Goal: Entertainment & Leisure: Consume media (video, audio)

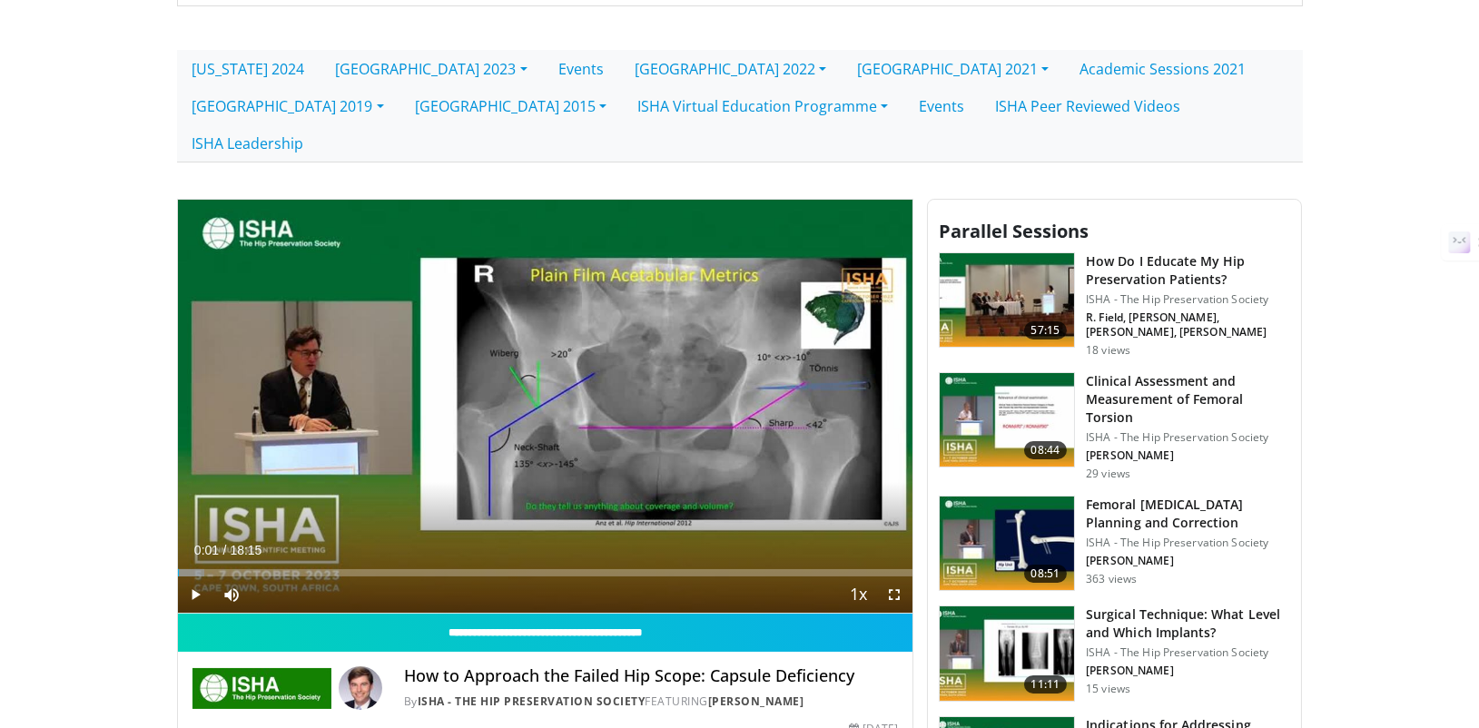
scroll to position [387, 0]
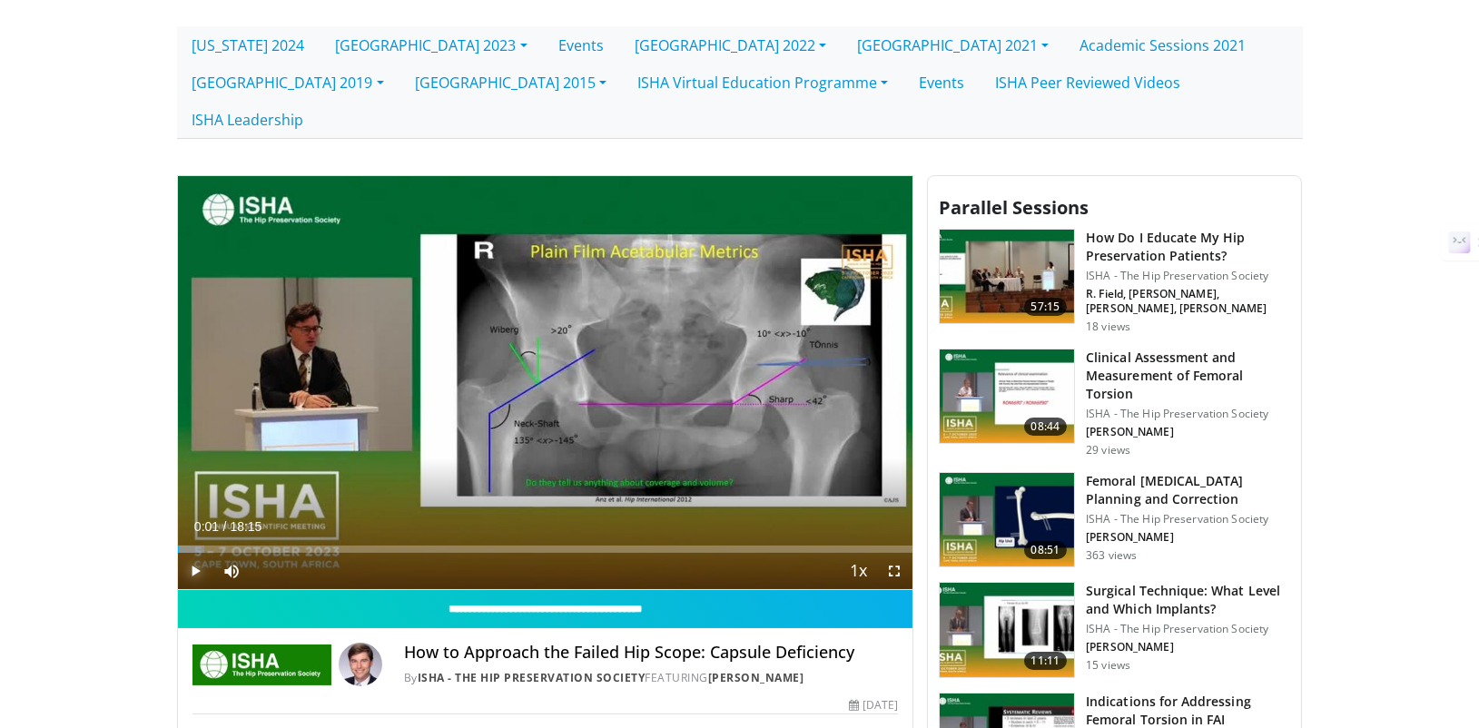
click at [201, 553] on span "Video Player" at bounding box center [196, 571] width 36 height 36
click at [895, 553] on span "Video Player" at bounding box center [894, 571] width 36 height 36
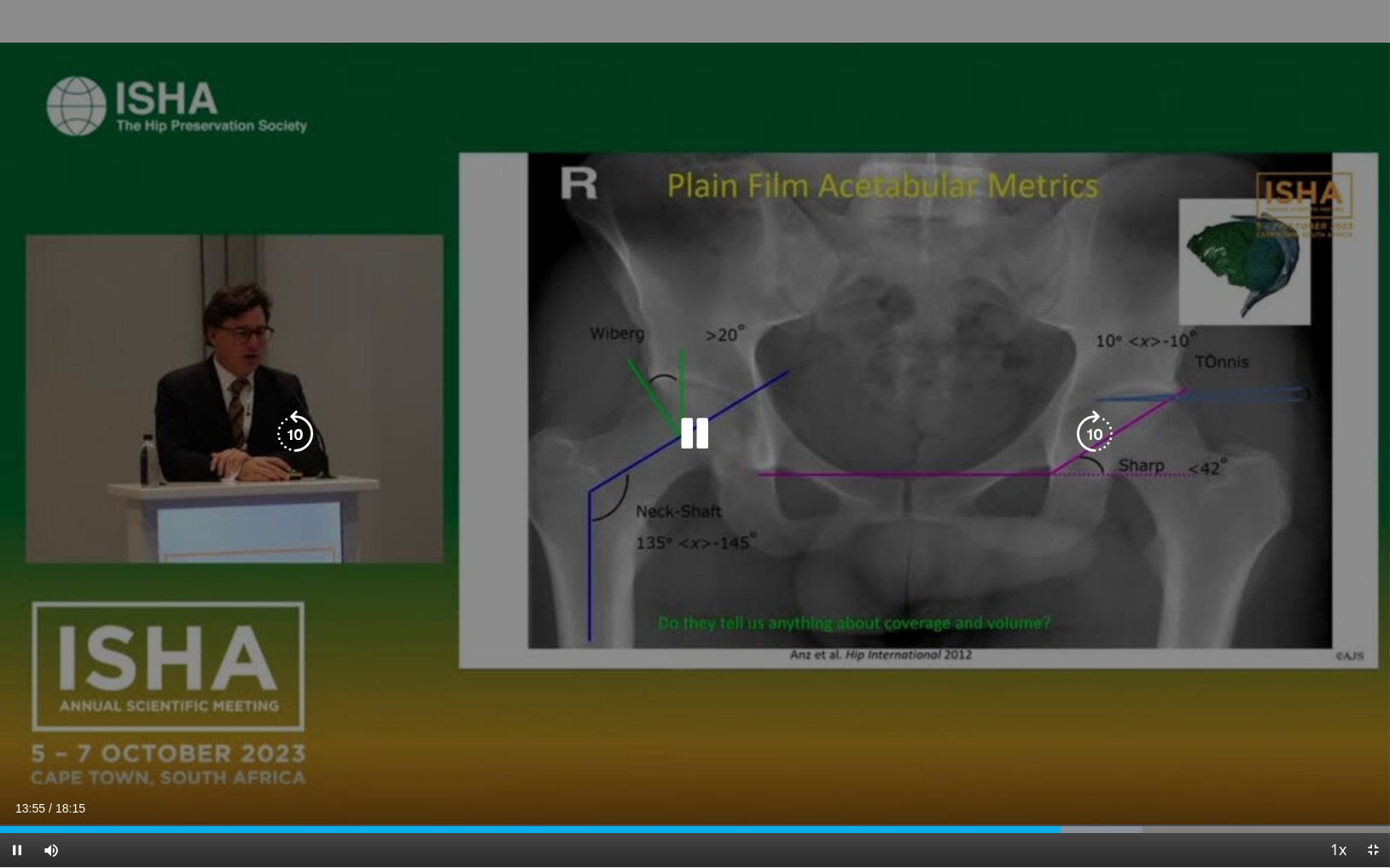
click at [1099, 431] on icon "Video Player" at bounding box center [1095, 434] width 48 height 48
click at [1103, 424] on icon "Video Player" at bounding box center [1095, 434] width 48 height 48
click at [1098, 441] on icon "Video Player" at bounding box center [1095, 434] width 48 height 48
click at [1095, 438] on icon "Video Player" at bounding box center [1095, 434] width 48 height 48
click at [1095, 442] on icon "Video Player" at bounding box center [1095, 434] width 48 height 48
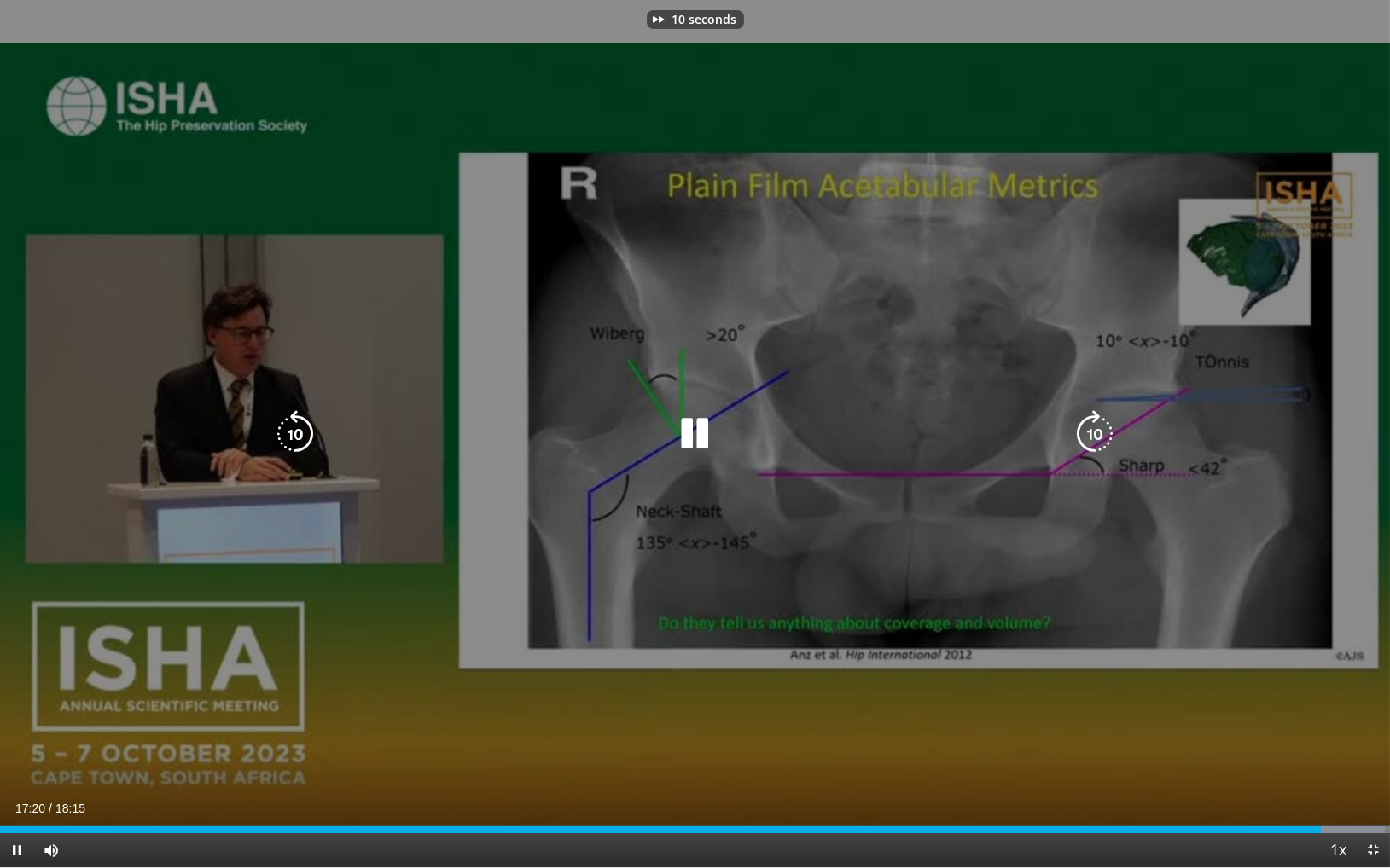
click at [1095, 442] on icon "Video Player" at bounding box center [1095, 434] width 48 height 48
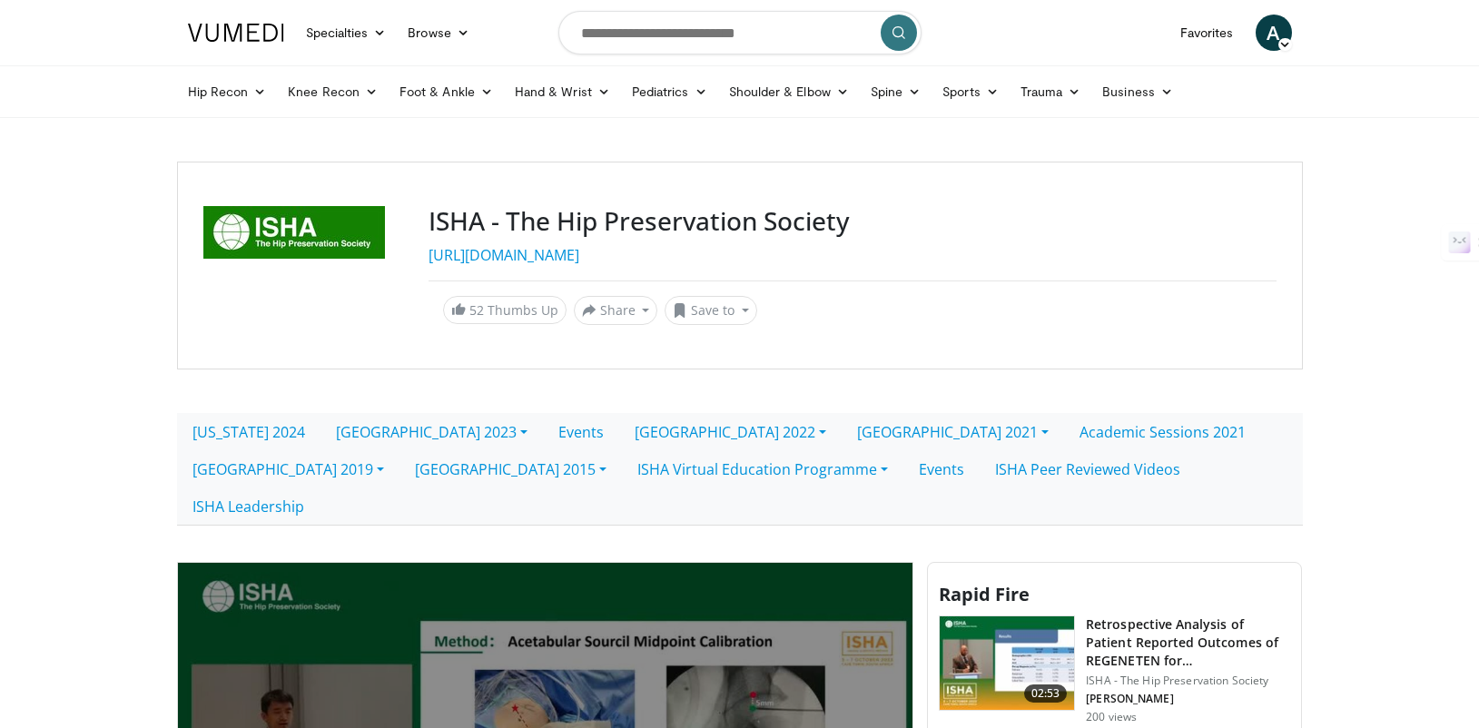
scroll to position [281, 0]
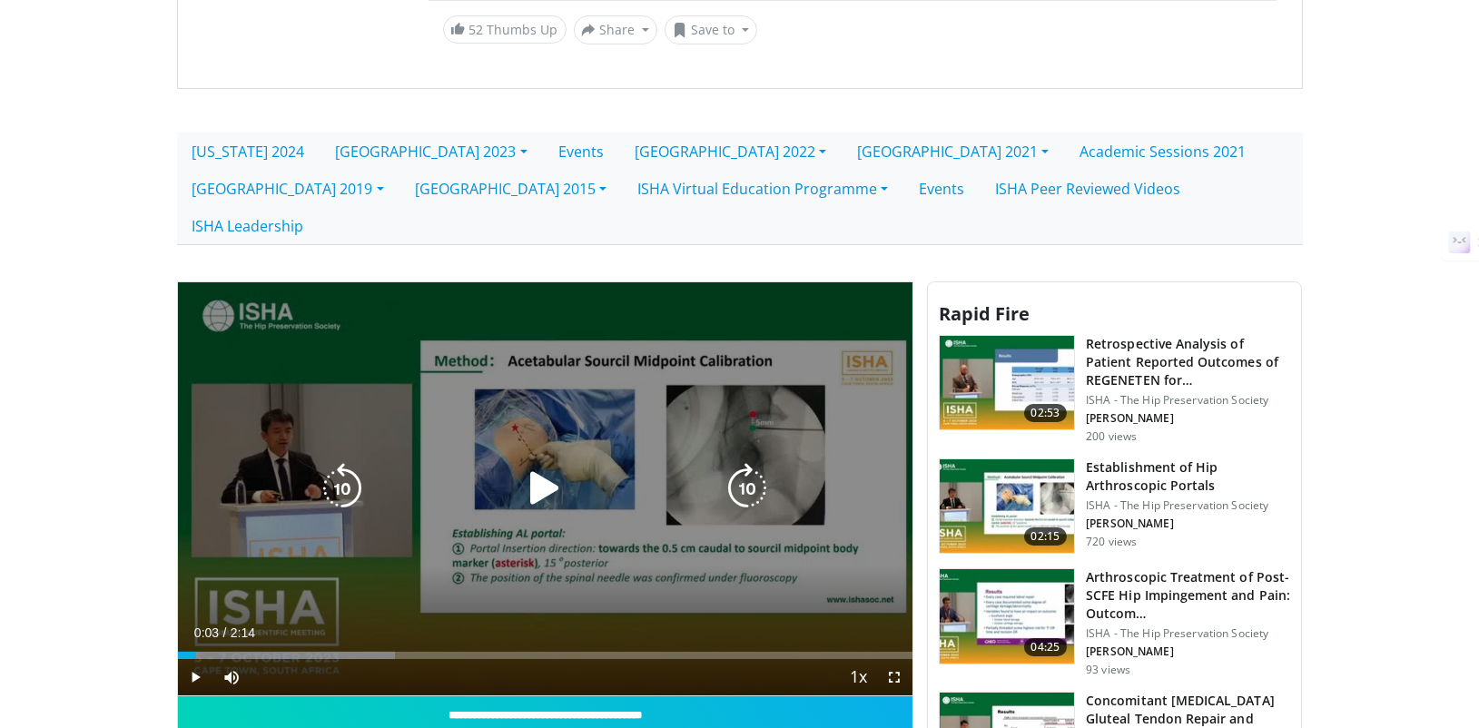
click at [548, 463] on icon "Video Player" at bounding box center [544, 488] width 51 height 51
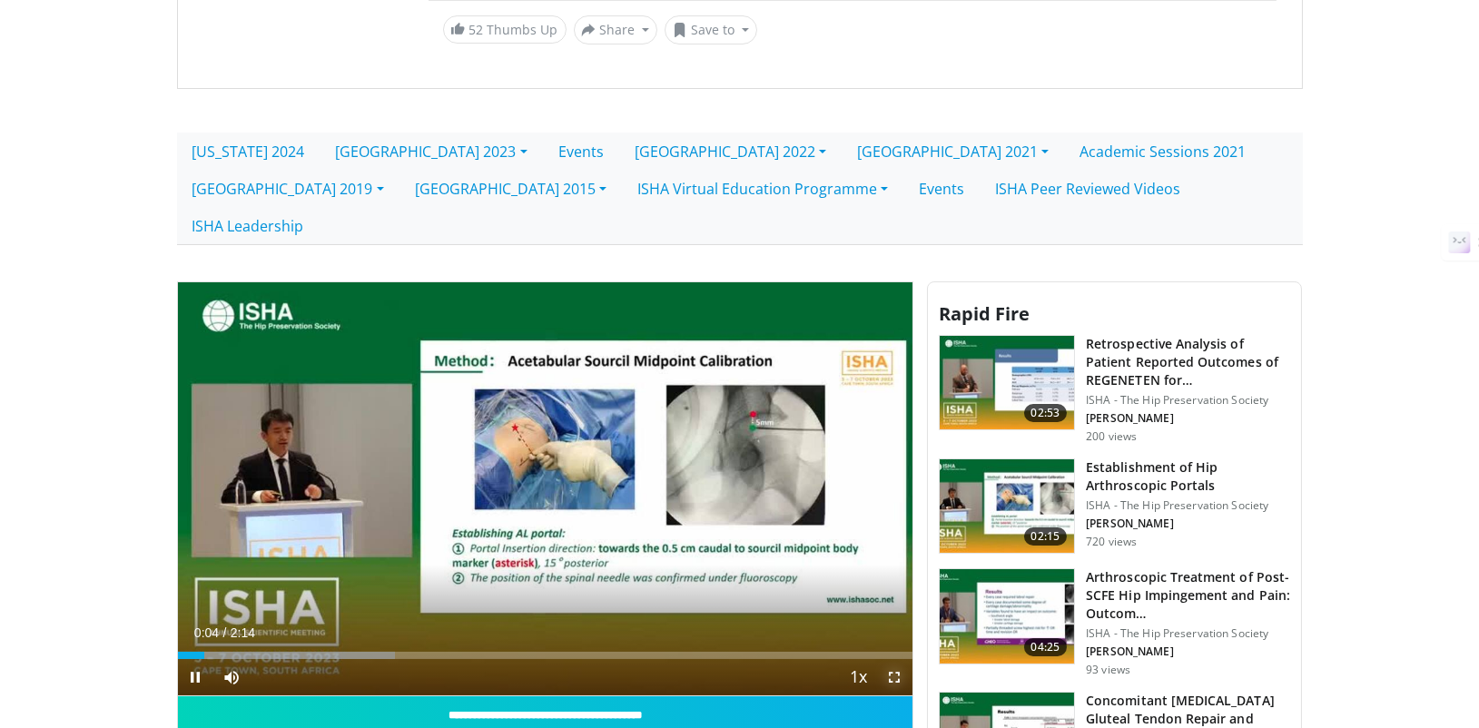
click at [885, 659] on span "Video Player" at bounding box center [894, 677] width 36 height 36
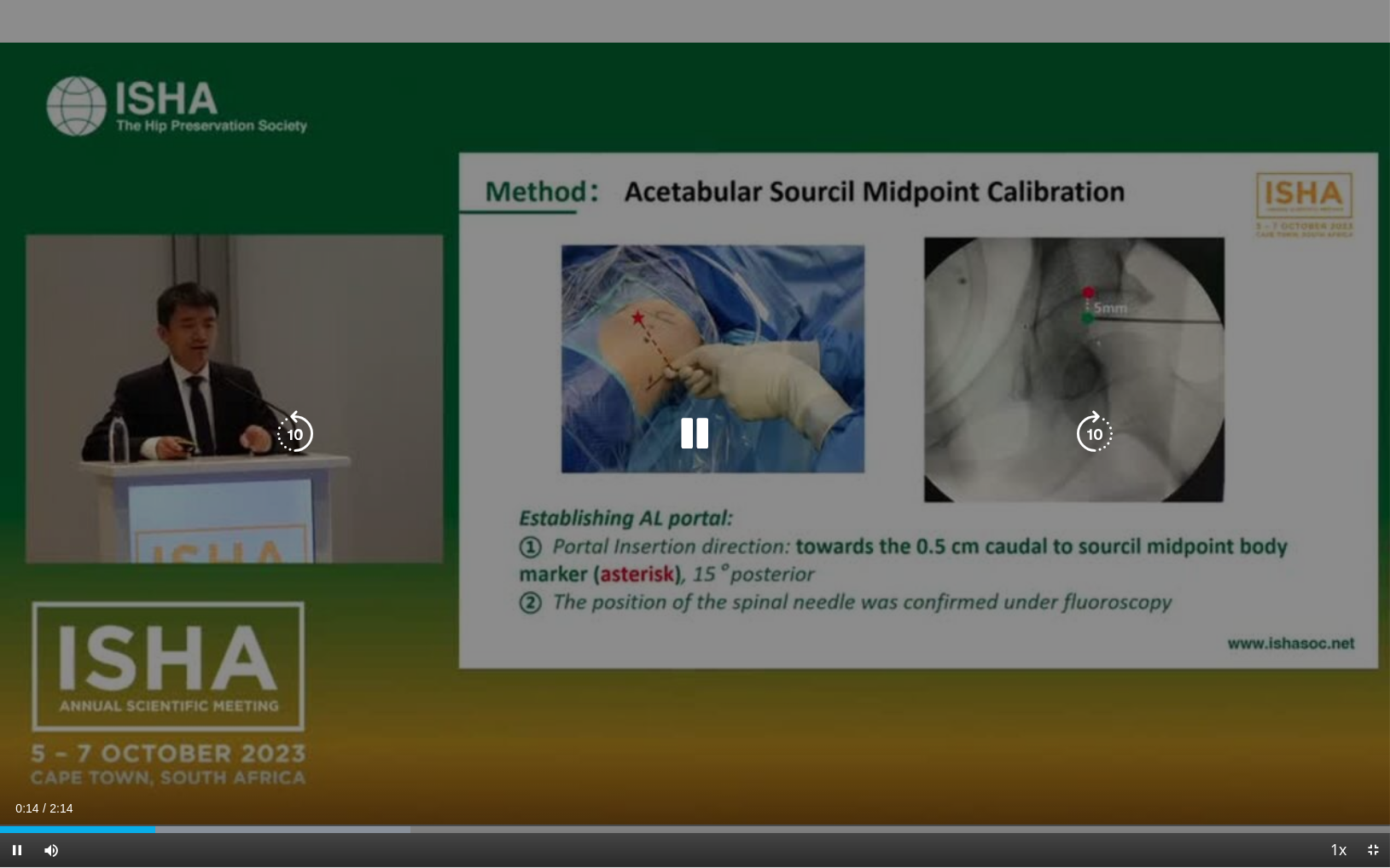
click at [961, 644] on div "10 seconds Tap to unmute" at bounding box center [695, 433] width 1390 height 867
click at [960, 643] on div "10 seconds Tap to unmute" at bounding box center [695, 433] width 1390 height 867
click at [828, 544] on div "10 seconds Tap to unmute" at bounding box center [695, 433] width 1390 height 867
click at [822, 539] on div "10 seconds Tap to unmute" at bounding box center [695, 433] width 1390 height 867
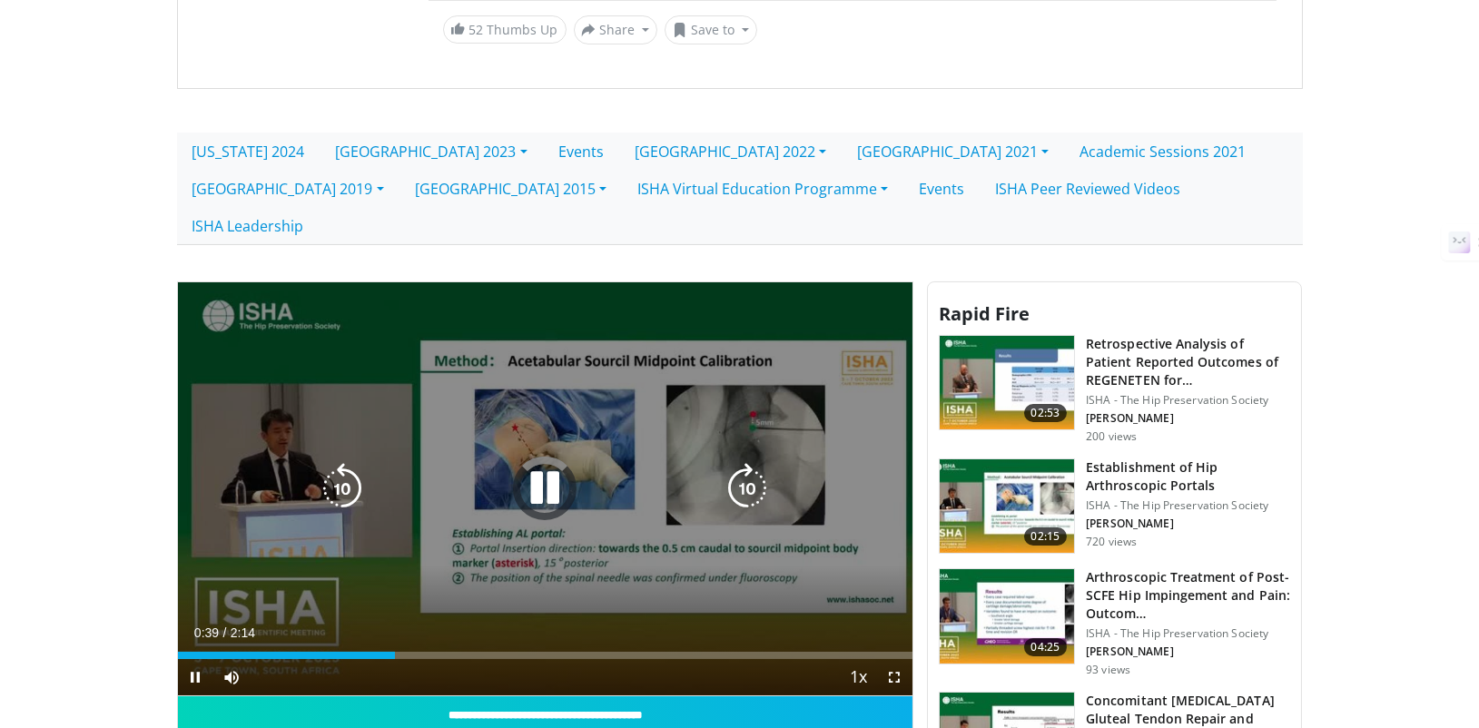
click at [549, 414] on div "10 seconds Tap to unmute" at bounding box center [545, 489] width 735 height 414
click at [572, 470] on div "Video Player" at bounding box center [544, 488] width 441 height 36
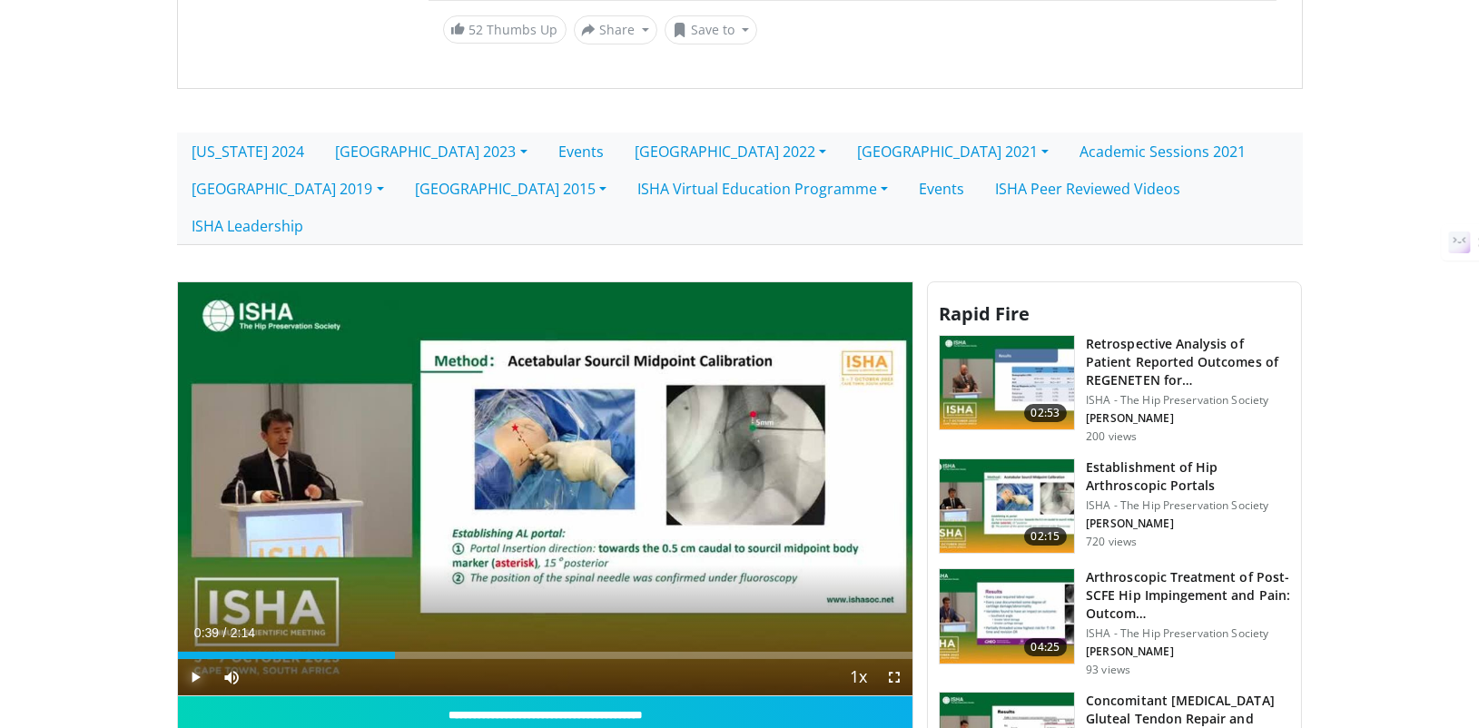
click at [199, 659] on span "Video Player" at bounding box center [196, 677] width 36 height 36
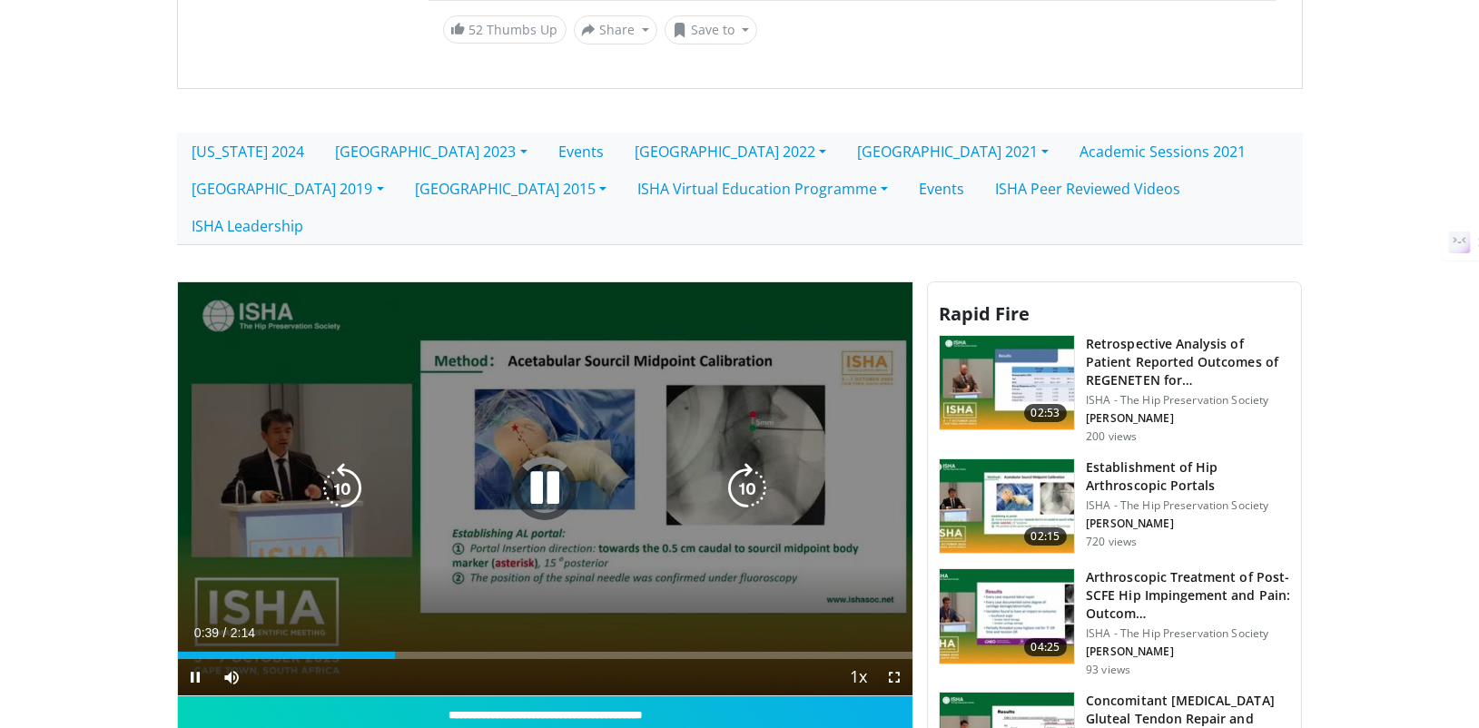
click at [549, 463] on icon "Video Player" at bounding box center [544, 488] width 51 height 51
click at [433, 493] on div "10 seconds Tap to unmute" at bounding box center [545, 489] width 735 height 414
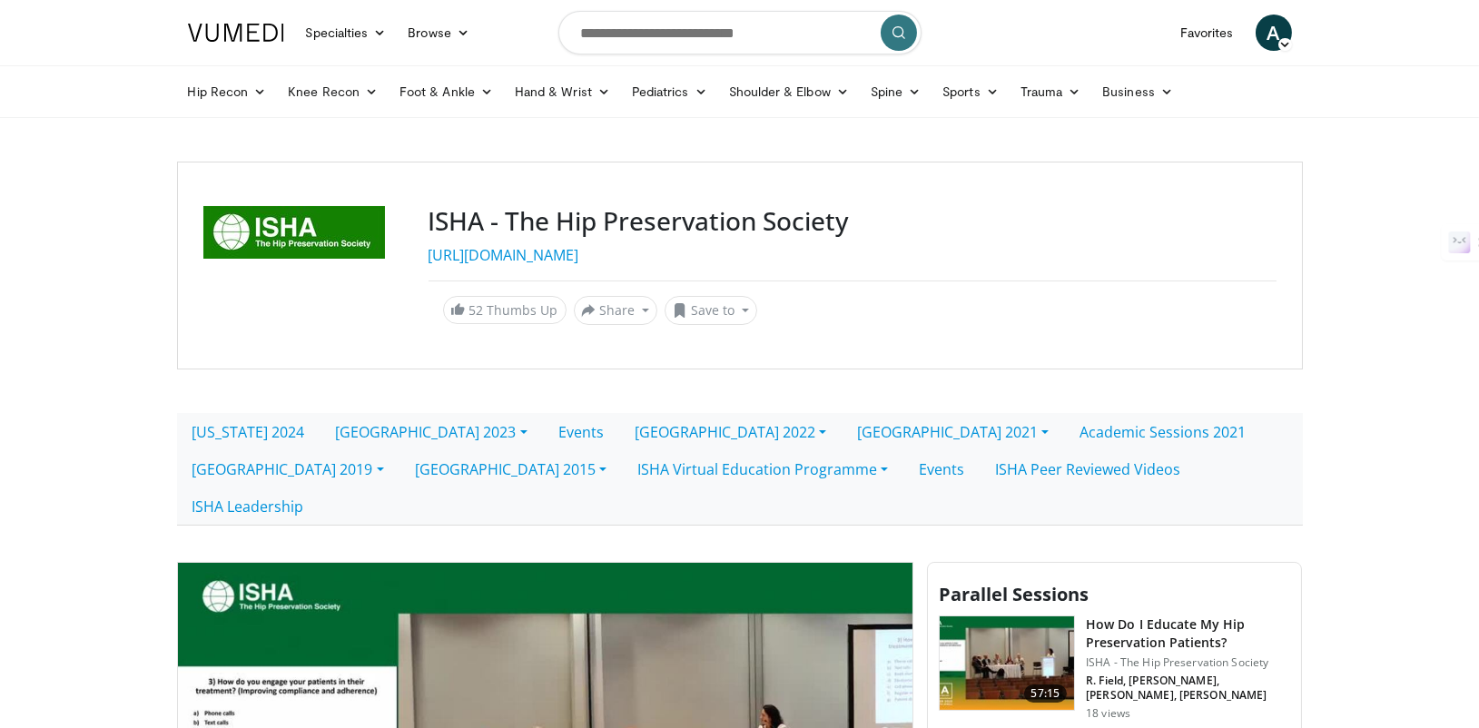
click at [261, 38] on img at bounding box center [236, 33] width 96 height 18
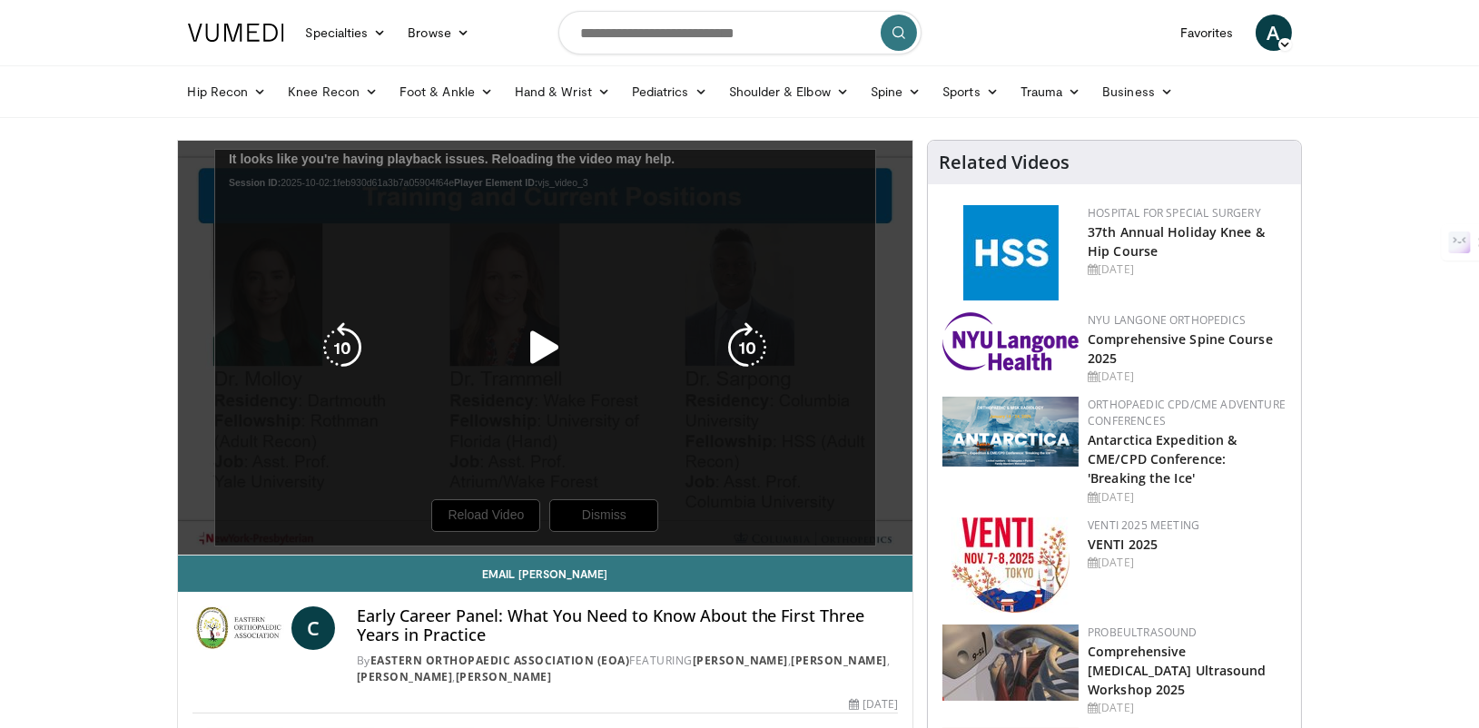
click at [561, 364] on icon "Video Player" at bounding box center [544, 347] width 51 height 51
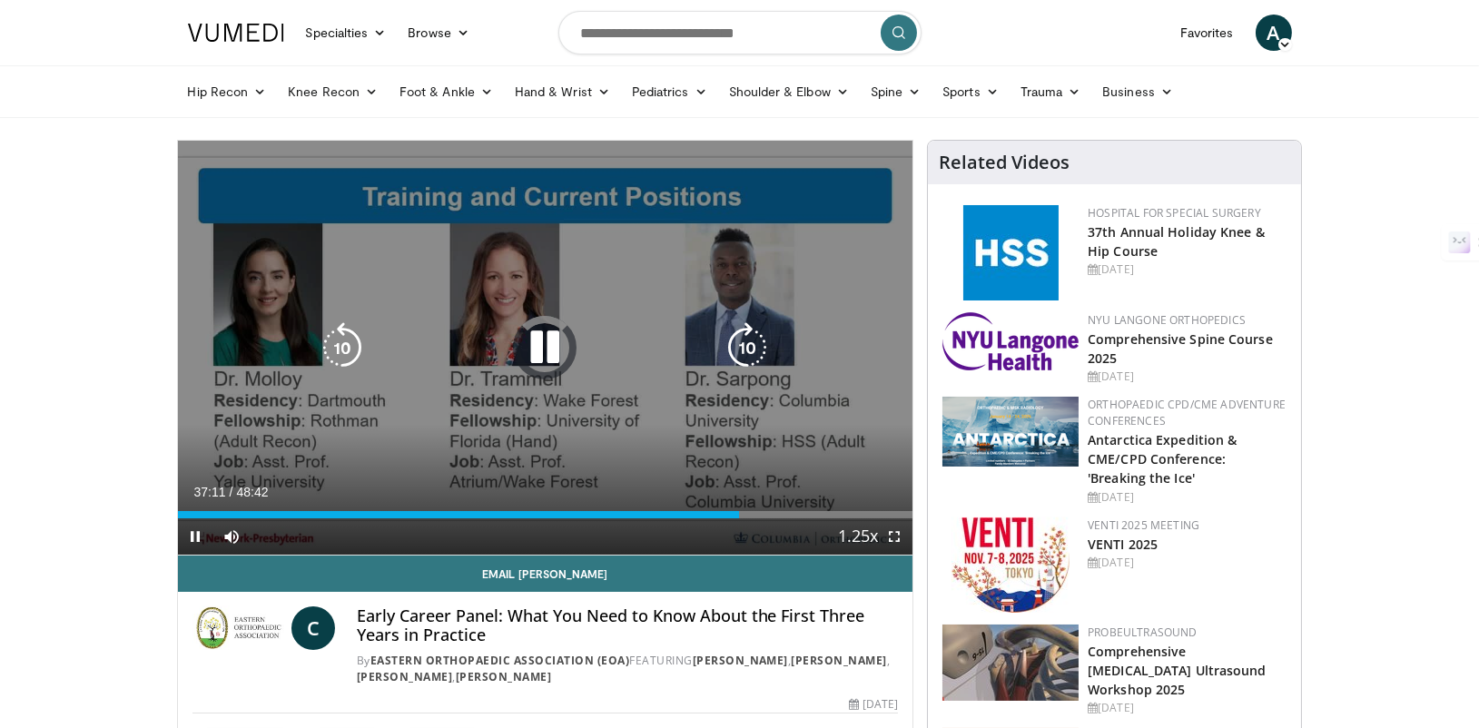
click at [562, 350] on icon "Video Player" at bounding box center [544, 347] width 51 height 51
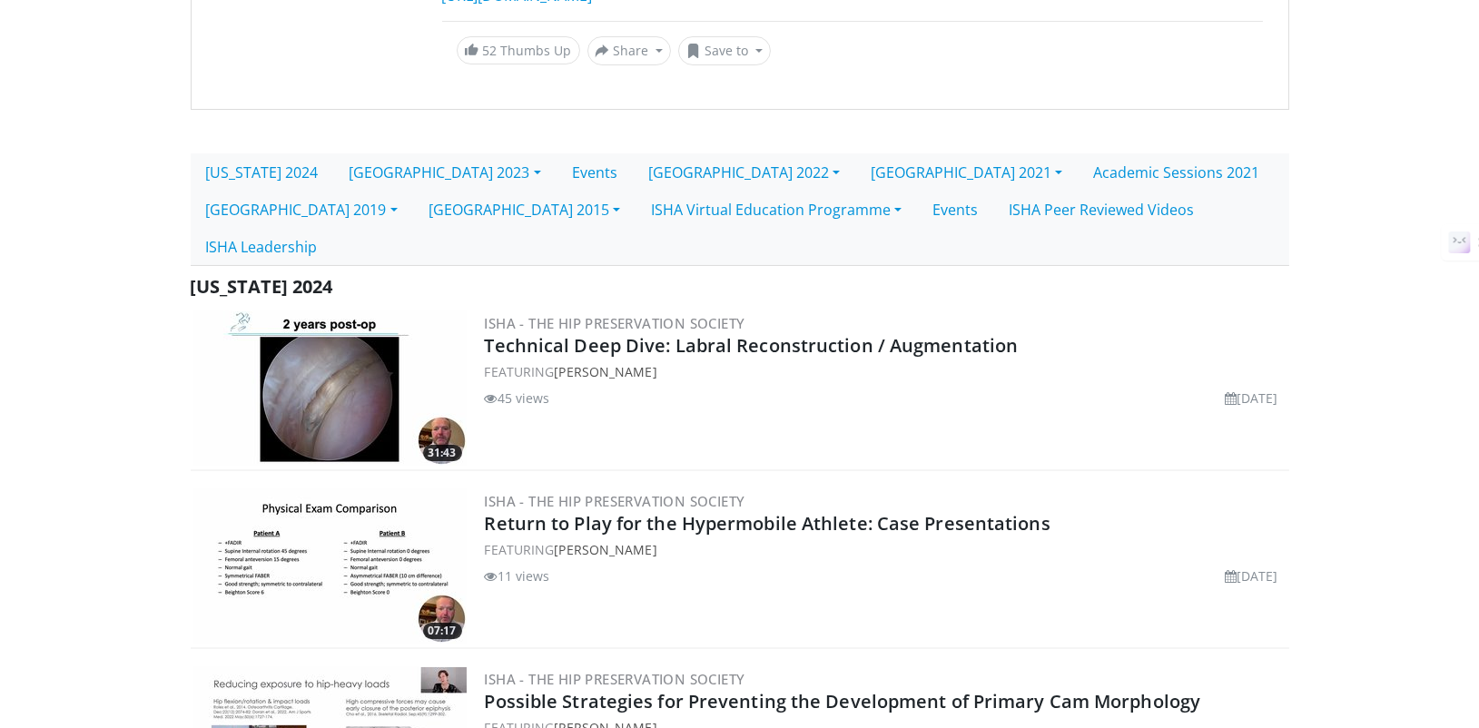
scroll to position [463, 0]
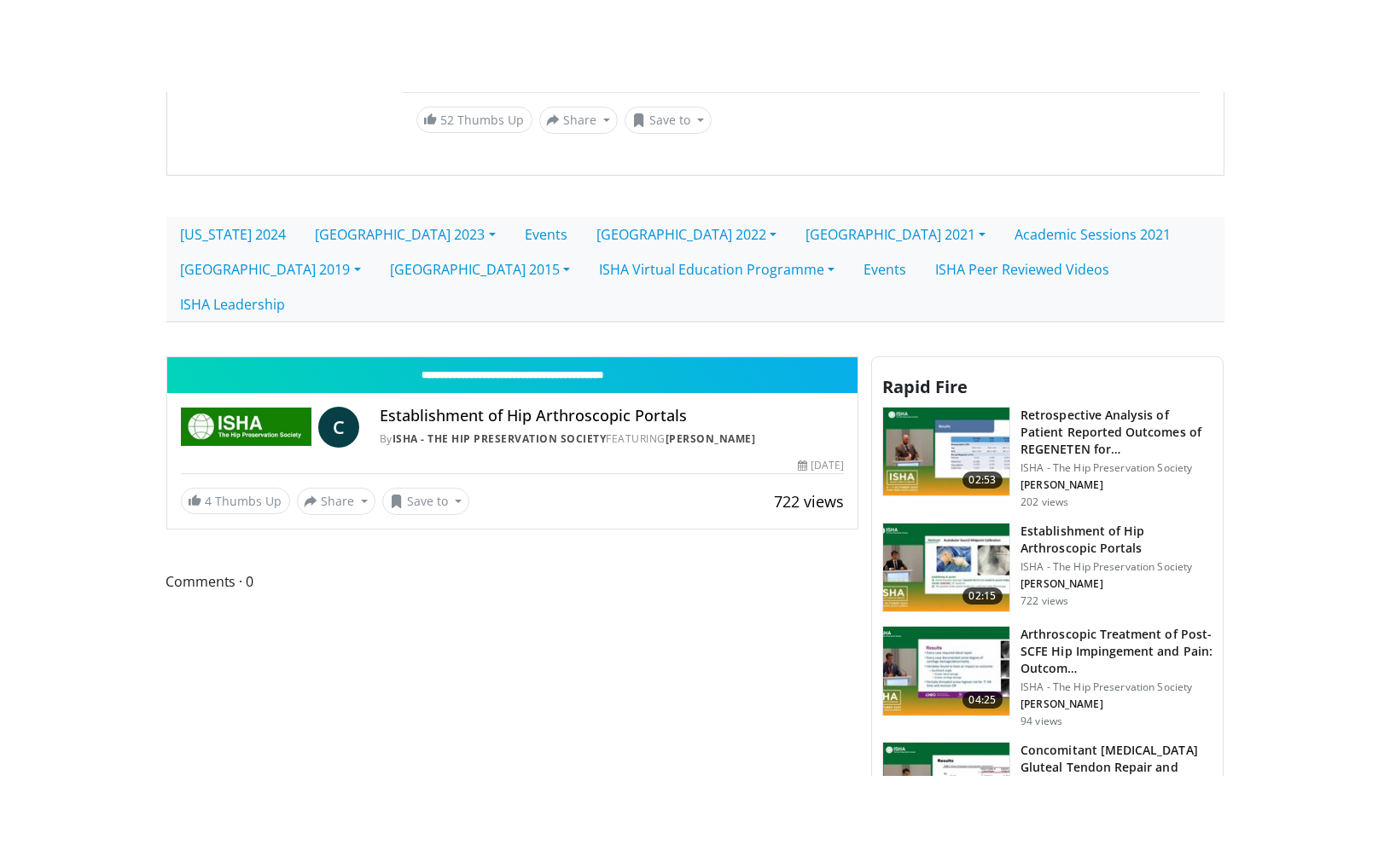
scroll to position [264, 0]
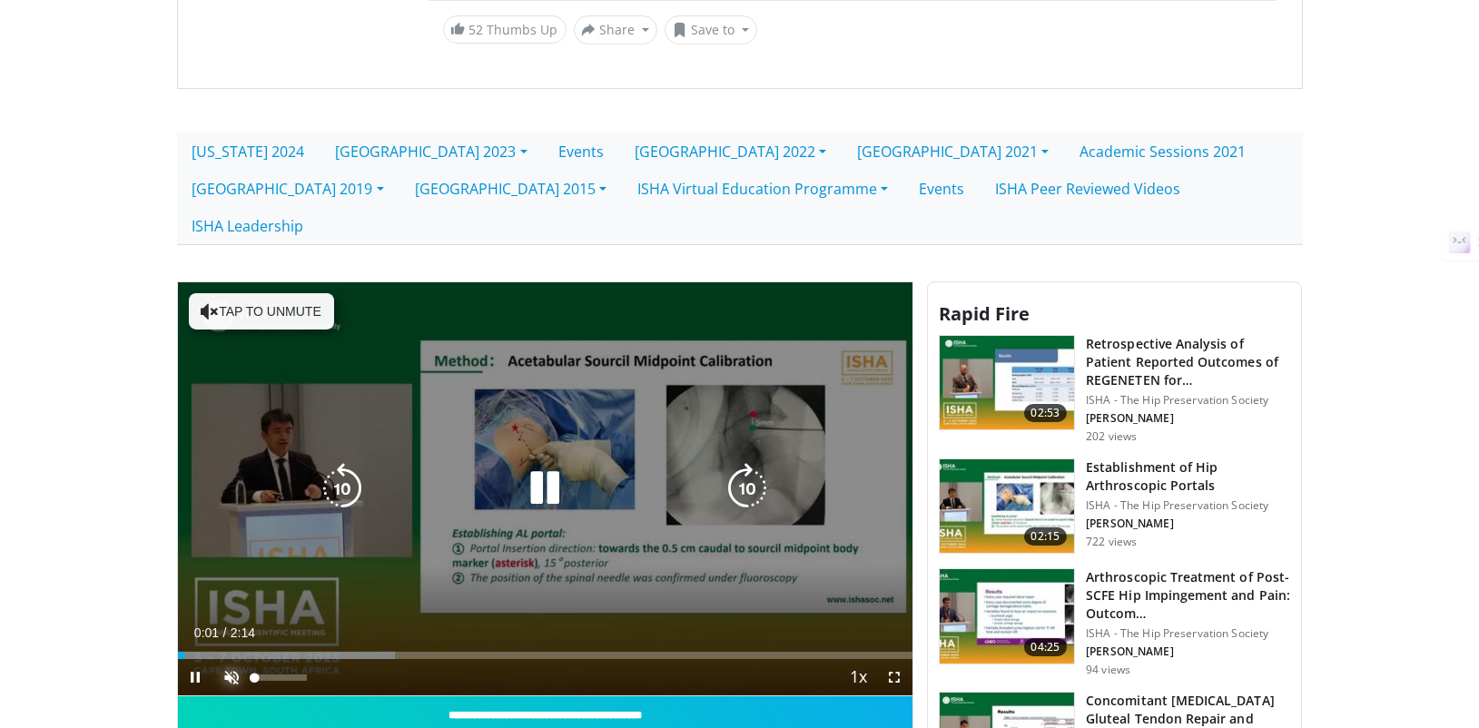
click at [225, 659] on span "Video Player" at bounding box center [232, 677] width 36 height 36
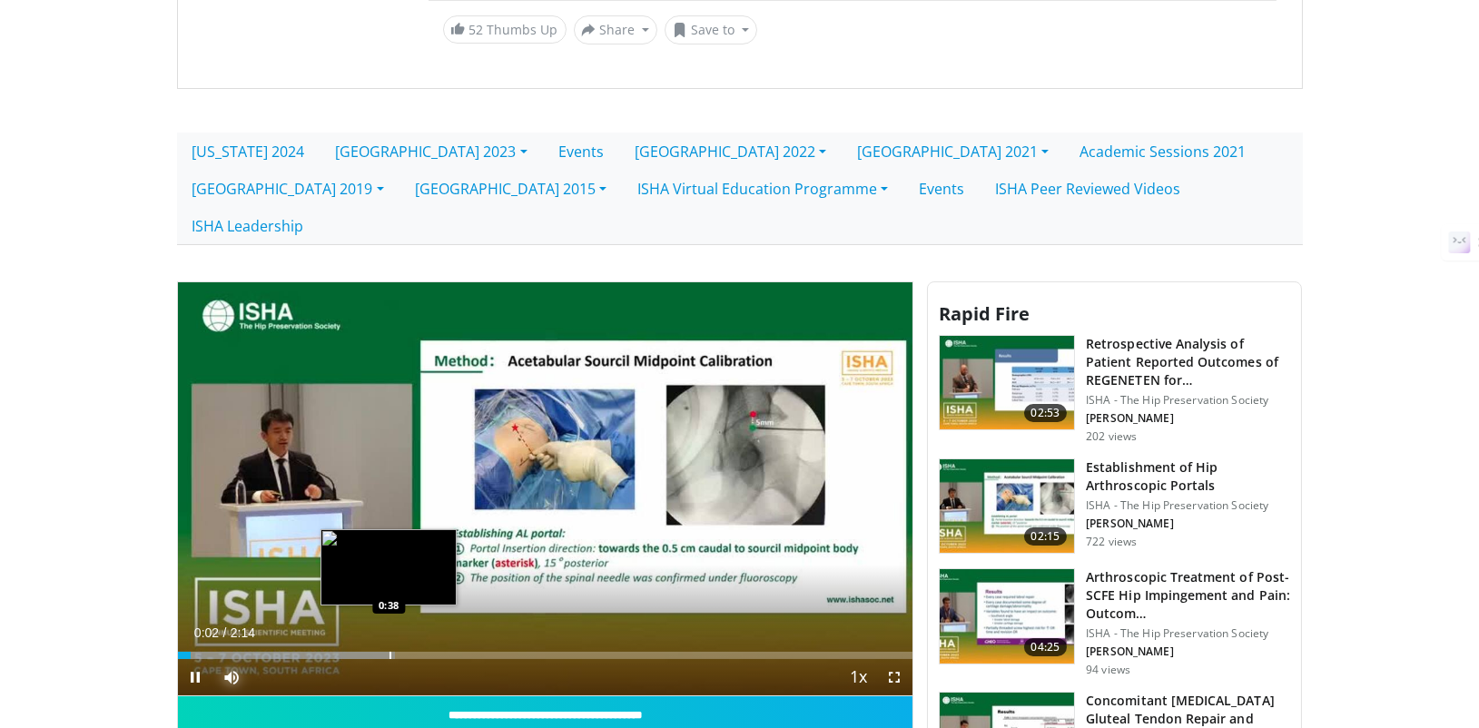
click at [390, 652] on div "Progress Bar" at bounding box center [391, 655] width 2 height 7
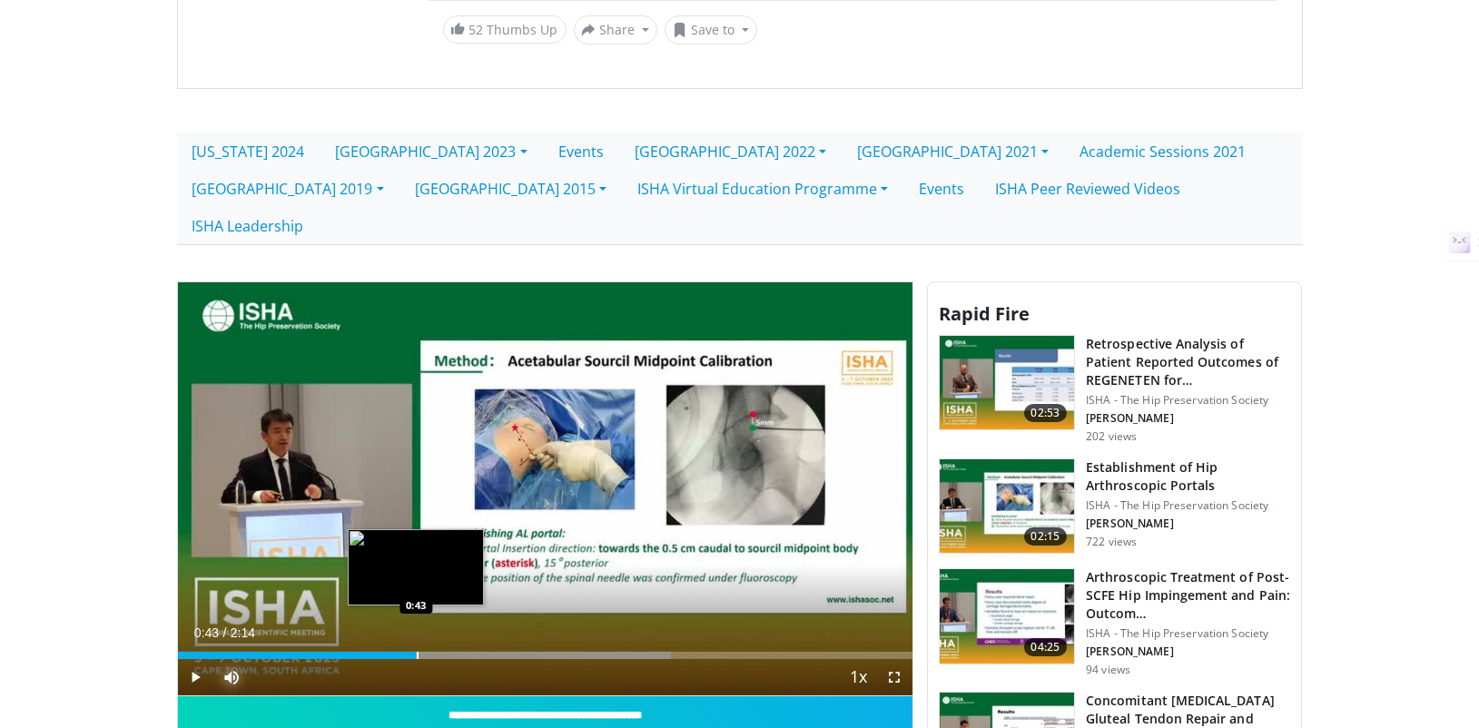
click at [417, 652] on div "Progress Bar" at bounding box center [418, 655] width 2 height 7
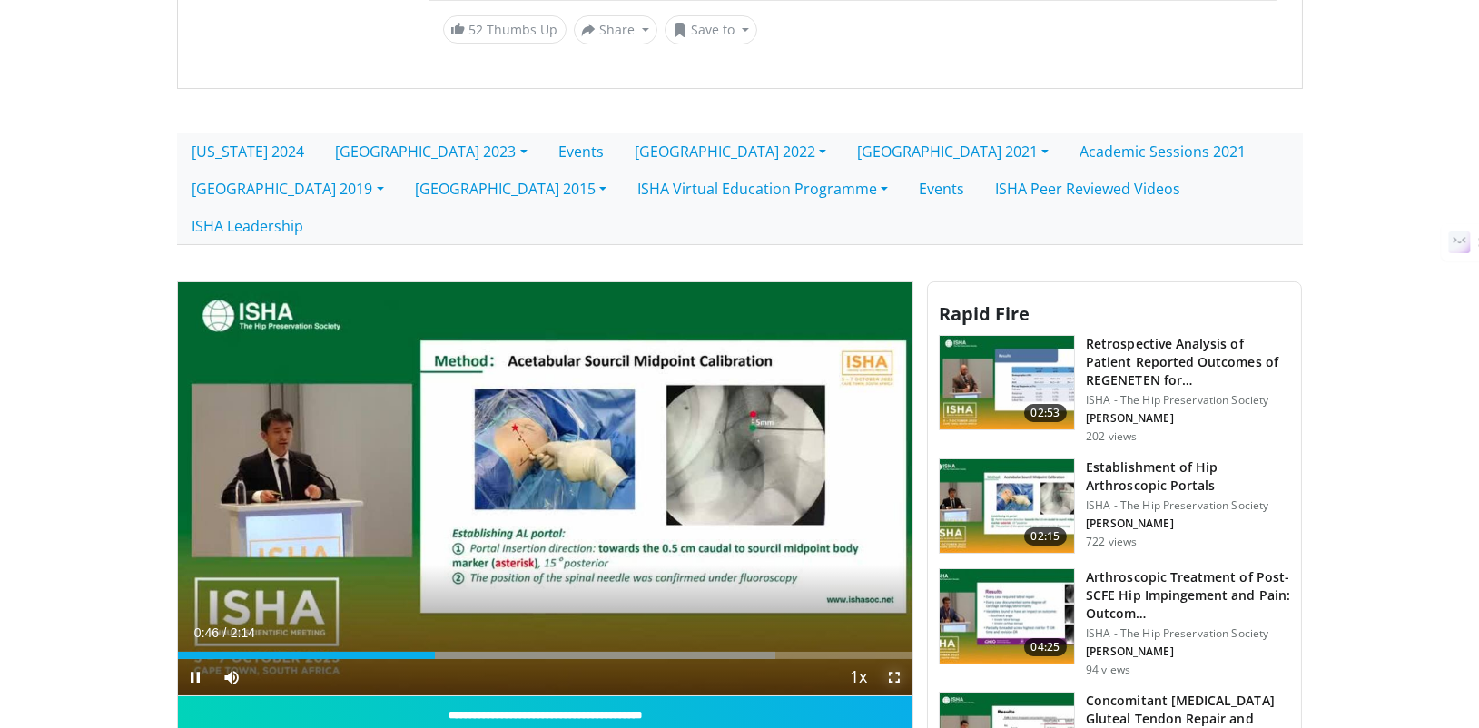
click at [901, 659] on span "Video Player" at bounding box center [894, 677] width 36 height 36
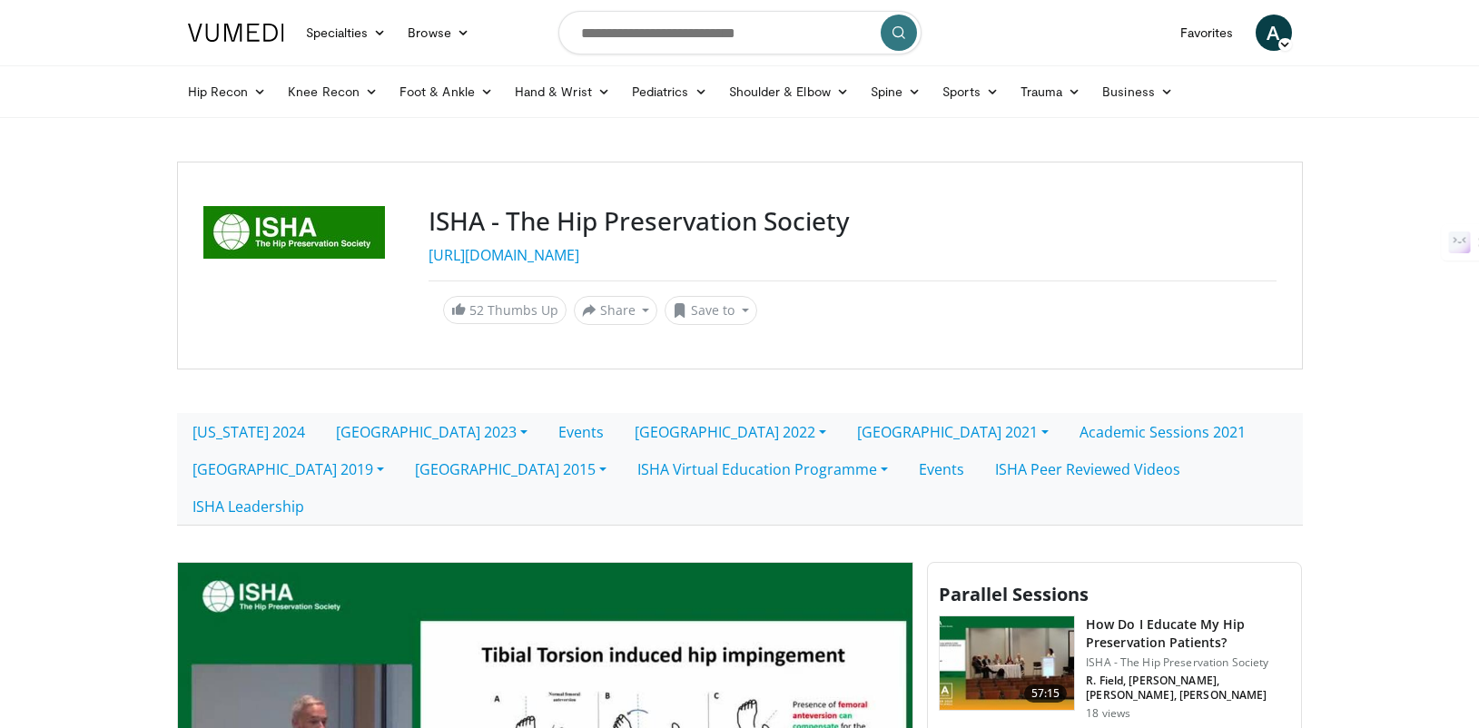
scroll to position [377, 0]
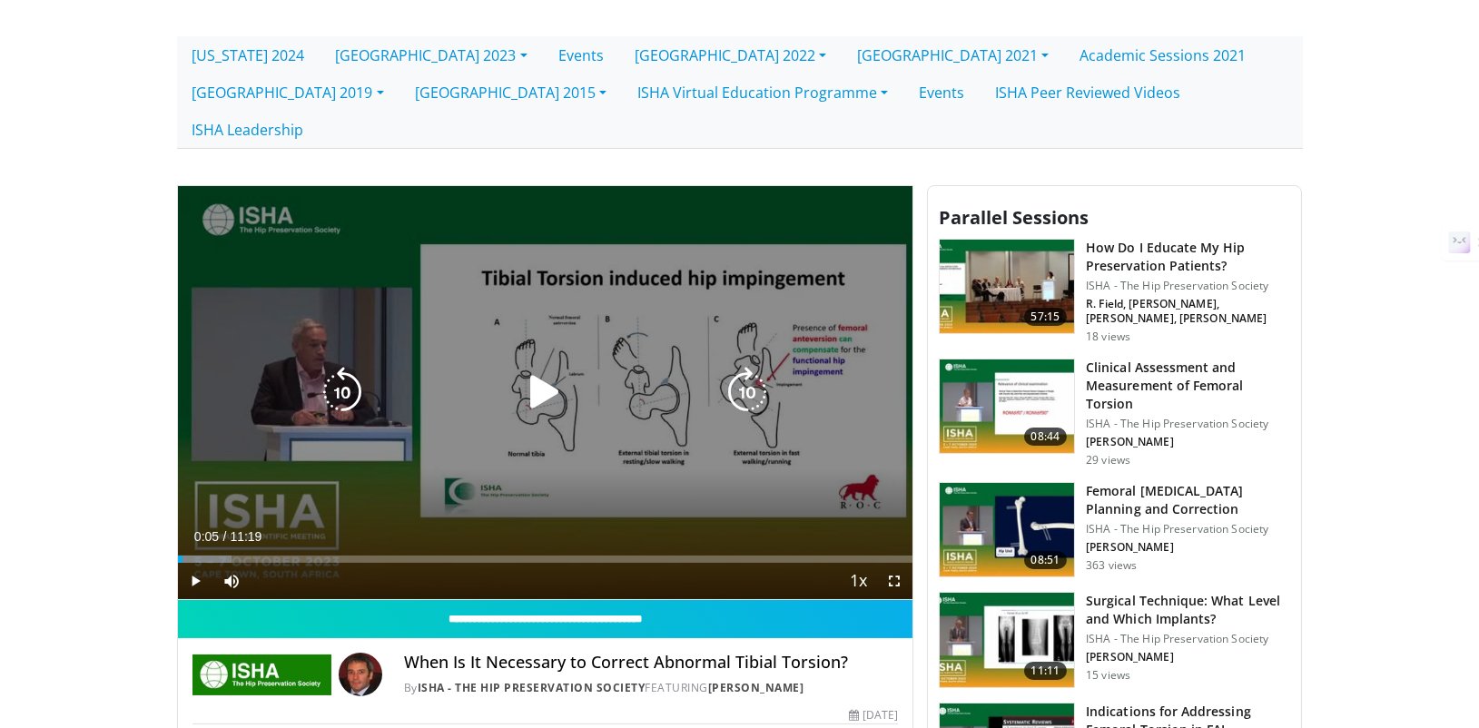
click at [572, 330] on div "10 seconds Tap to unmute" at bounding box center [545, 393] width 735 height 414
click at [751, 367] on icon "Video Player" at bounding box center [747, 392] width 51 height 51
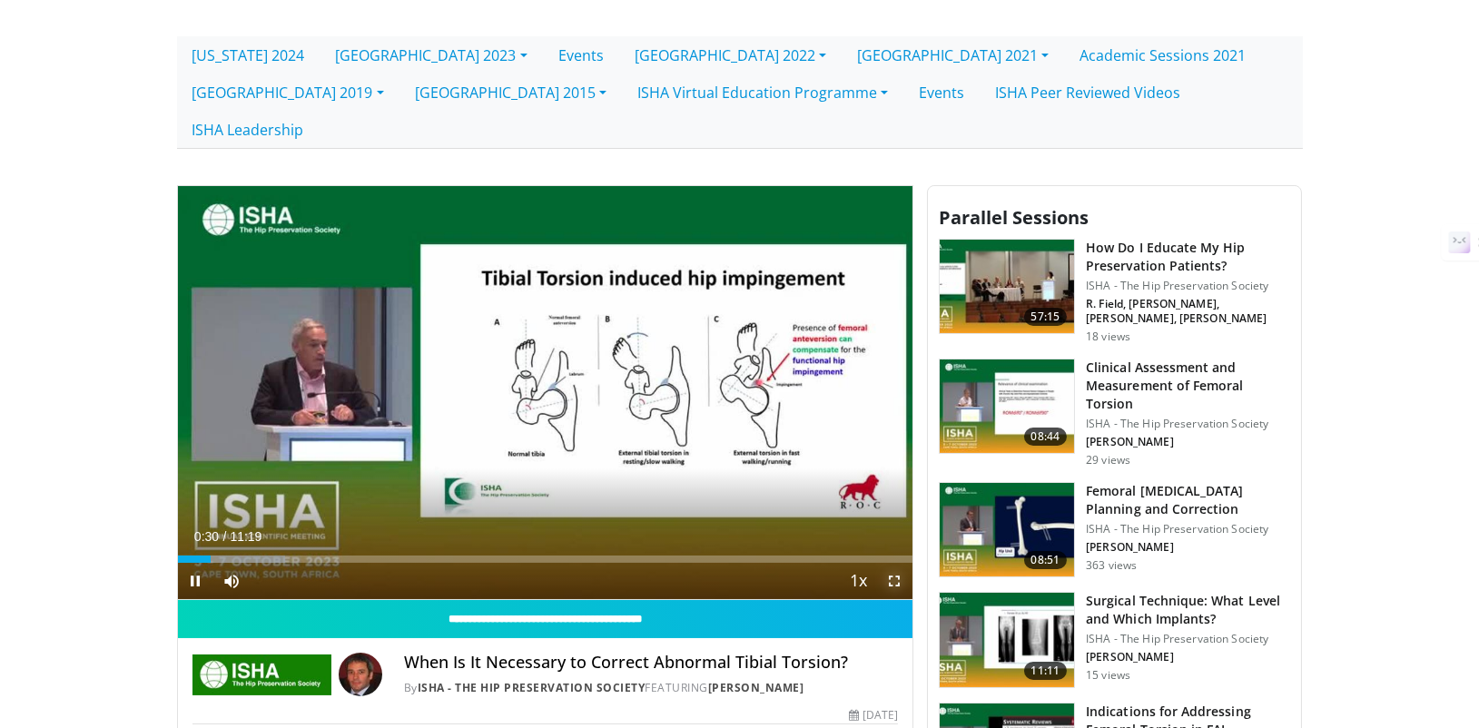
click at [888, 563] on span "Video Player" at bounding box center [894, 581] width 36 height 36
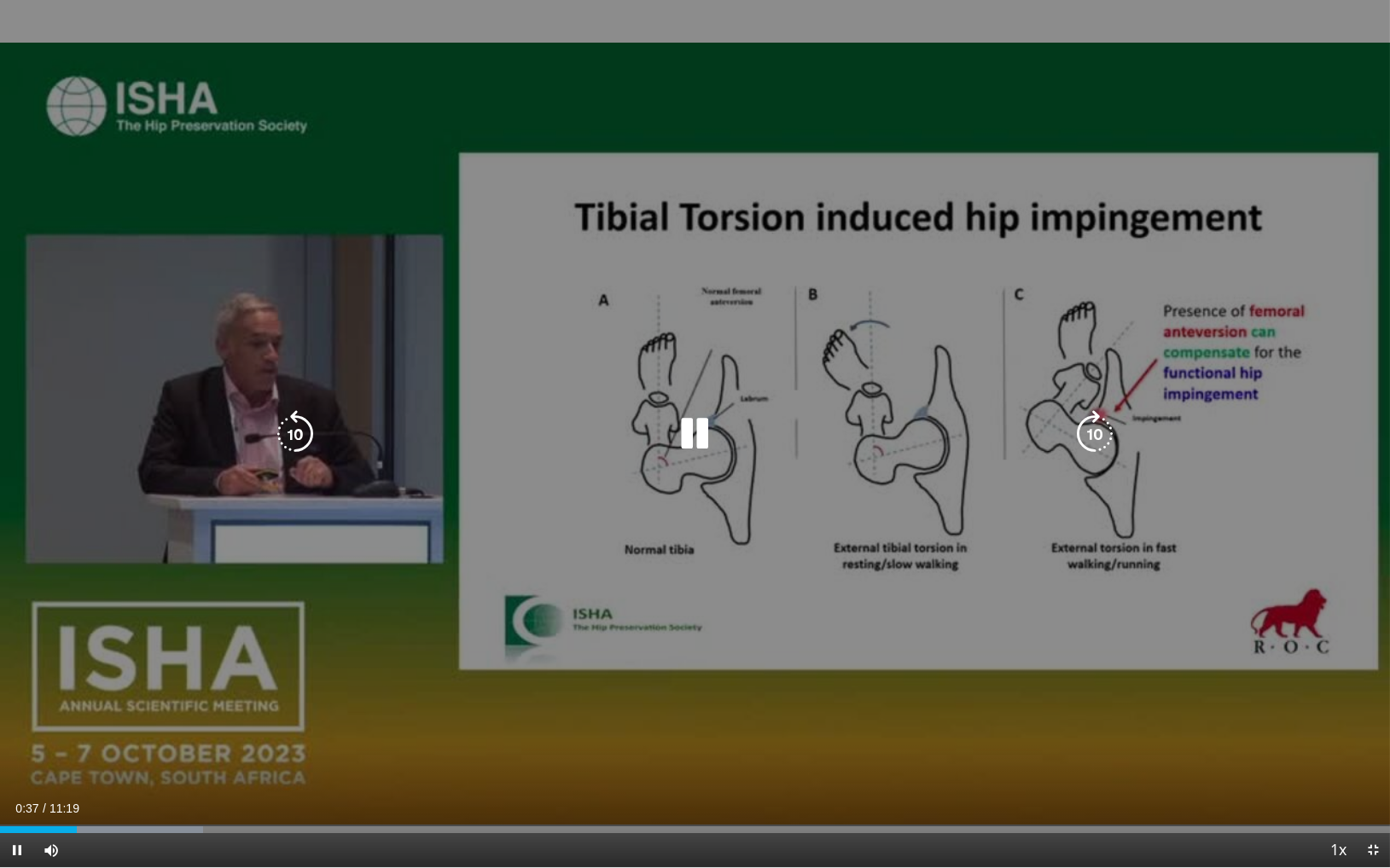
click at [1081, 420] on icon "Video Player" at bounding box center [1095, 434] width 48 height 48
click at [1104, 431] on icon "Video Player" at bounding box center [1095, 434] width 48 height 48
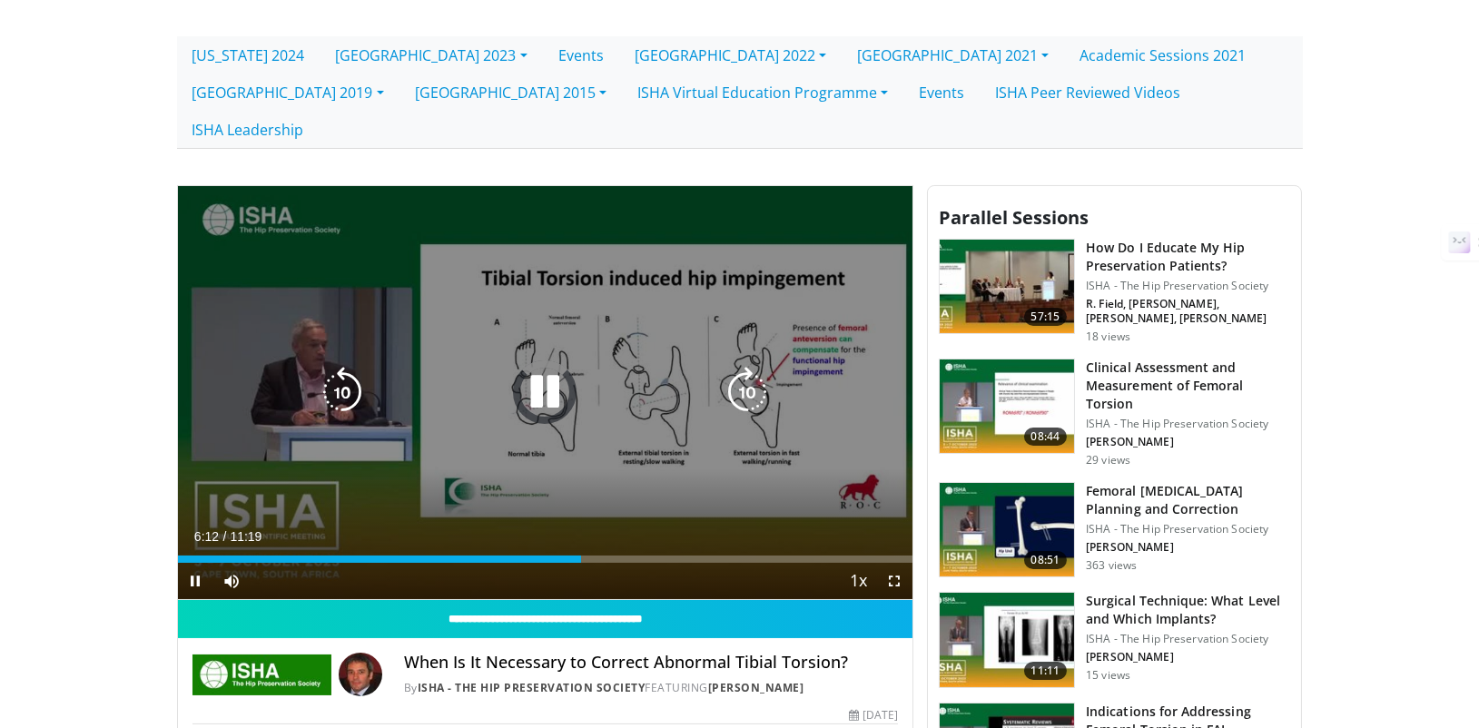
click at [583, 374] on div "Video Player" at bounding box center [544, 392] width 441 height 36
click at [551, 367] on icon "Video Player" at bounding box center [544, 392] width 51 height 51
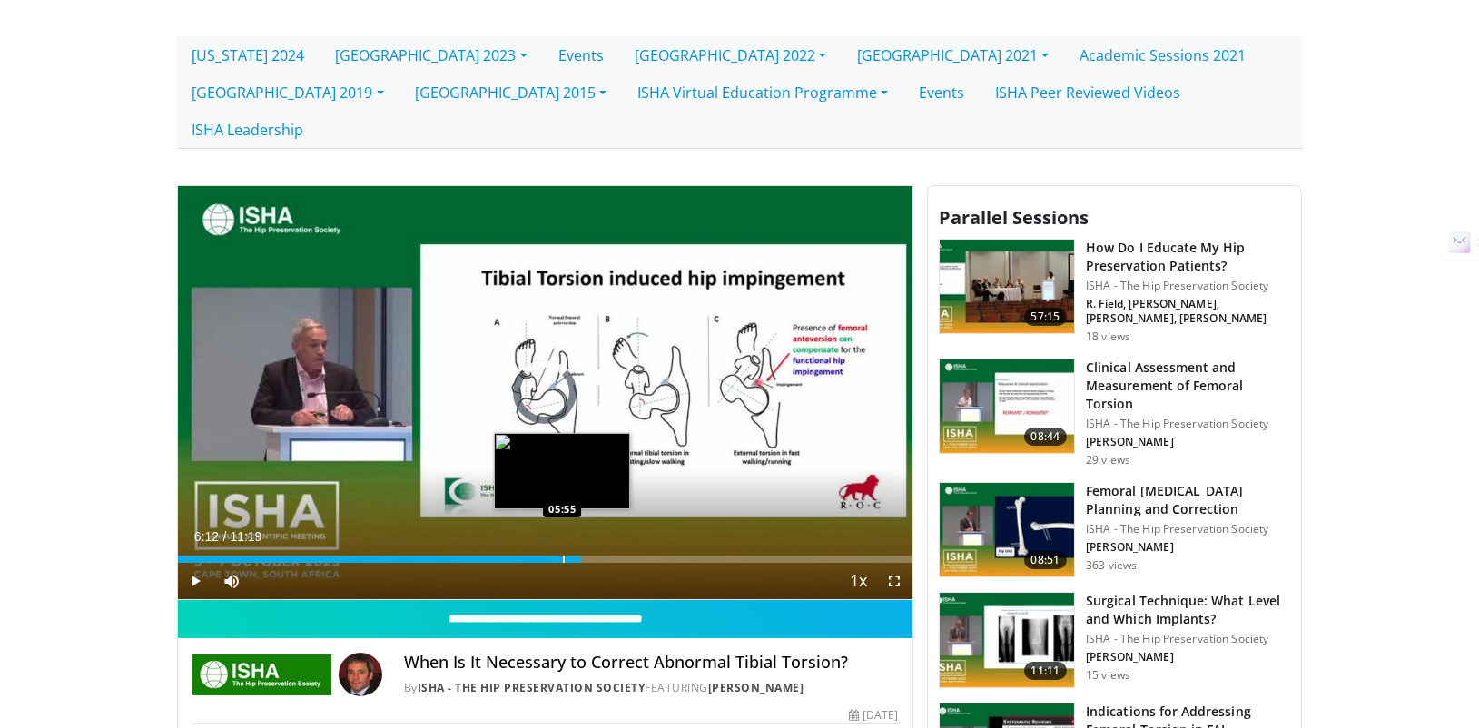
click at [563, 556] on div "Progress Bar" at bounding box center [564, 559] width 2 height 7
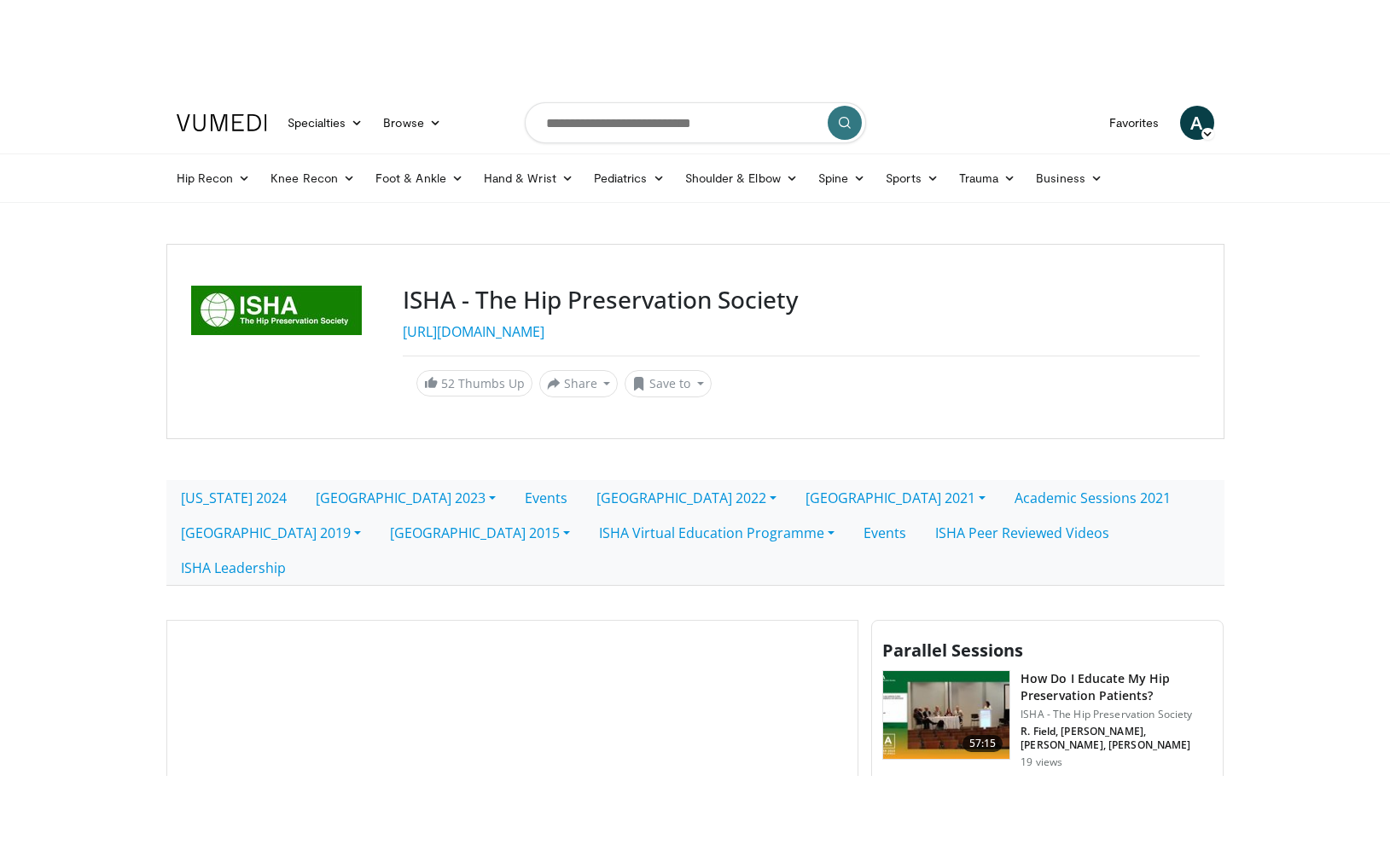
scroll to position [354, 0]
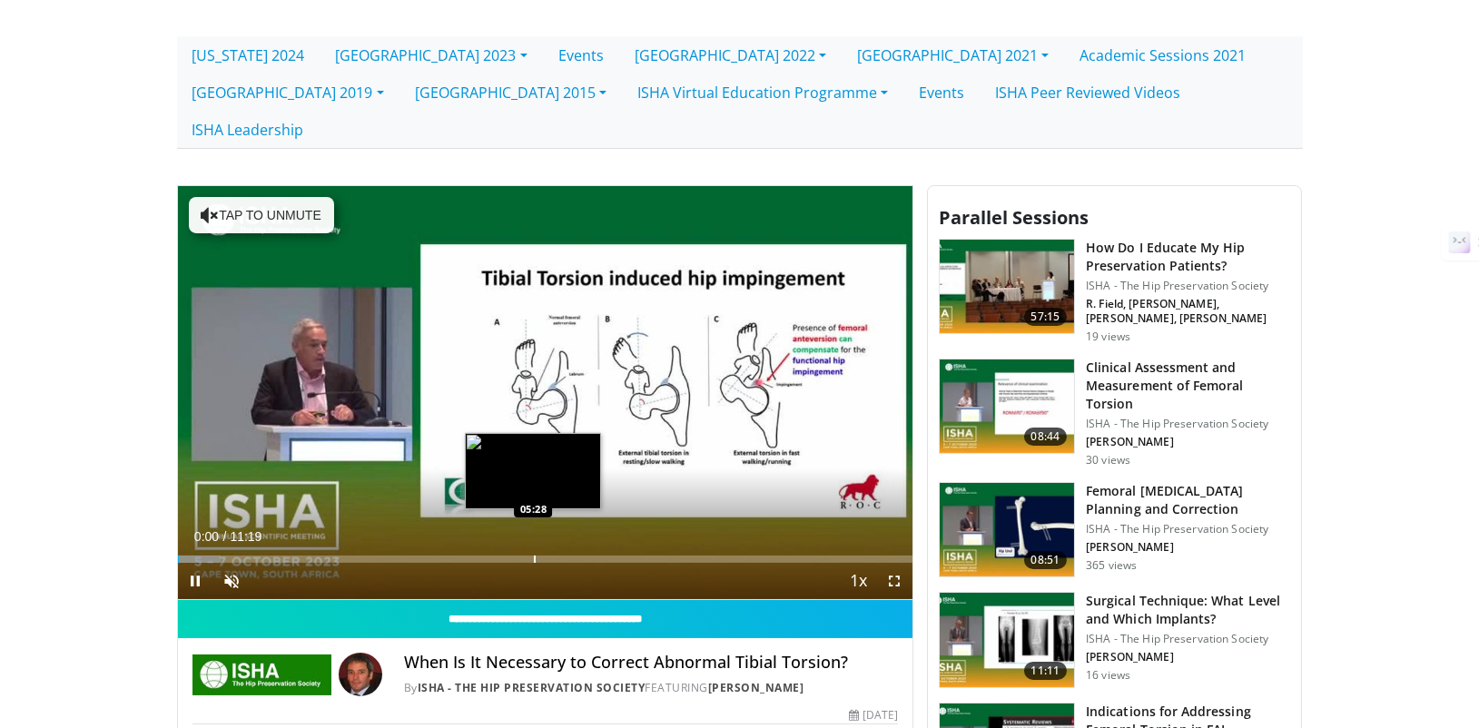
click at [532, 556] on div "Loaded : 5.83% 00:00 05:28" at bounding box center [545, 559] width 735 height 7
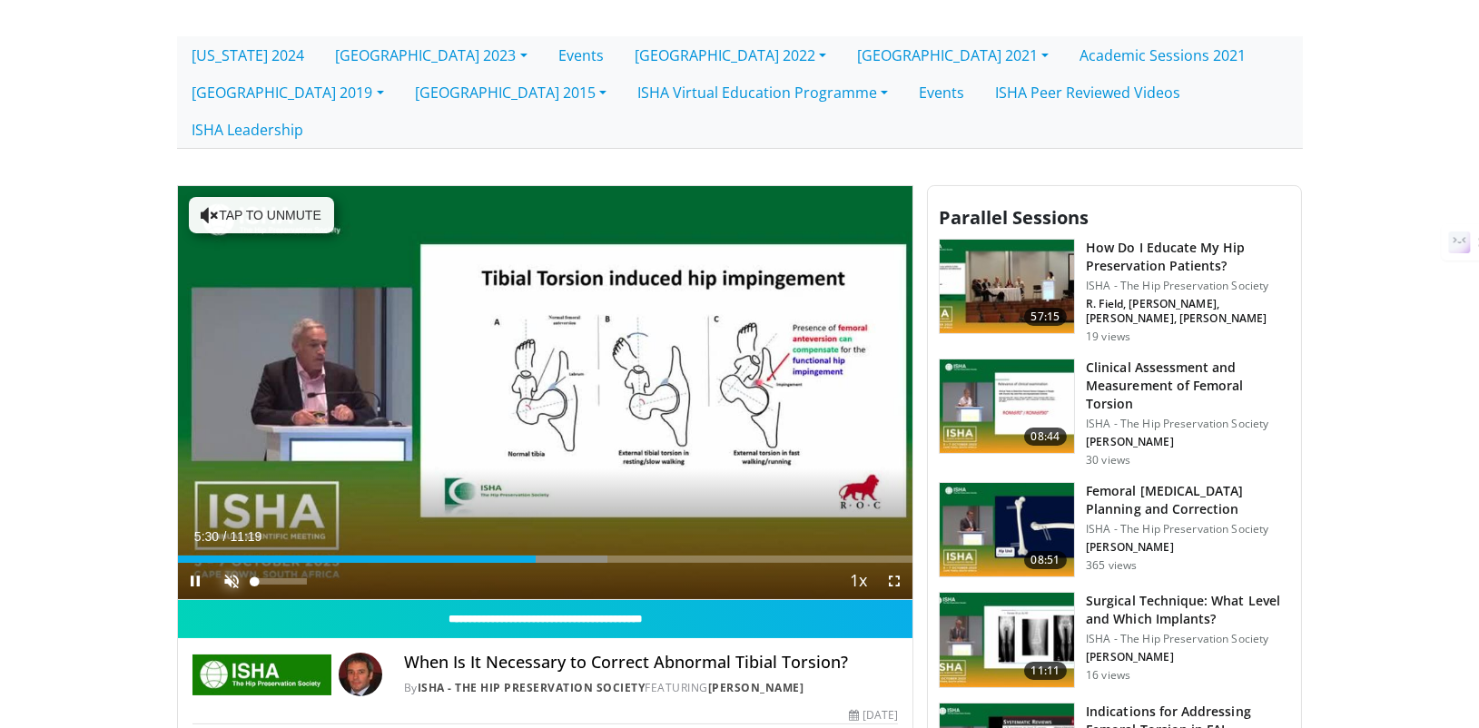
click at [235, 563] on span "Video Player" at bounding box center [232, 581] width 36 height 36
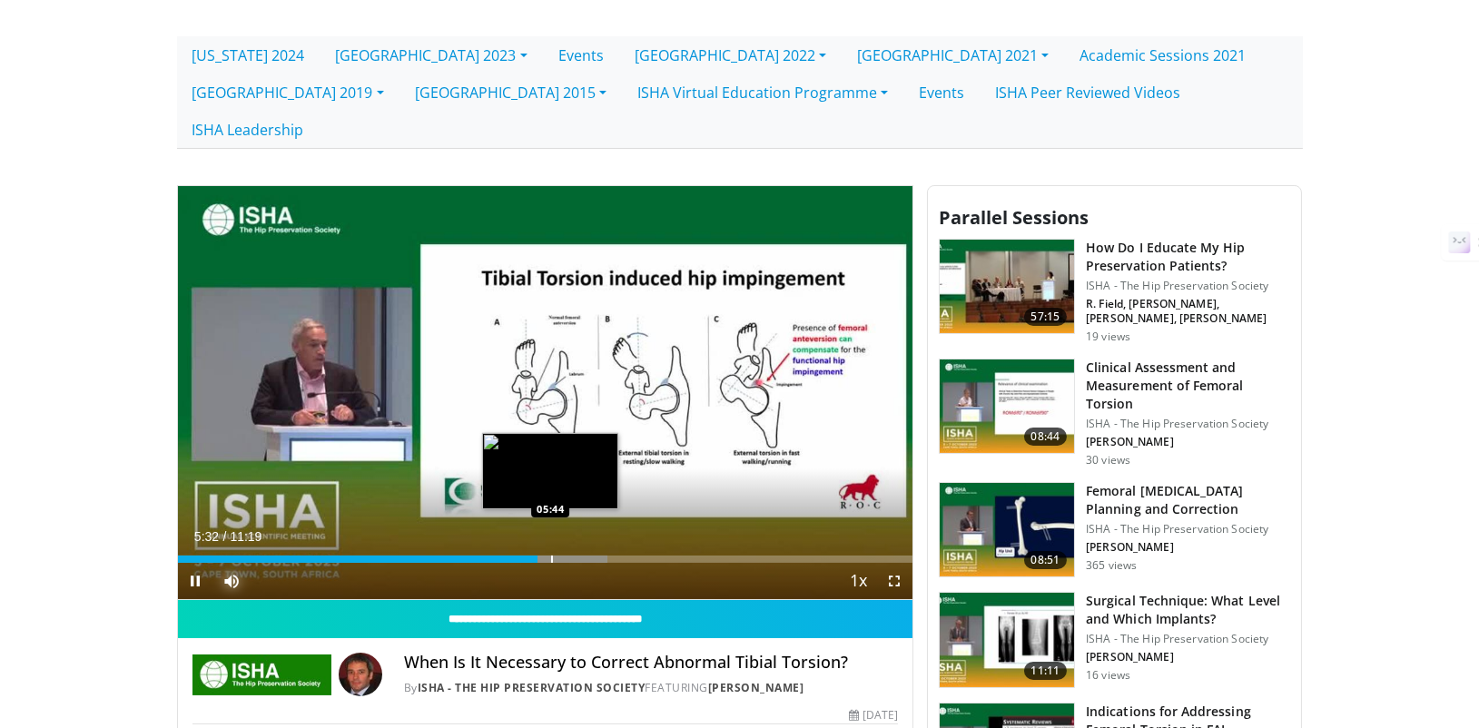
click at [551, 556] on div "Progress Bar" at bounding box center [552, 559] width 2 height 7
click at [561, 556] on div "Progress Bar" at bounding box center [562, 559] width 2 height 7
click at [583, 556] on div "Progress Bar" at bounding box center [583, 559] width 2 height 7
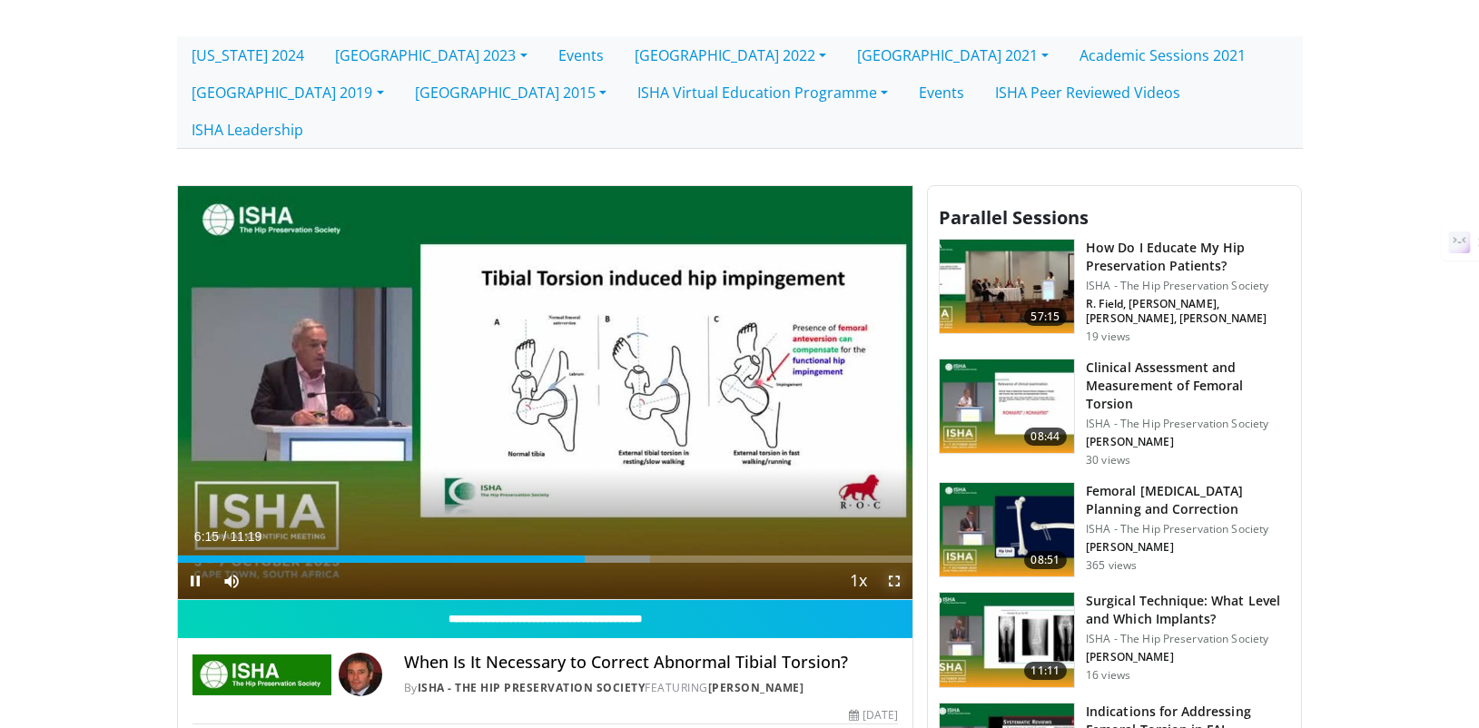
click at [898, 563] on span "Video Player" at bounding box center [894, 581] width 36 height 36
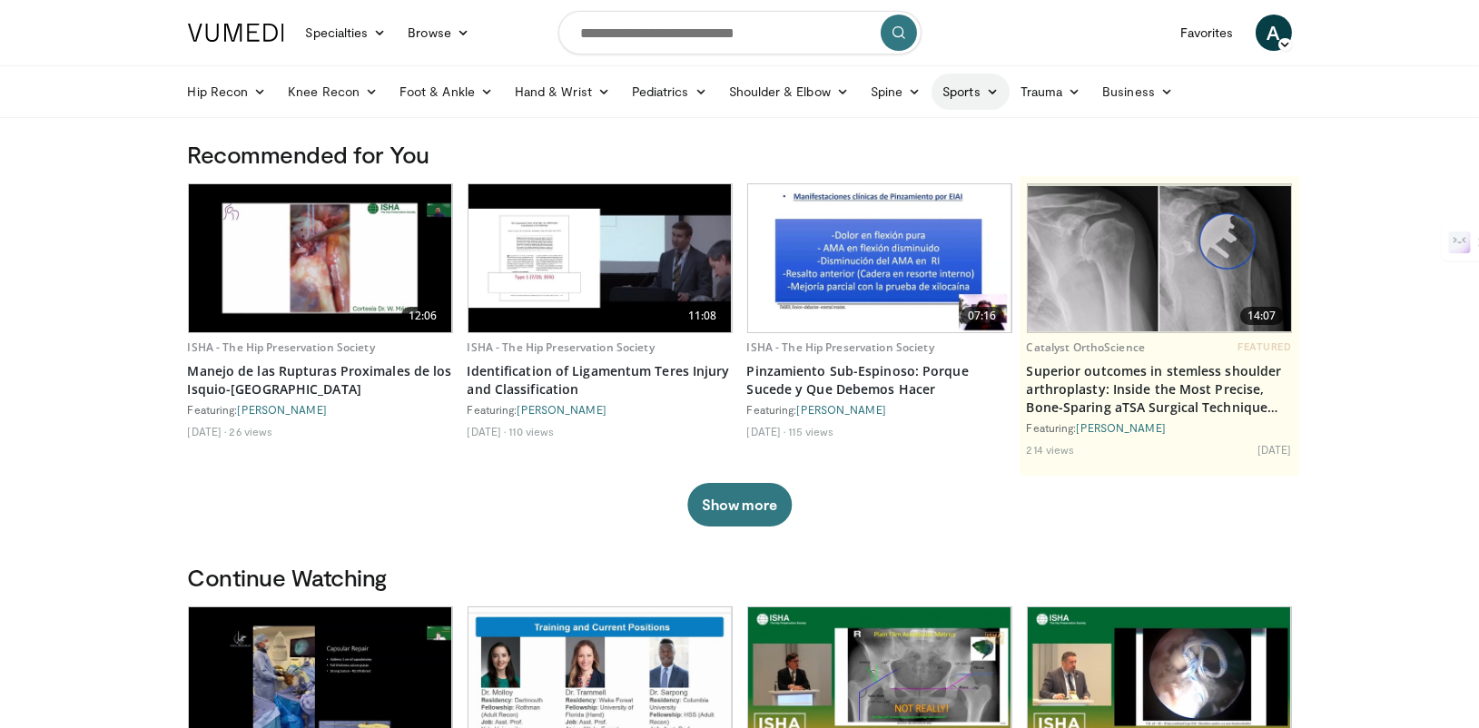
click at [977, 90] on link "Sports" at bounding box center [971, 92] width 78 height 36
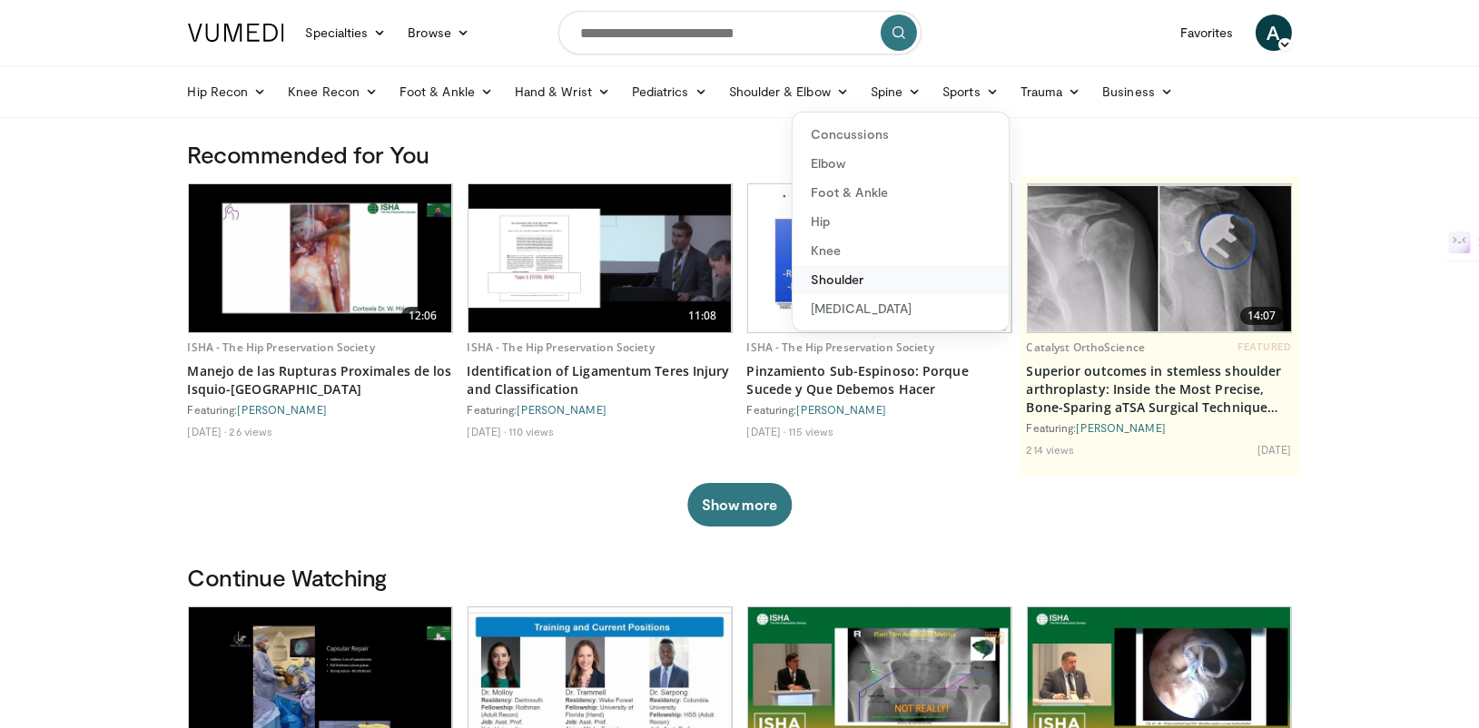
click at [823, 279] on link "Shoulder" at bounding box center [901, 279] width 216 height 29
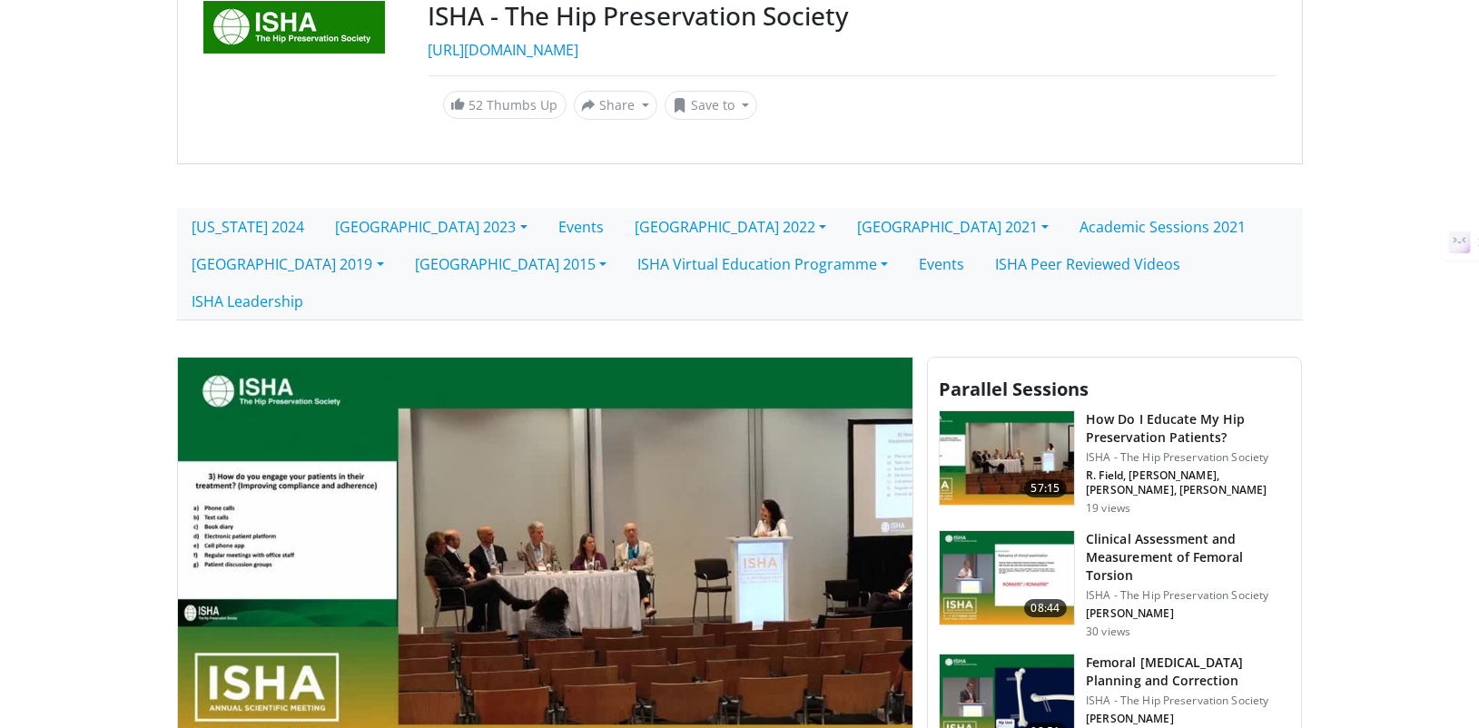
scroll to position [223, 0]
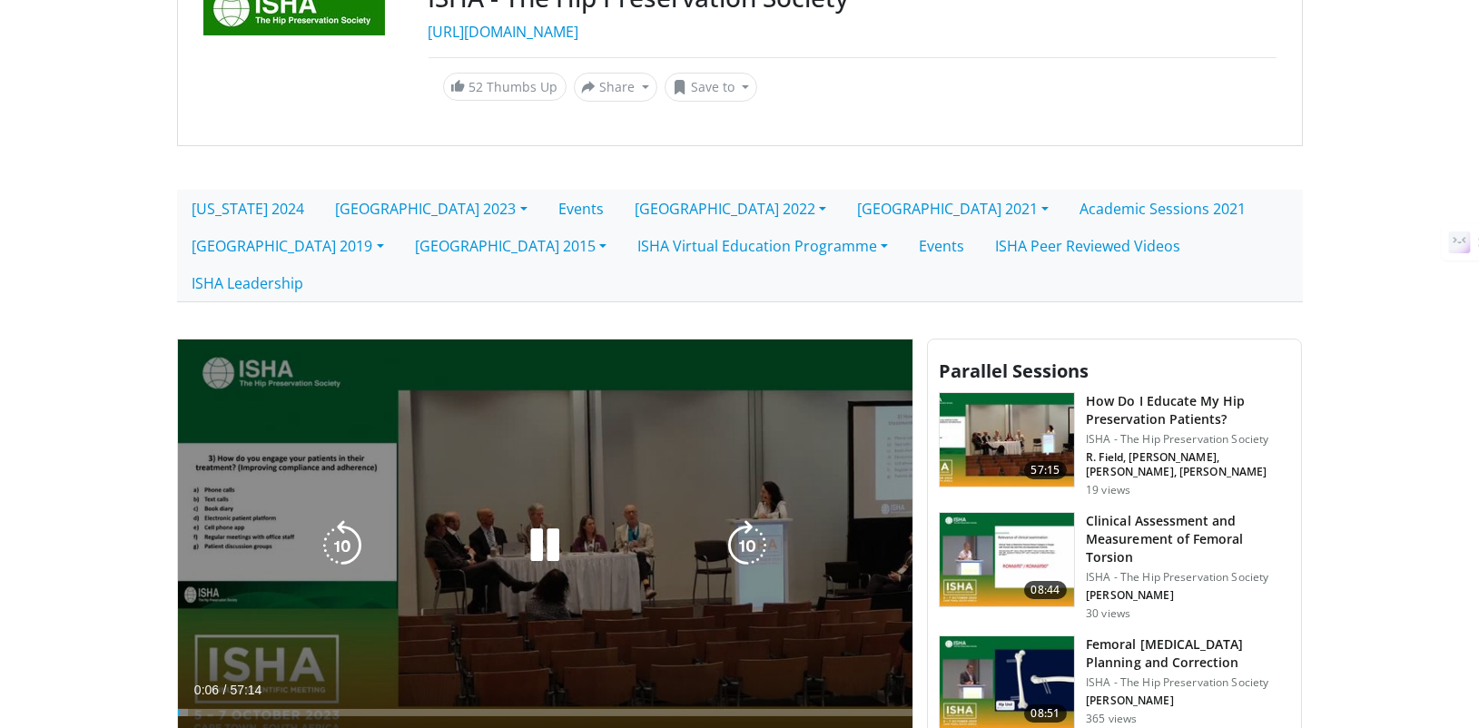
click at [652, 460] on div "10 seconds Tap to unmute" at bounding box center [545, 547] width 735 height 414
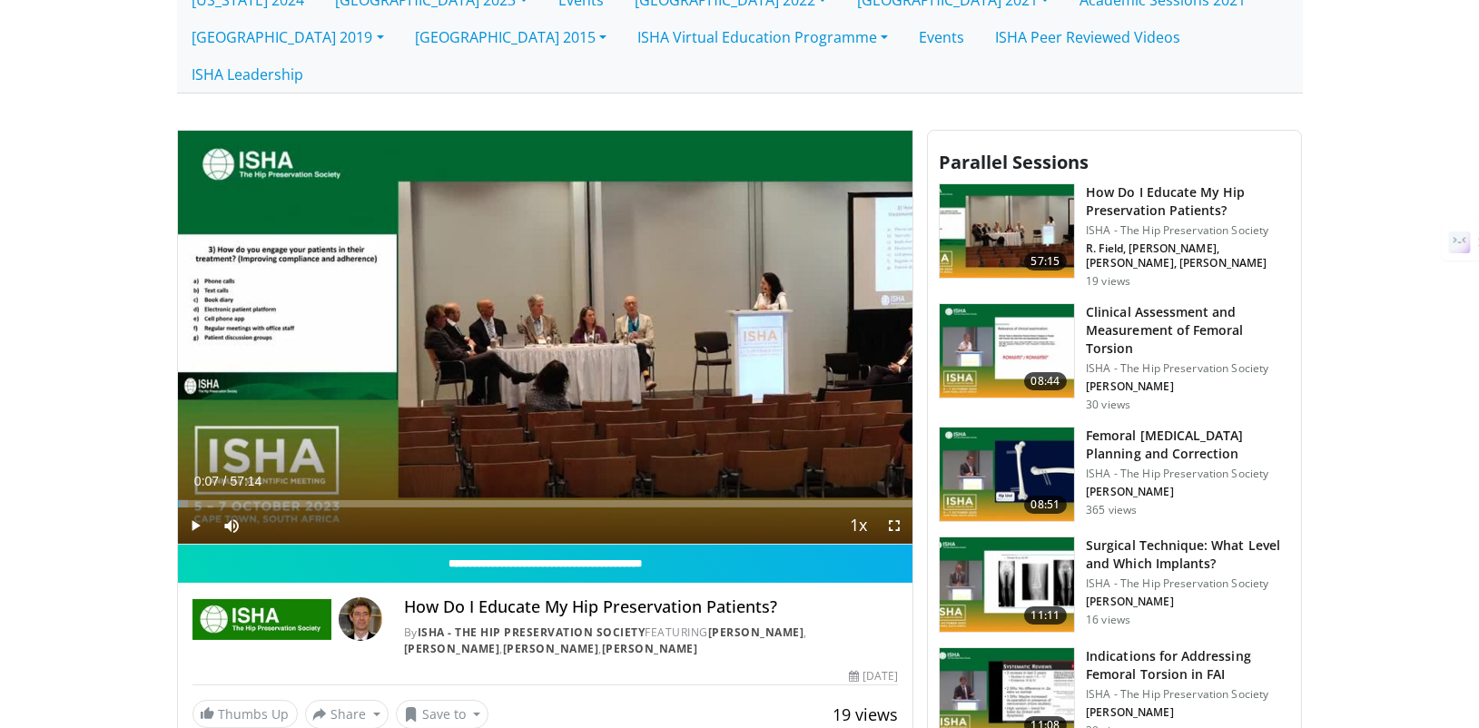
scroll to position [439, 0]
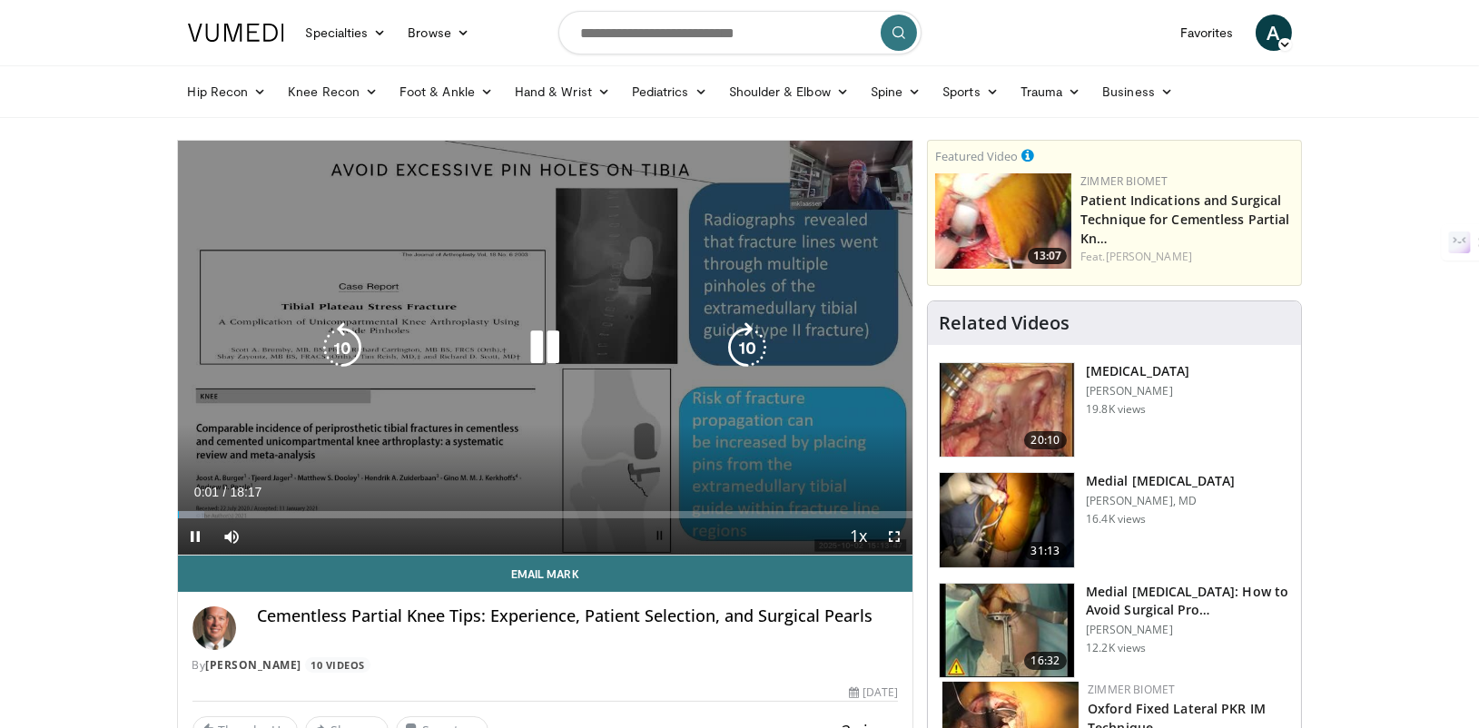
click at [750, 343] on icon "Video Player" at bounding box center [747, 347] width 51 height 51
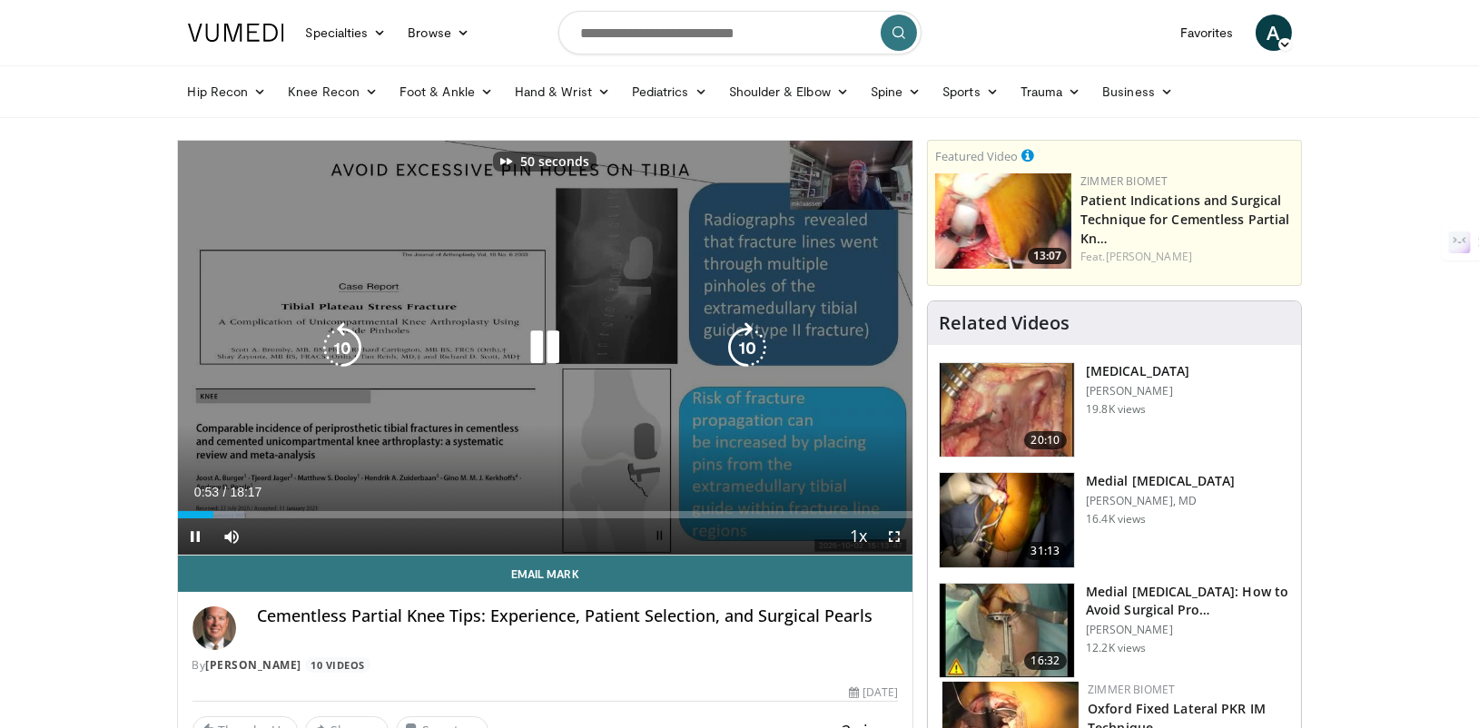
click at [750, 343] on icon "Video Player" at bounding box center [747, 347] width 51 height 51
click at [739, 360] on icon "Video Player" at bounding box center [747, 347] width 51 height 51
click at [739, 359] on icon "Video Player" at bounding box center [747, 347] width 51 height 51
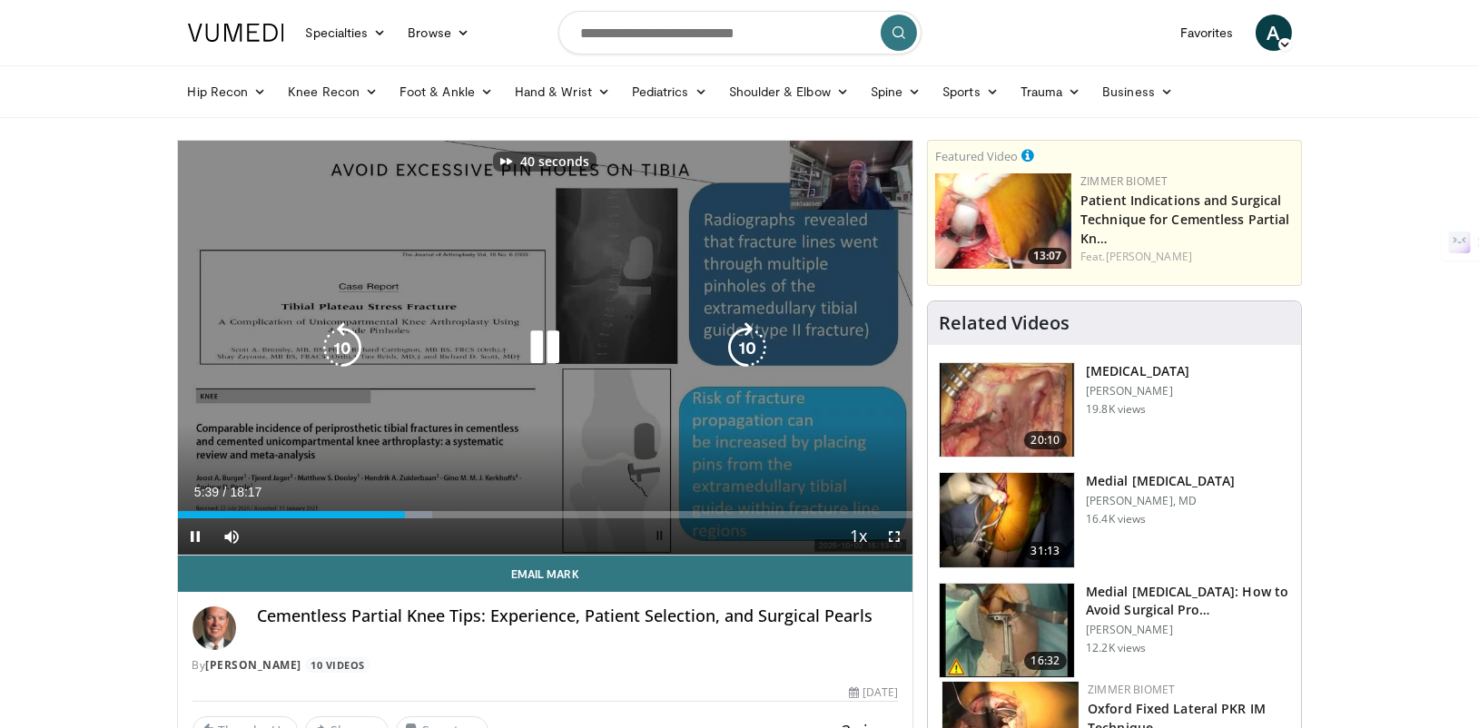
click at [739, 359] on icon "Video Player" at bounding box center [747, 347] width 51 height 51
click at [755, 340] on icon "Video Player" at bounding box center [747, 347] width 51 height 51
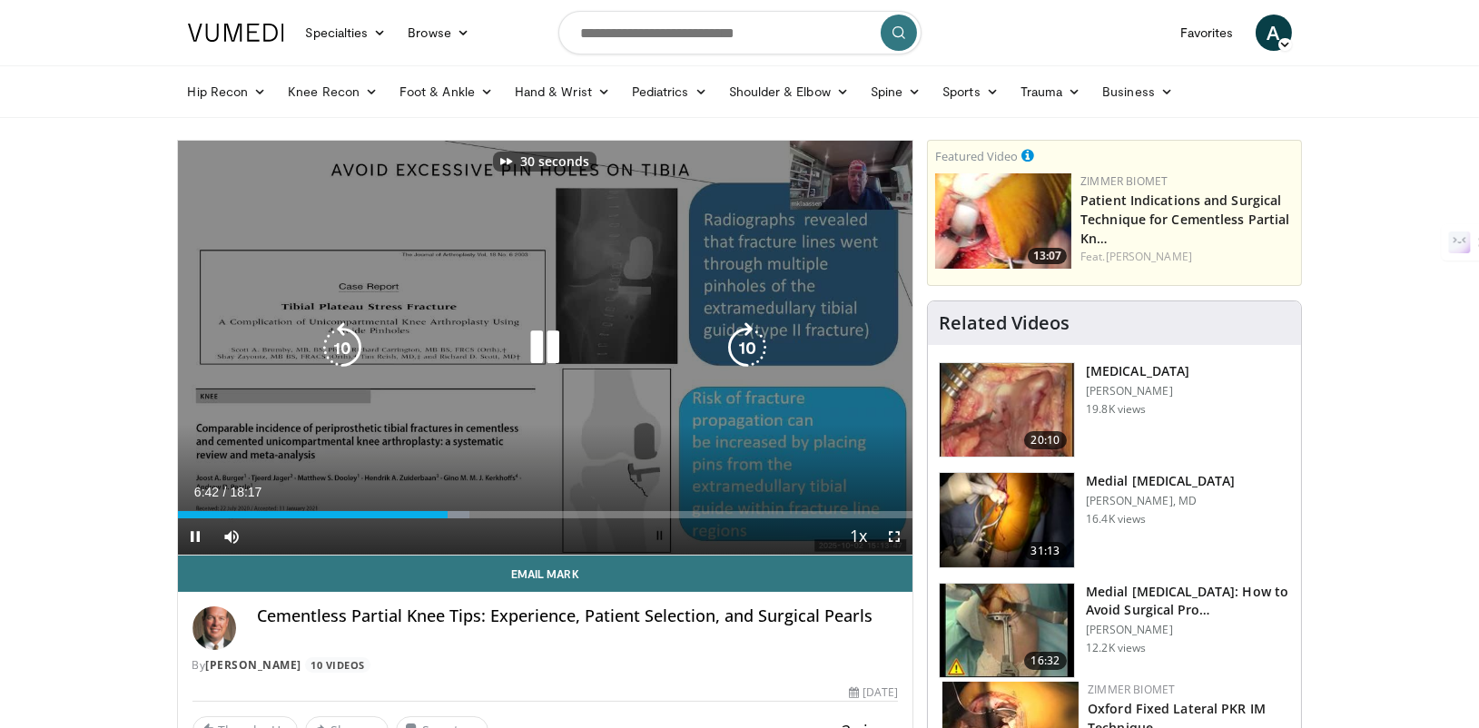
click at [755, 340] on icon "Video Player" at bounding box center [747, 347] width 51 height 51
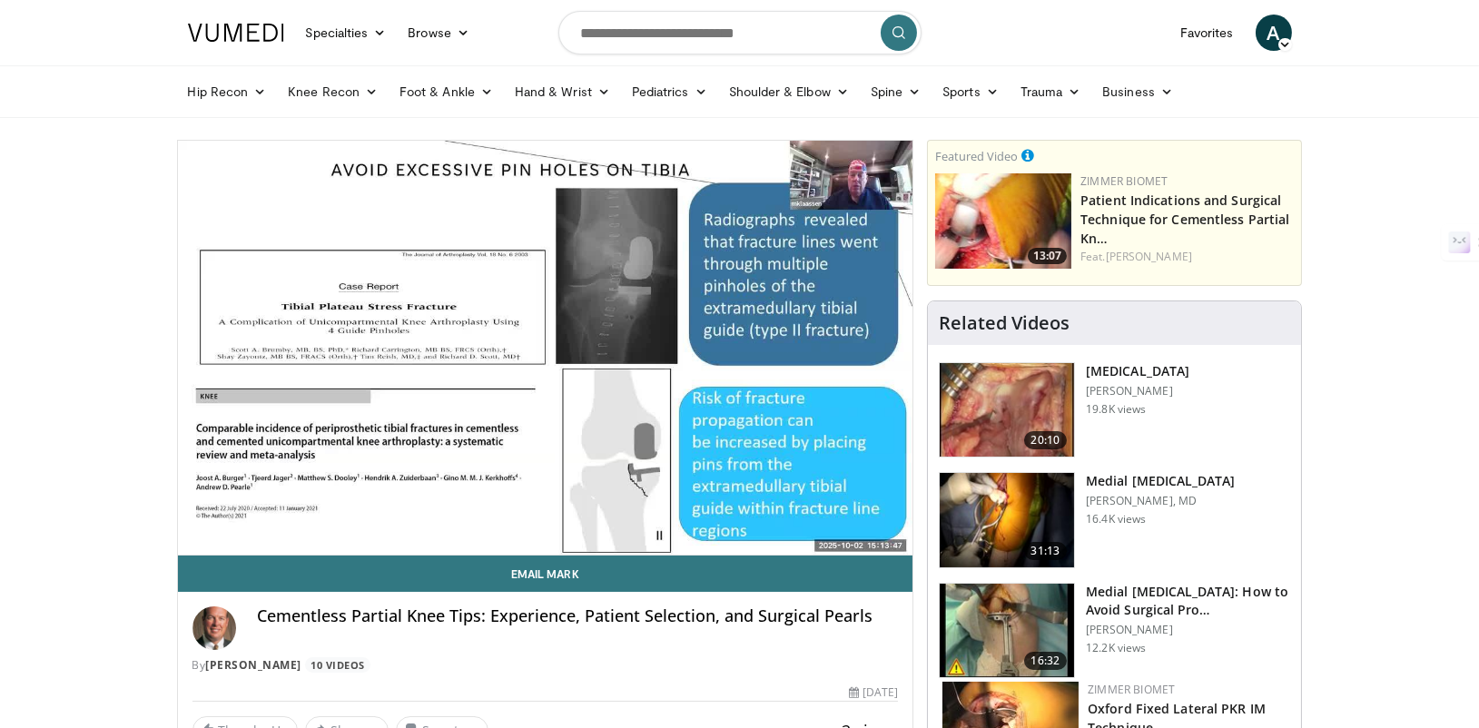
click at [755, 353] on div "80 seconds Tap to unmute" at bounding box center [545, 348] width 735 height 414
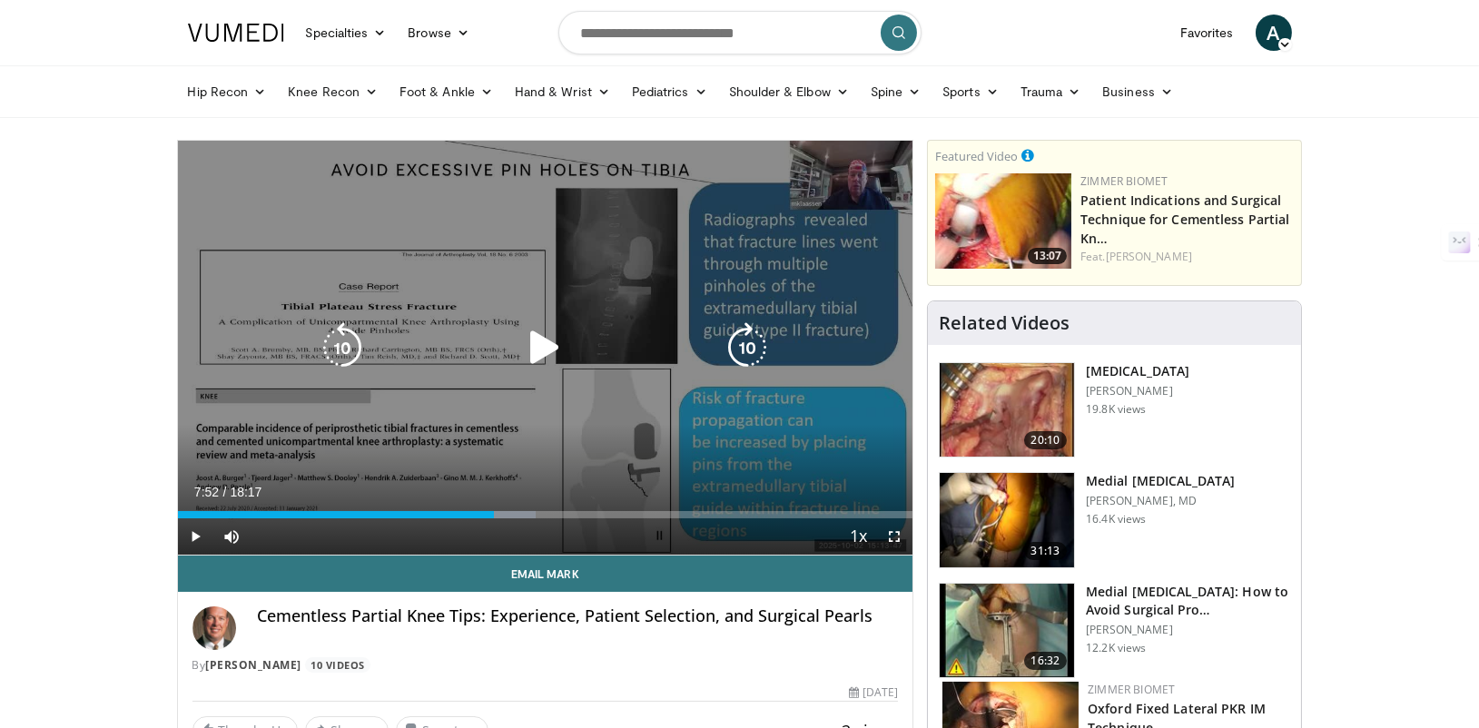
click at [547, 345] on icon "Video Player" at bounding box center [544, 347] width 51 height 51
click at [751, 343] on icon "Video Player" at bounding box center [747, 347] width 51 height 51
click at [748, 340] on icon "Video Player" at bounding box center [747, 347] width 51 height 51
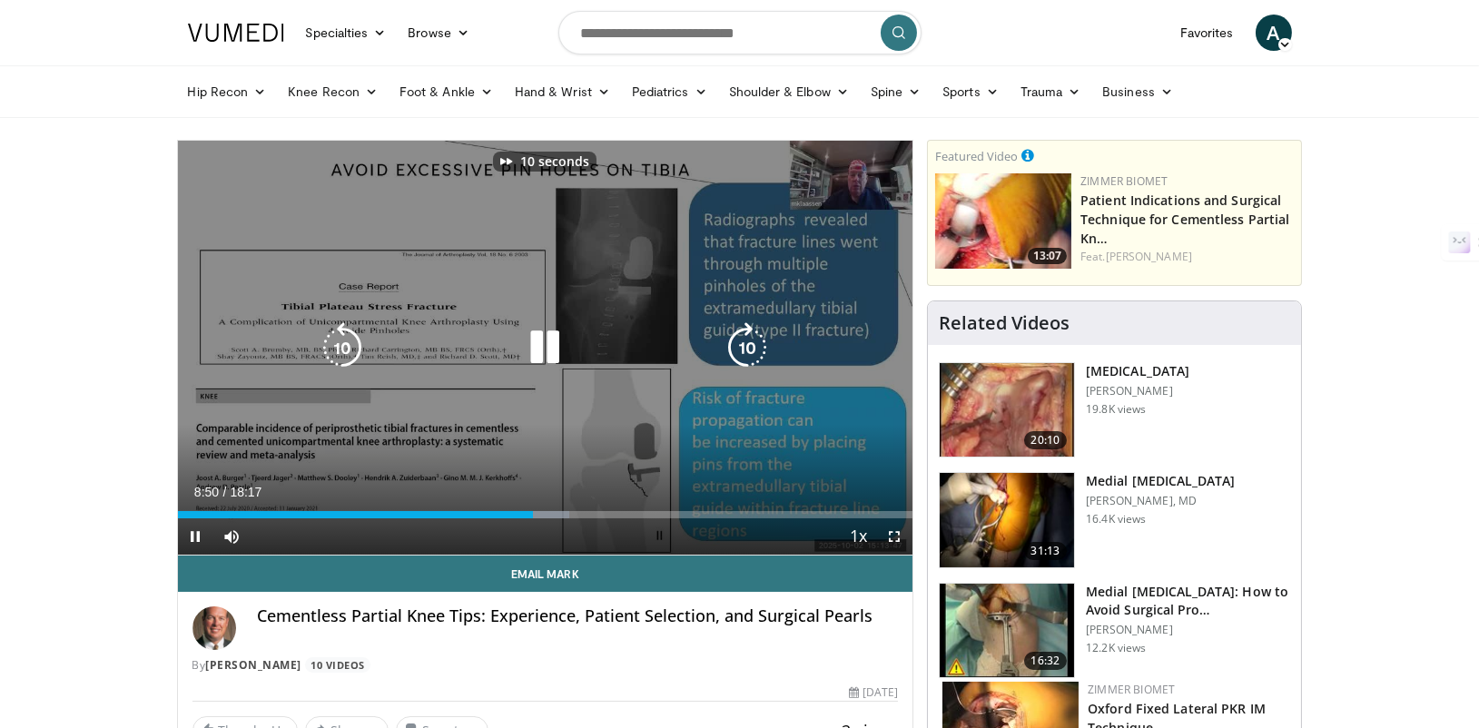
click at [748, 340] on icon "Video Player" at bounding box center [747, 347] width 51 height 51
click at [741, 334] on icon "Video Player" at bounding box center [747, 347] width 51 height 51
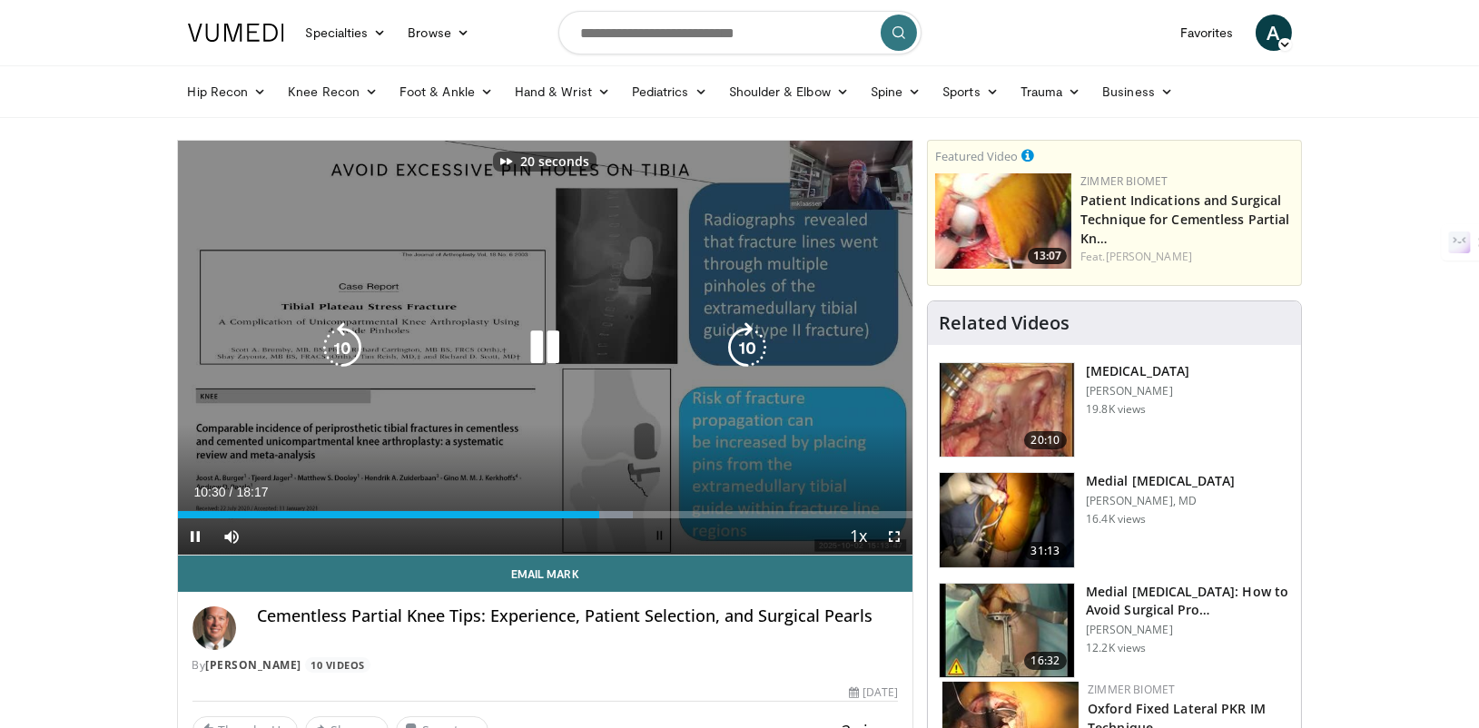
click at [741, 334] on icon "Video Player" at bounding box center [747, 347] width 51 height 51
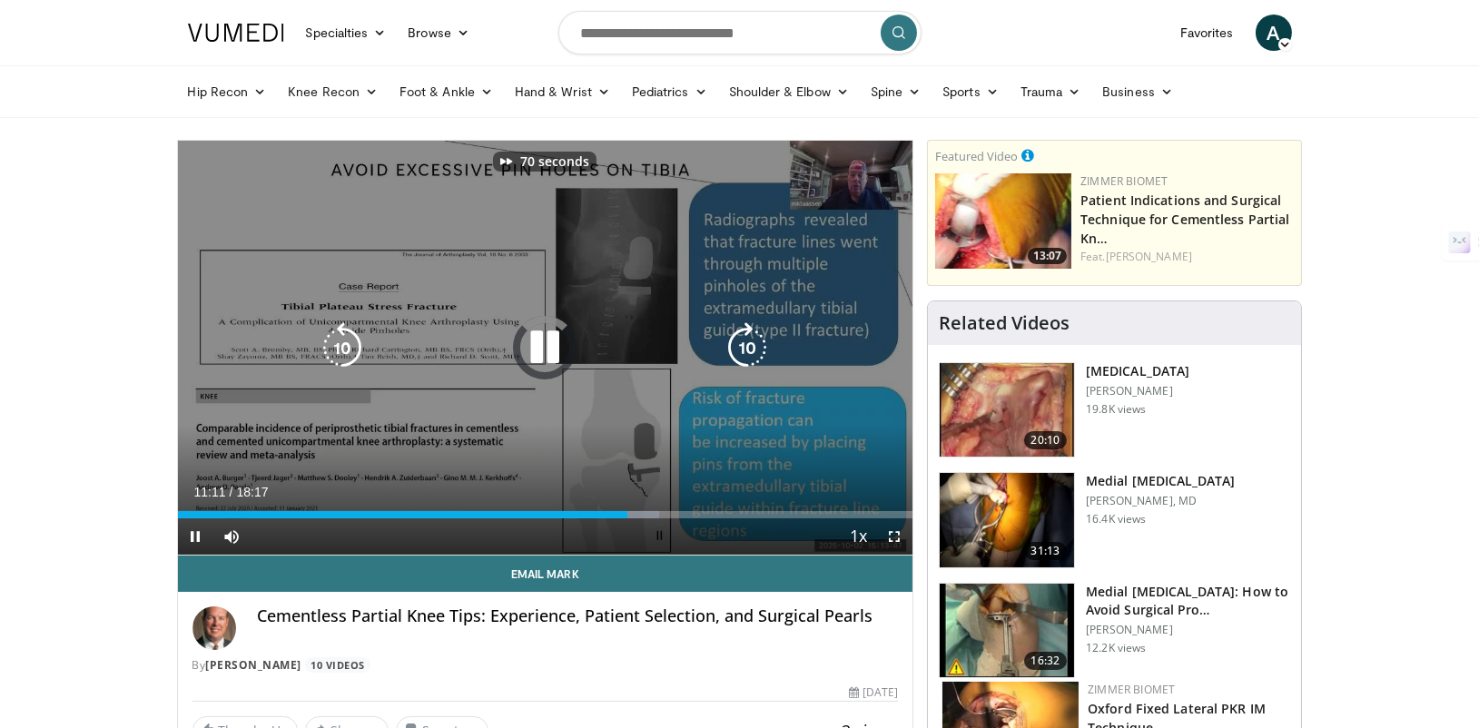
click at [741, 334] on icon "Video Player" at bounding box center [747, 347] width 51 height 51
click at [743, 336] on icon "Video Player" at bounding box center [747, 347] width 51 height 51
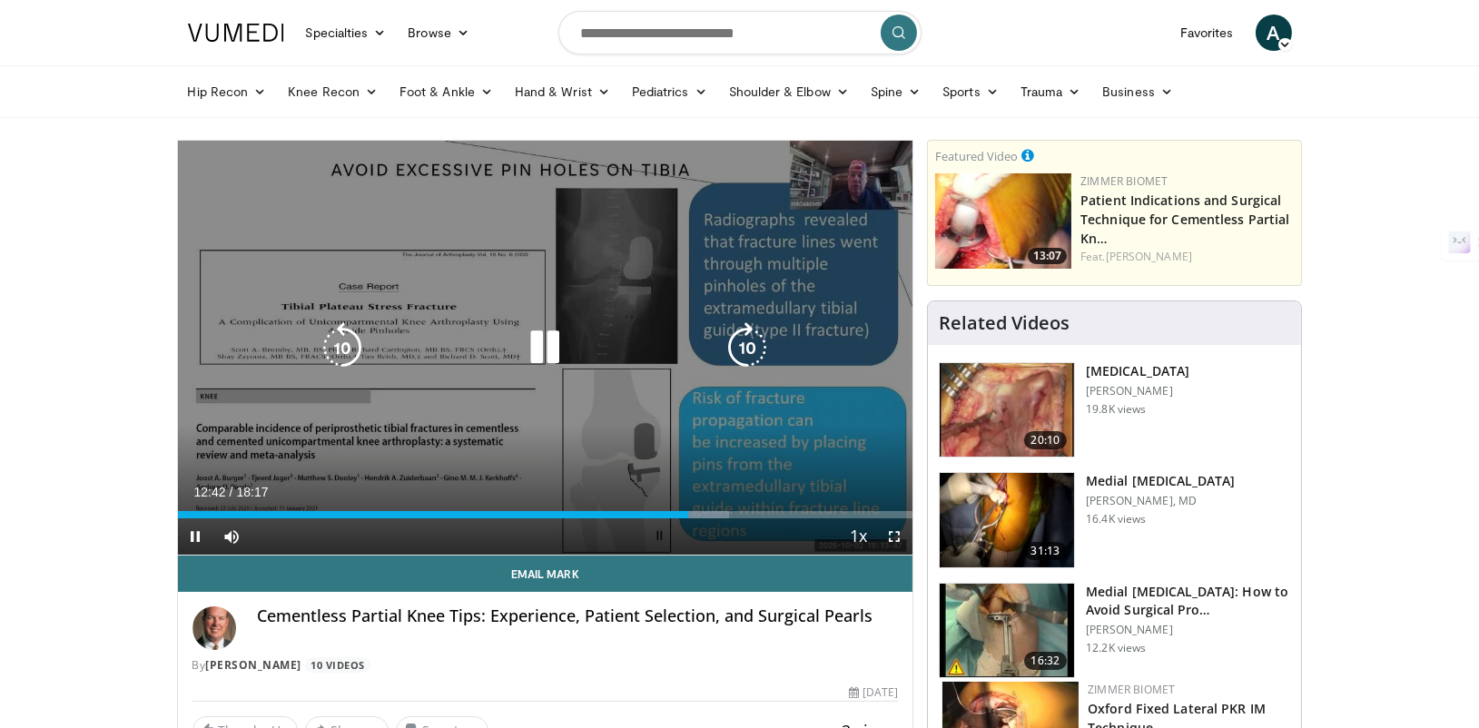
click at [744, 342] on icon "Video Player" at bounding box center [747, 347] width 51 height 51
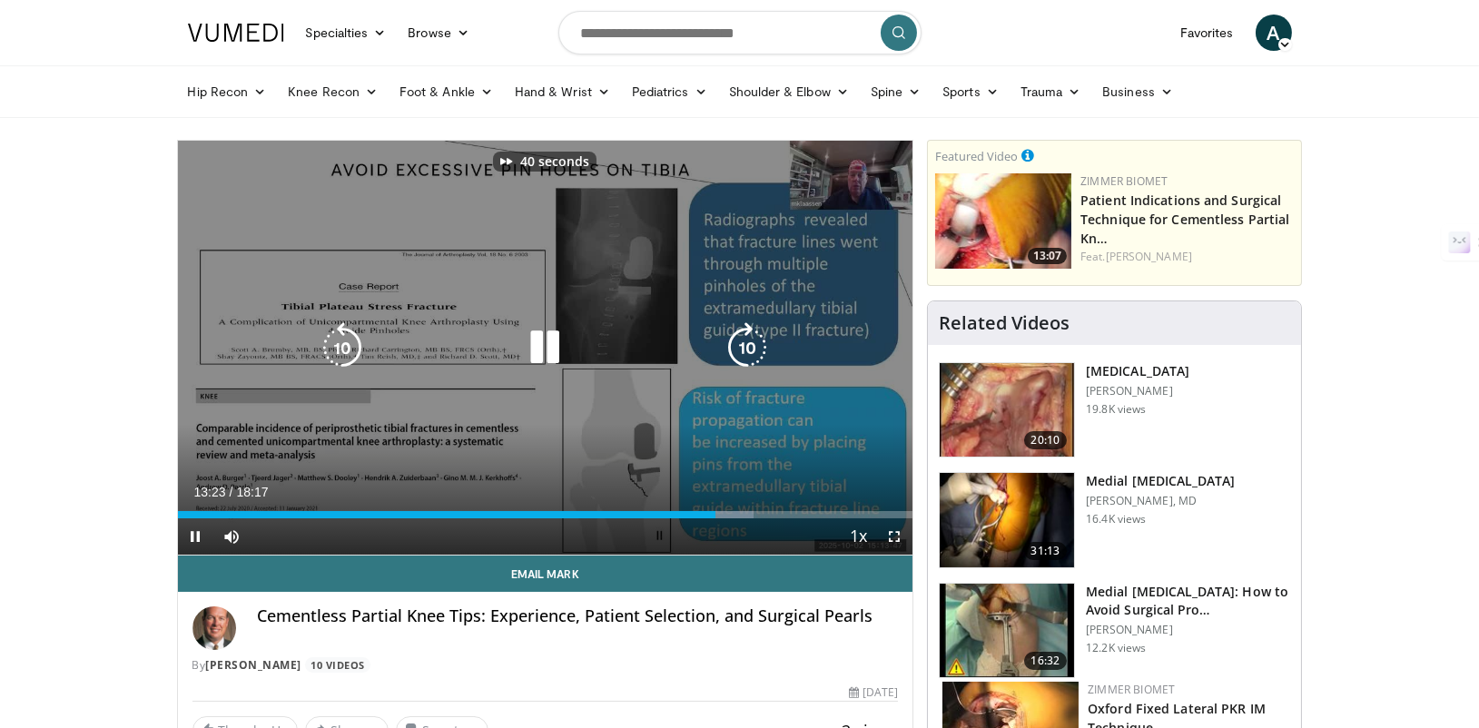
click at [744, 342] on icon "Video Player" at bounding box center [747, 347] width 51 height 51
click at [749, 355] on icon "Video Player" at bounding box center [747, 347] width 51 height 51
click at [743, 343] on icon "Video Player" at bounding box center [747, 347] width 51 height 51
click at [743, 342] on icon "Video Player" at bounding box center [747, 347] width 51 height 51
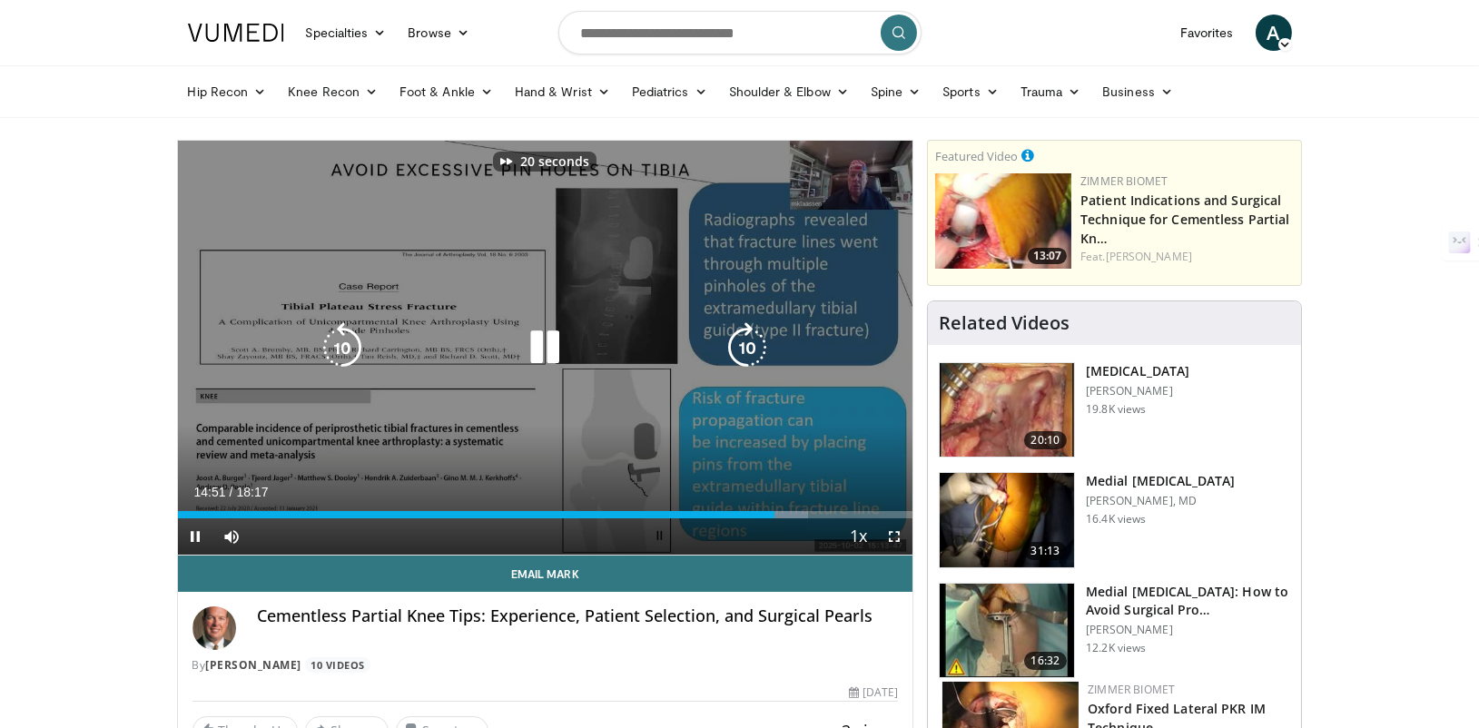
click at [743, 342] on icon "Video Player" at bounding box center [747, 347] width 51 height 51
click at [747, 341] on icon "Video Player" at bounding box center [747, 347] width 51 height 51
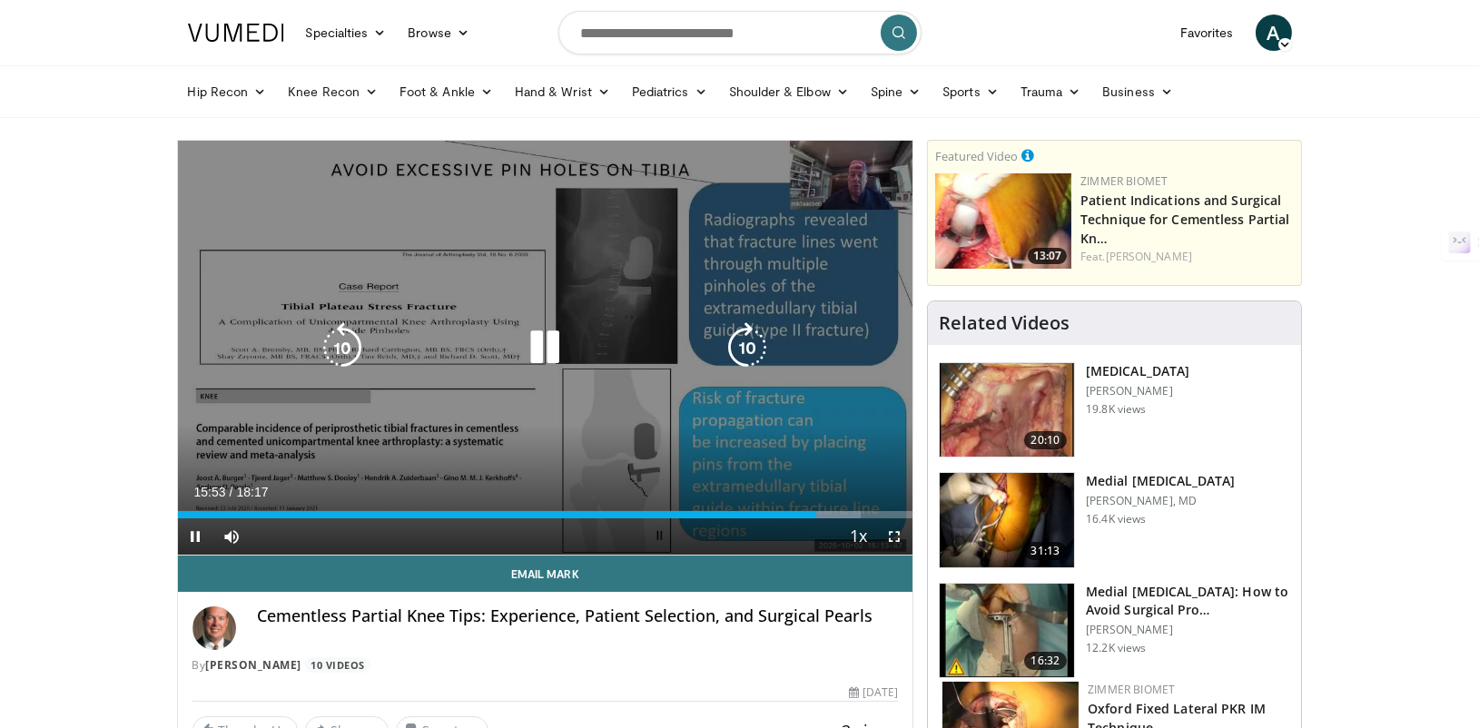
click at [756, 348] on icon "Video Player" at bounding box center [747, 347] width 51 height 51
click at [755, 348] on icon "Video Player" at bounding box center [747, 347] width 51 height 51
click at [749, 338] on icon "Video Player" at bounding box center [747, 347] width 51 height 51
click at [748, 339] on icon "Video Player" at bounding box center [747, 347] width 51 height 51
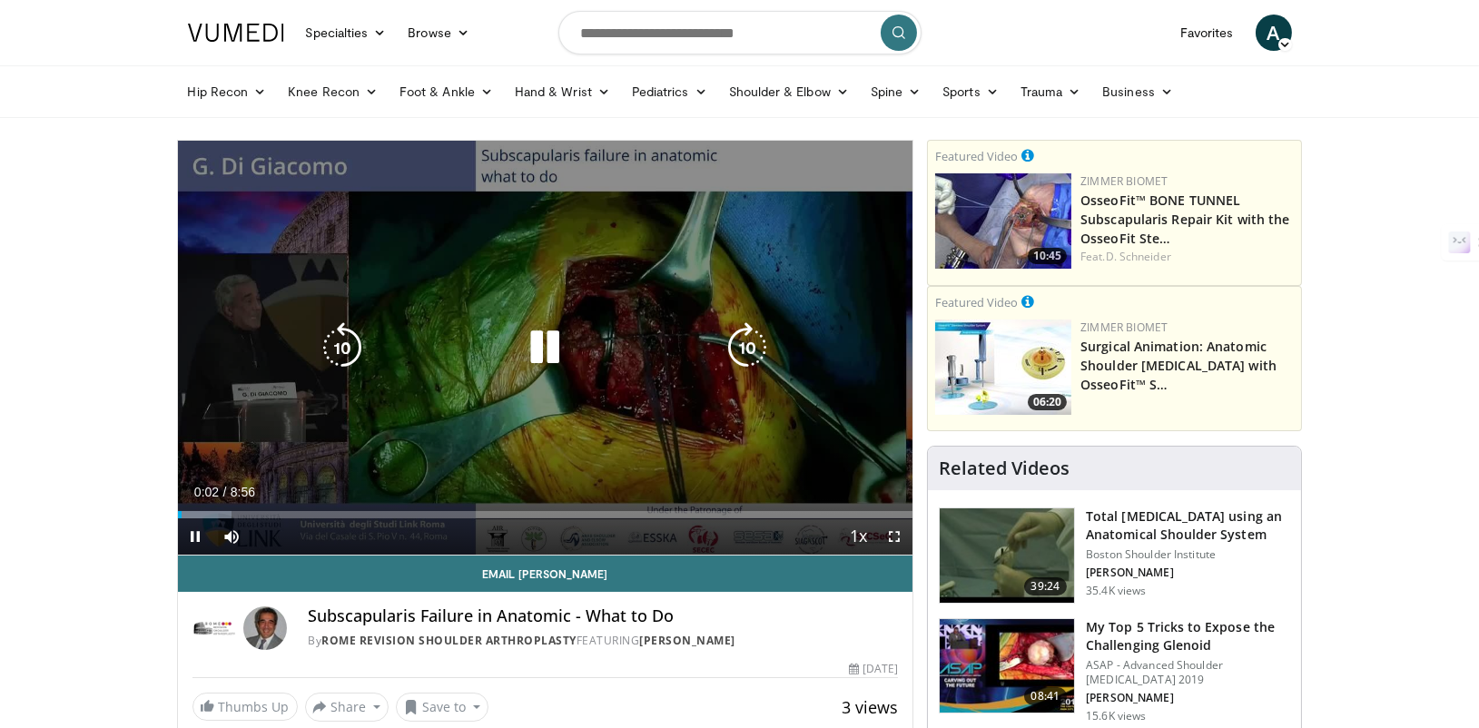
click at [752, 337] on icon "Video Player" at bounding box center [747, 347] width 51 height 51
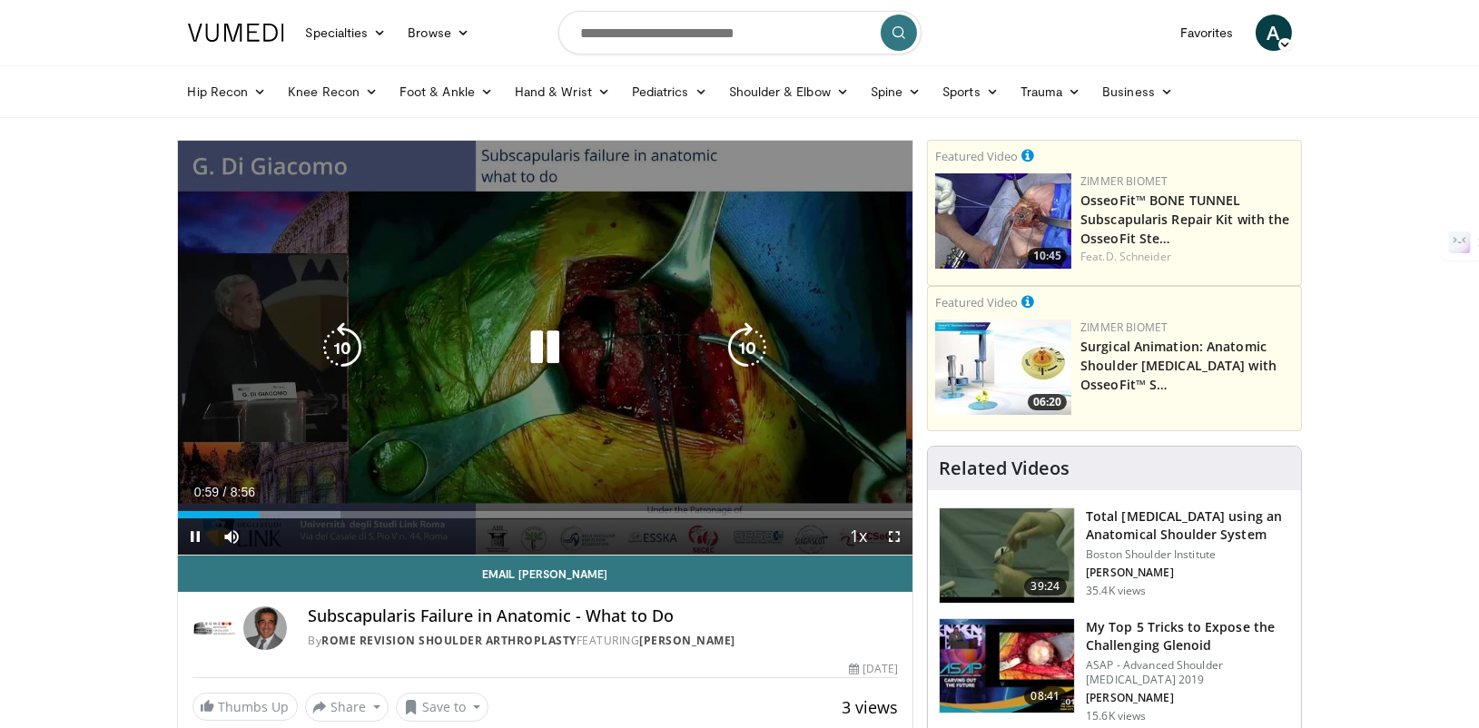
click at [755, 350] on icon "Video Player" at bounding box center [747, 347] width 51 height 51
click at [747, 342] on icon "Video Player" at bounding box center [747, 347] width 51 height 51
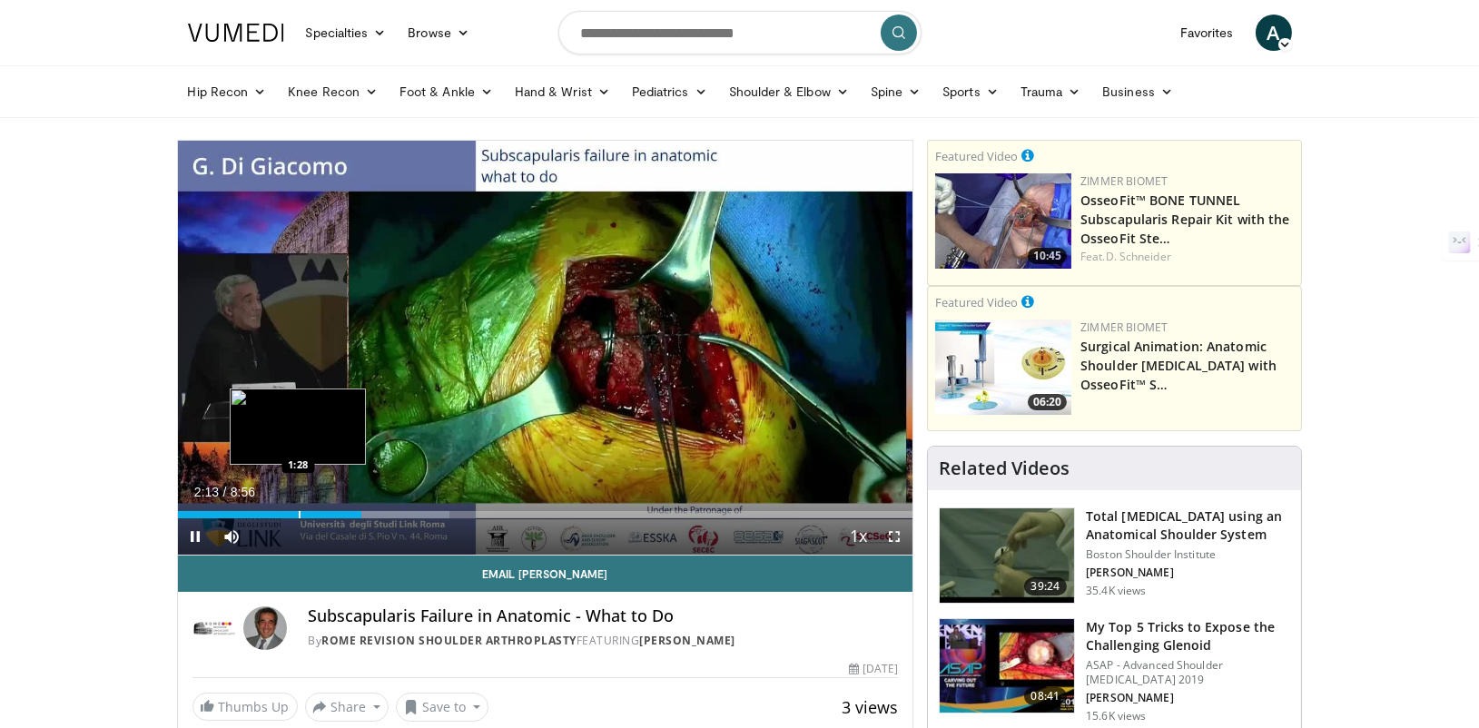
click at [298, 504] on div "Loaded : 36.94% 2:13 1:28" at bounding box center [545, 509] width 735 height 17
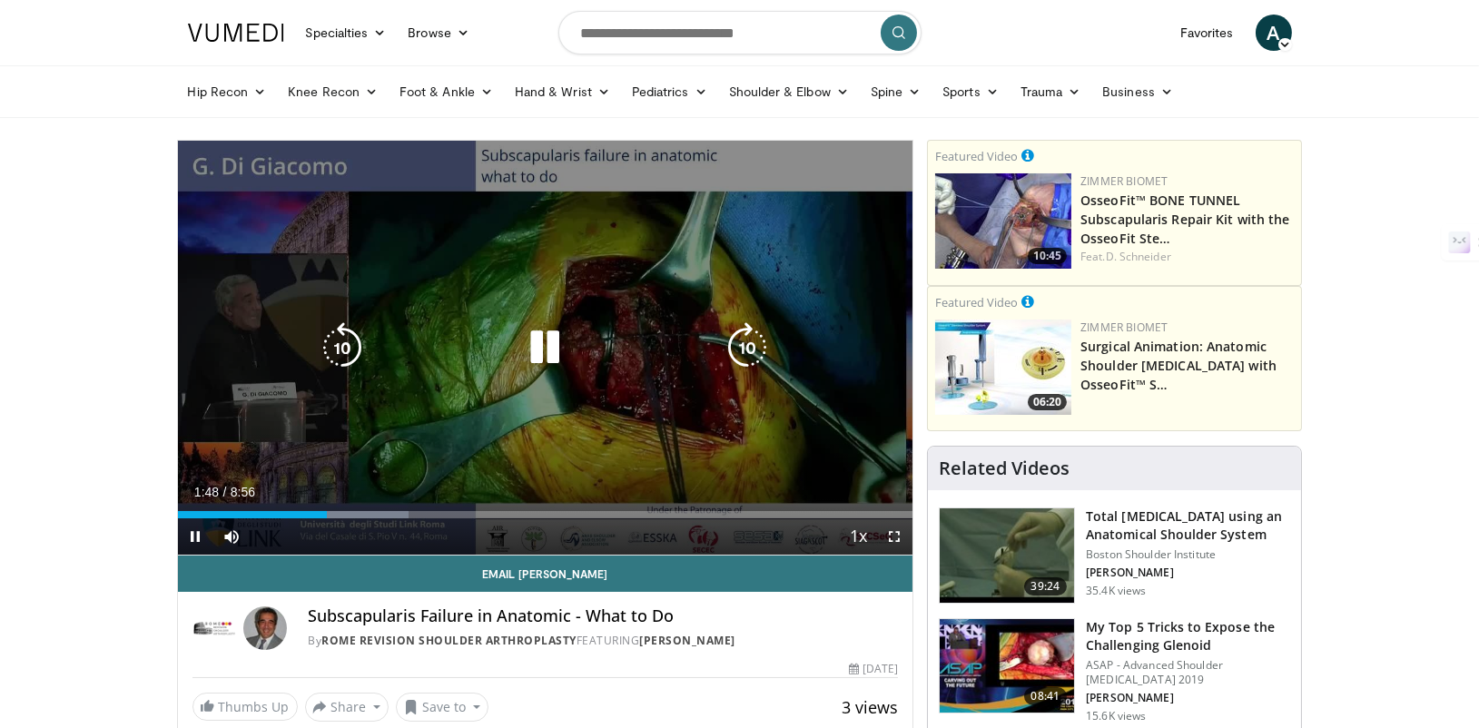
click at [755, 340] on icon "Video Player" at bounding box center [747, 347] width 51 height 51
click at [740, 349] on icon "Video Player" at bounding box center [747, 347] width 51 height 51
click at [747, 327] on icon "Video Player" at bounding box center [747, 347] width 51 height 51
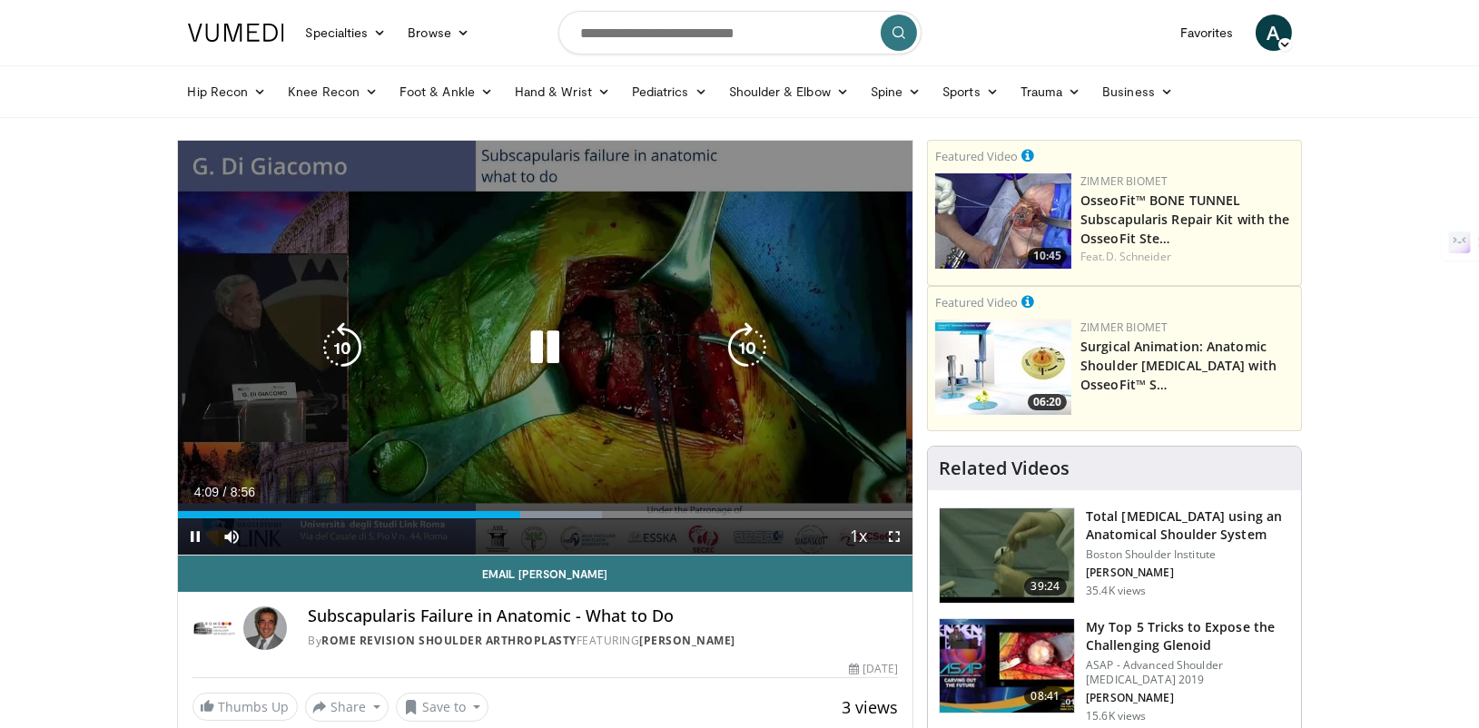
click at [747, 331] on icon "Video Player" at bounding box center [747, 347] width 51 height 51
click at [752, 334] on icon "Video Player" at bounding box center [747, 347] width 51 height 51
click at [748, 346] on icon "Video Player" at bounding box center [747, 347] width 51 height 51
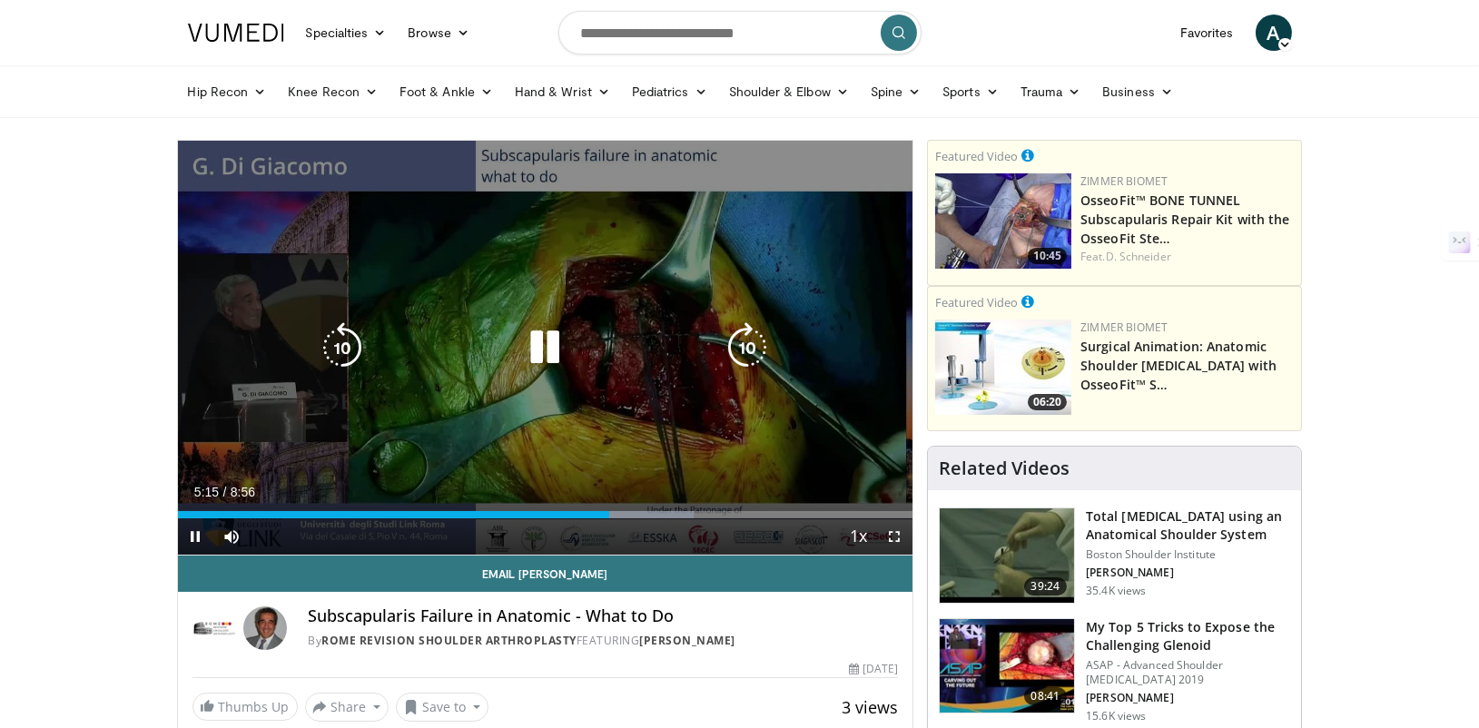
click at [741, 342] on icon "Video Player" at bounding box center [747, 347] width 51 height 51
click at [751, 350] on icon "Video Player" at bounding box center [747, 347] width 51 height 51
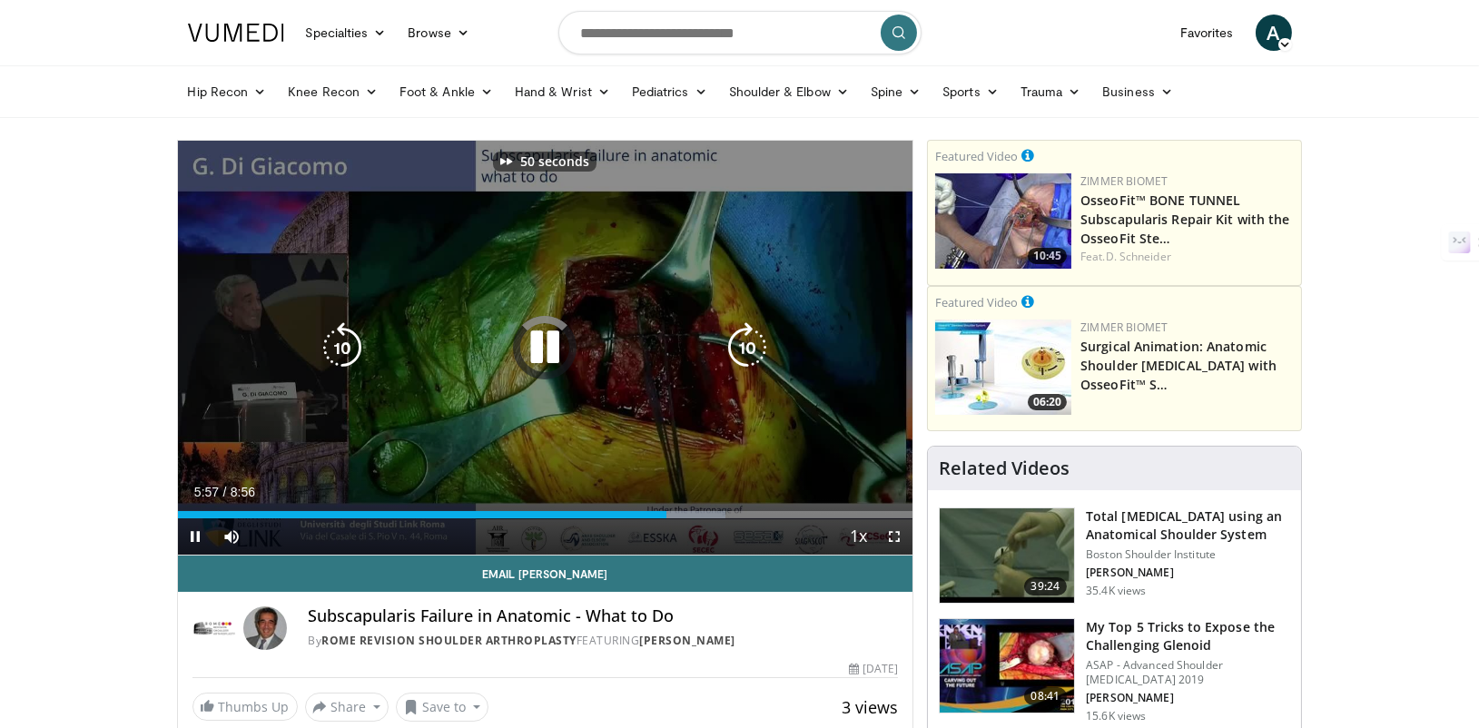
click at [751, 350] on icon "Video Player" at bounding box center [747, 347] width 51 height 51
click at [764, 346] on icon "Video Player" at bounding box center [747, 347] width 51 height 51
click at [750, 341] on icon "Video Player" at bounding box center [747, 347] width 51 height 51
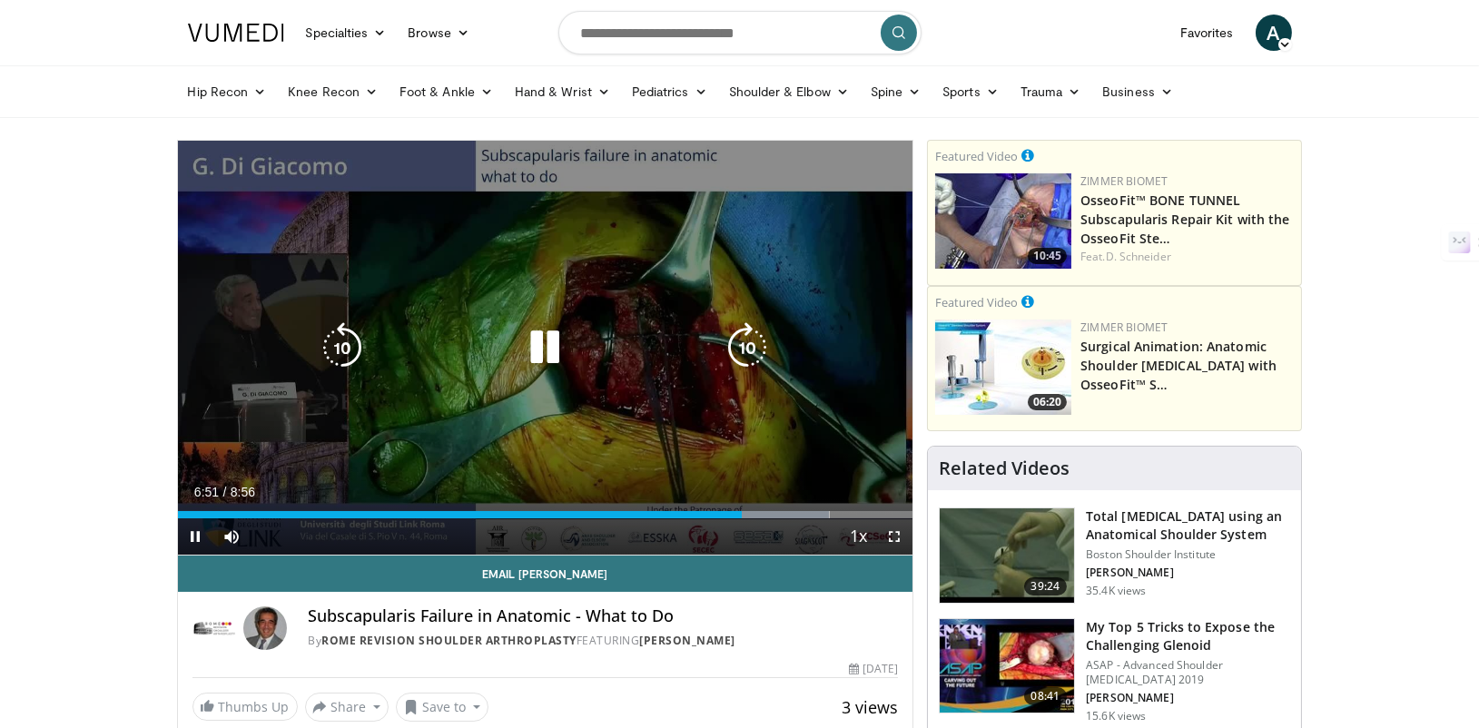
click at [750, 341] on icon "Video Player" at bounding box center [747, 347] width 51 height 51
click at [763, 335] on icon "Video Player" at bounding box center [747, 347] width 51 height 51
click at [762, 335] on icon "Video Player" at bounding box center [747, 347] width 51 height 51
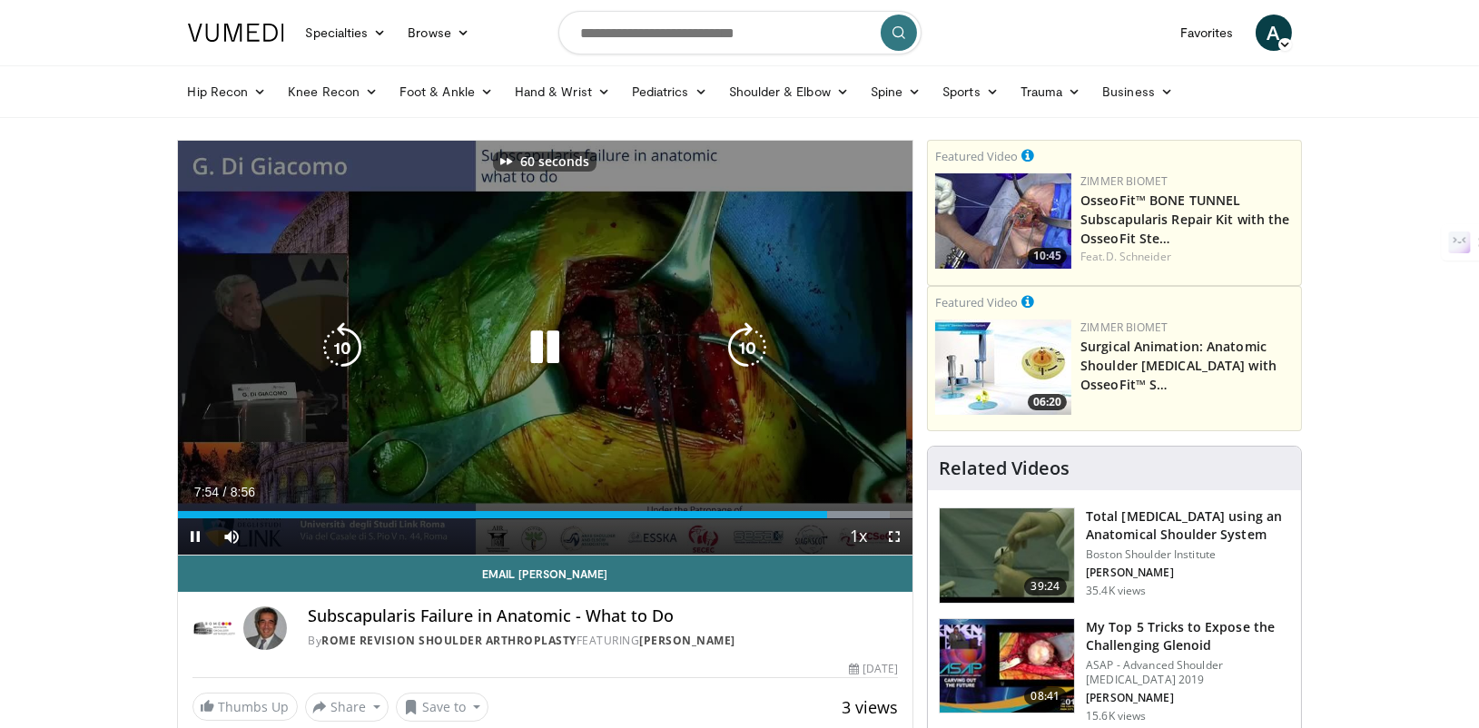
click at [762, 335] on icon "Video Player" at bounding box center [747, 347] width 51 height 51
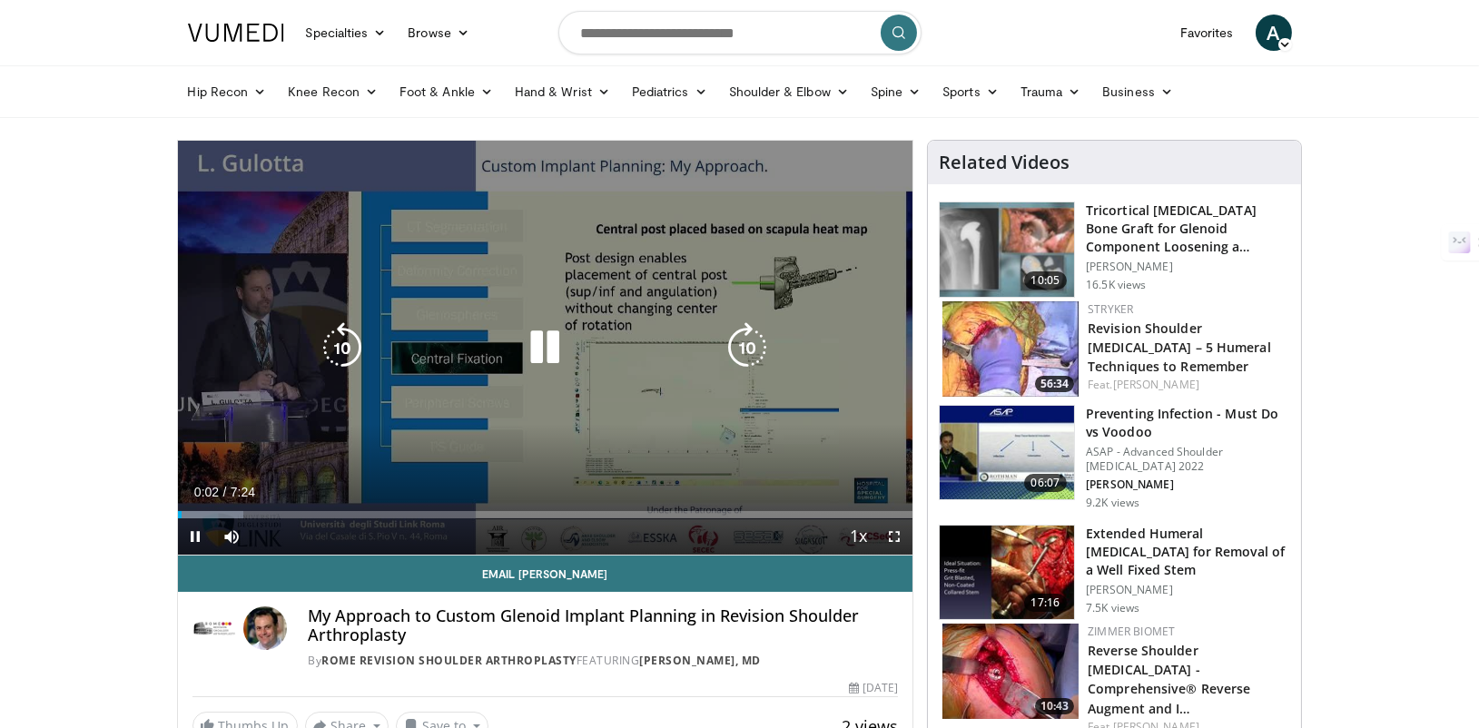
click at [740, 347] on icon "Video Player" at bounding box center [747, 347] width 51 height 51
click at [348, 343] on icon "Video Player" at bounding box center [342, 347] width 51 height 51
click at [331, 437] on div "10 seconds Tap to unmute" at bounding box center [545, 348] width 735 height 414
click at [434, 439] on div "10 seconds Tap to unmute" at bounding box center [545, 348] width 735 height 414
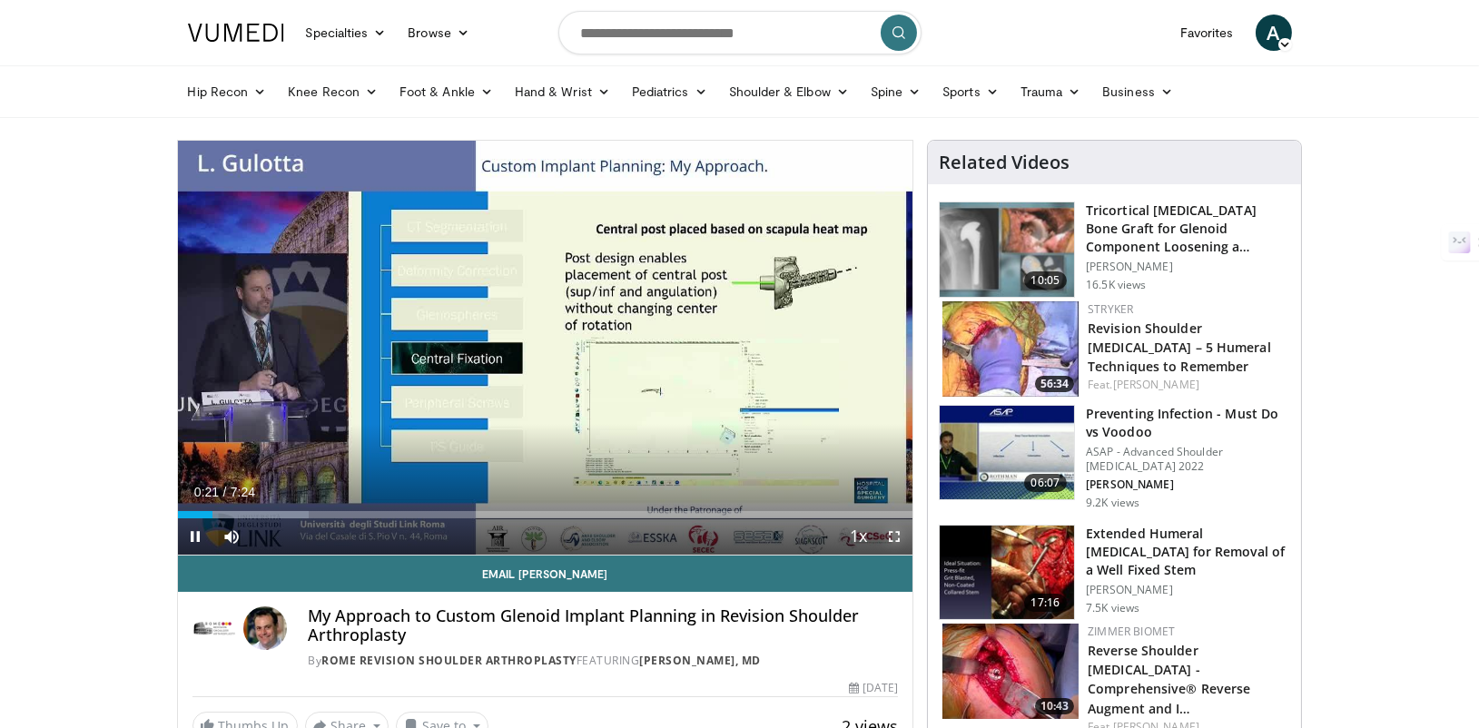
click at [893, 542] on span "Video Player" at bounding box center [894, 536] width 36 height 36
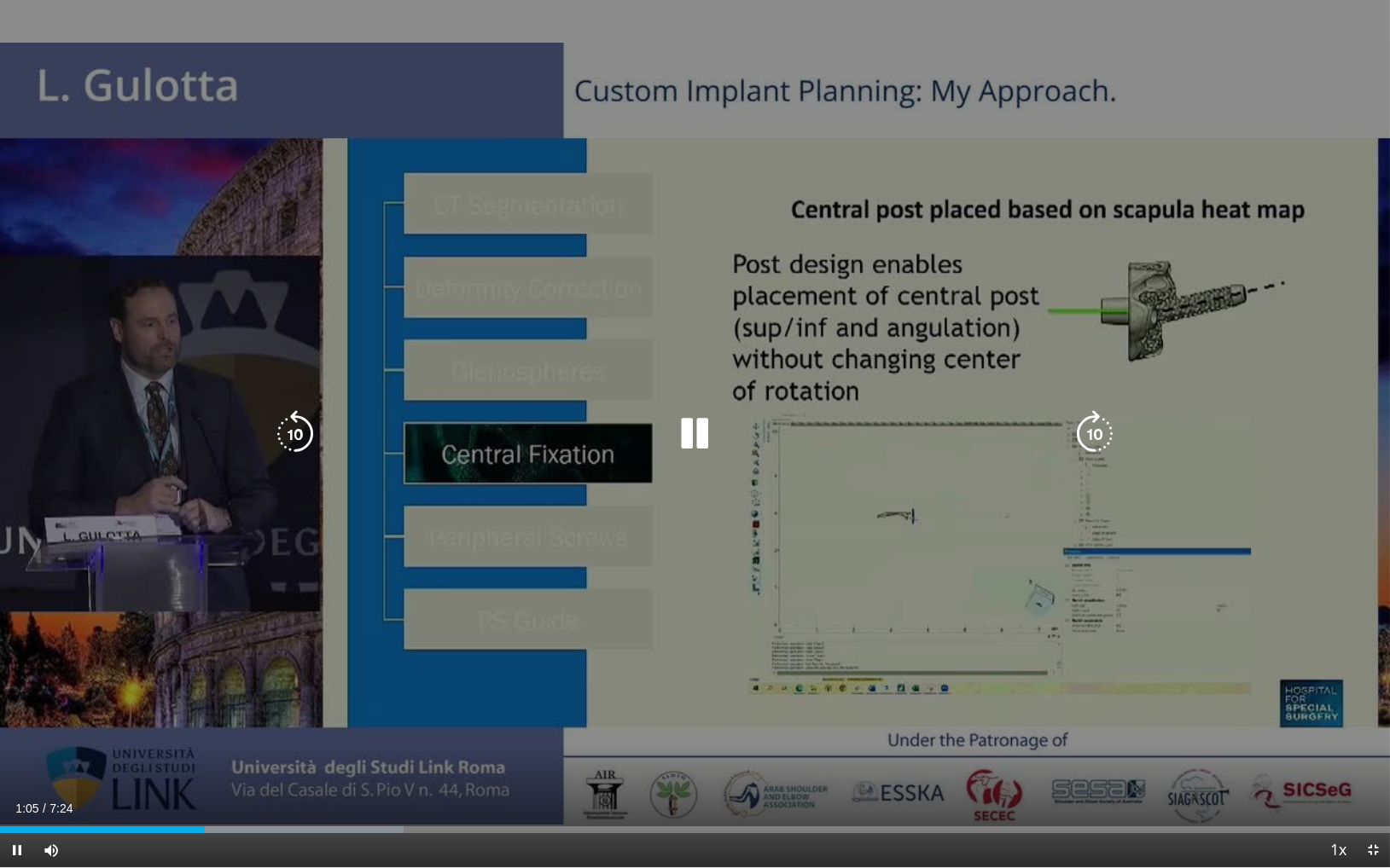
click at [1087, 452] on icon "Video Player" at bounding box center [1095, 434] width 48 height 48
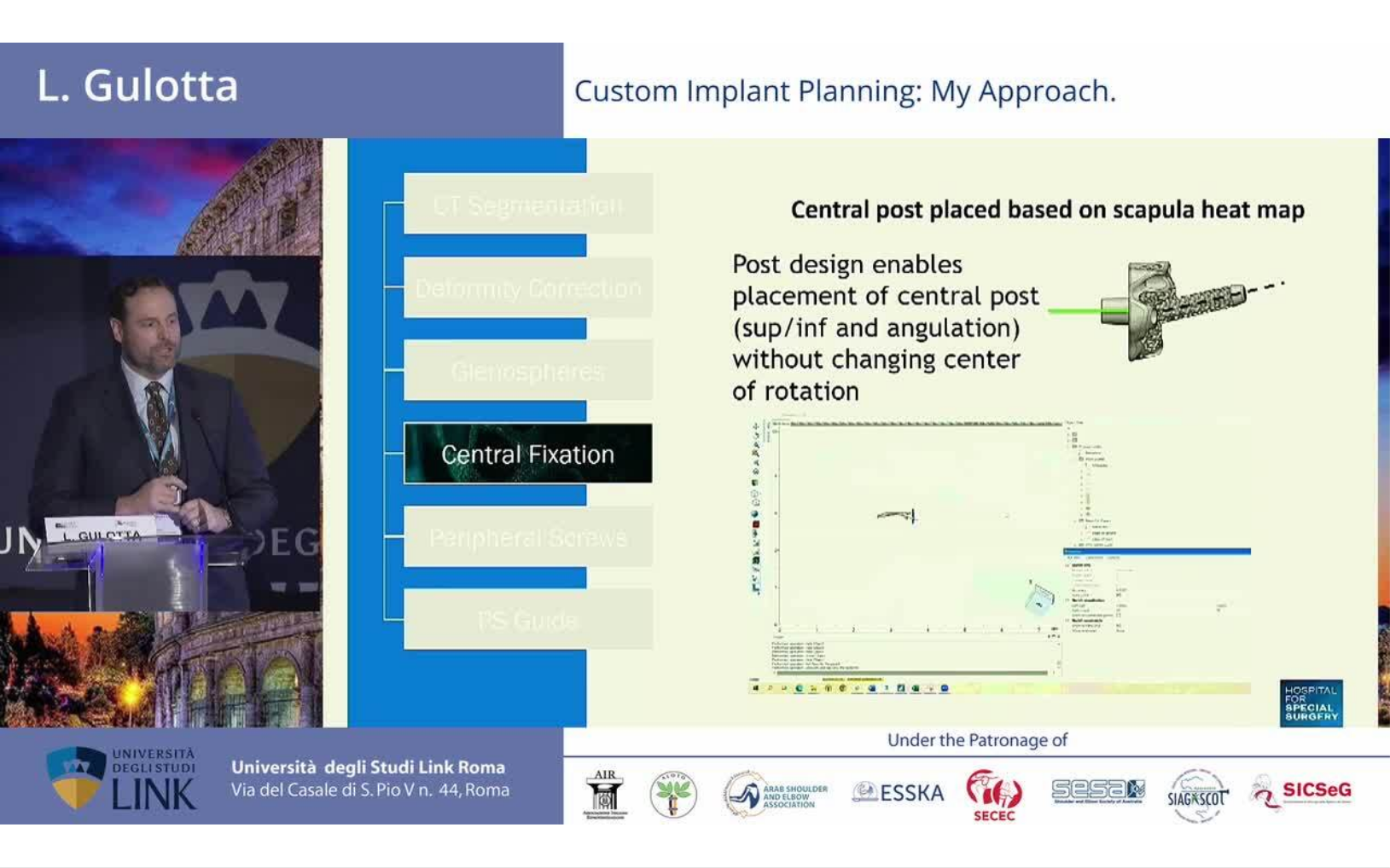
click at [1087, 452] on div "40 seconds Tap to unmute" at bounding box center [695, 433] width 1390 height 867
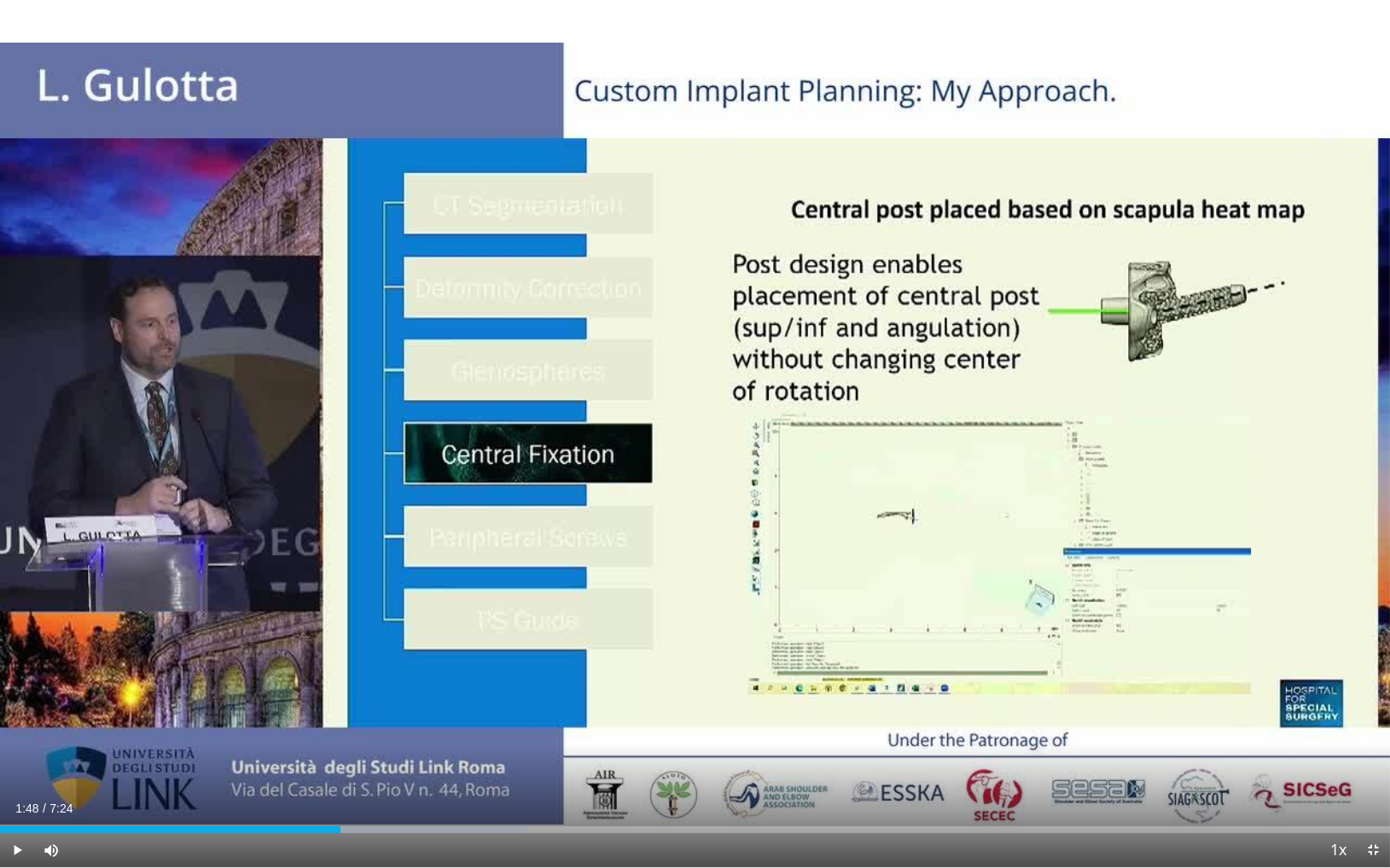
click at [1087, 452] on div "40 seconds Tap to unmute" at bounding box center [695, 433] width 1390 height 867
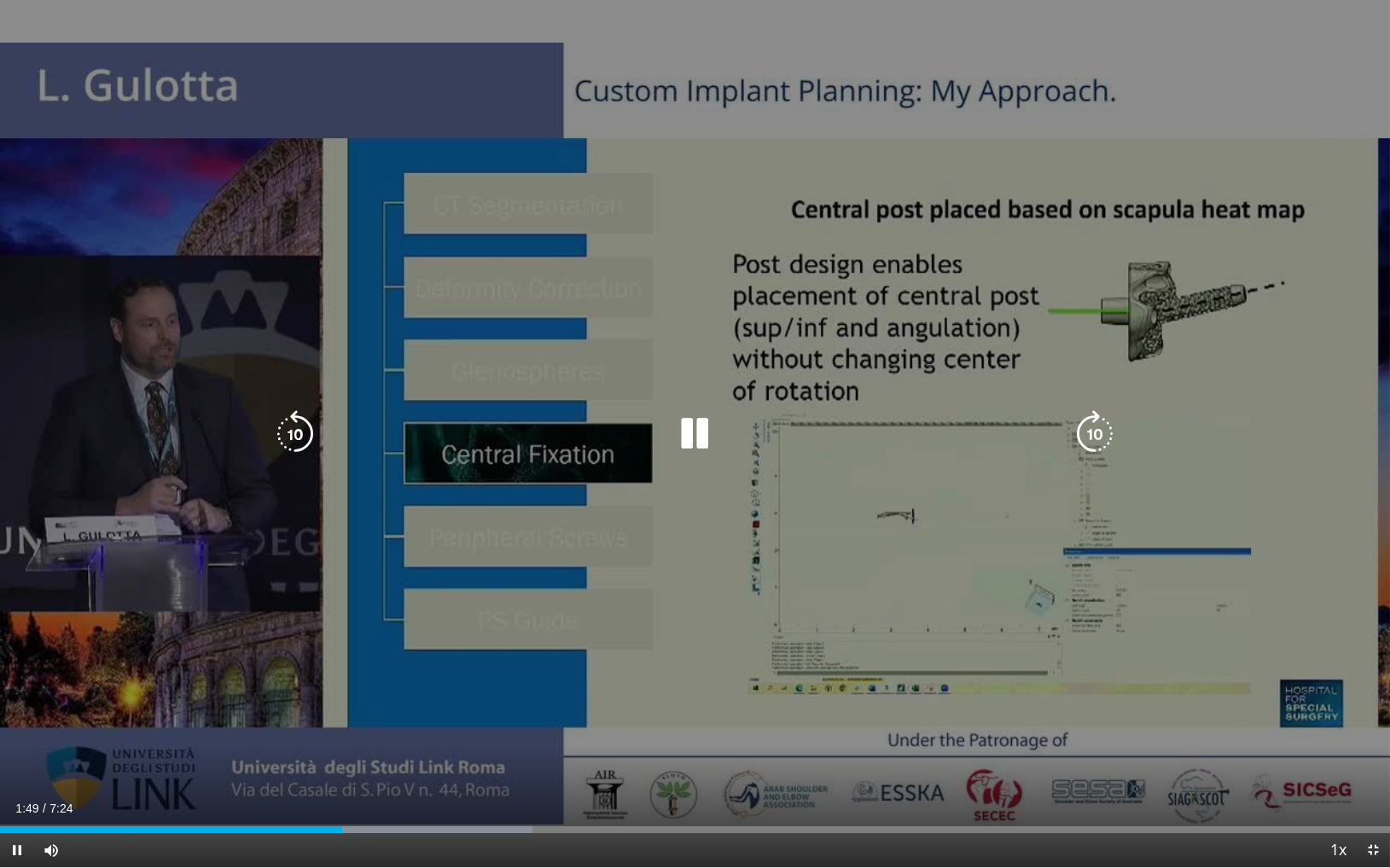
click at [1091, 429] on icon "Video Player" at bounding box center [1095, 434] width 48 height 48
click at [1098, 431] on icon "Video Player" at bounding box center [1095, 434] width 48 height 48
click at [1098, 422] on icon "Video Player" at bounding box center [1095, 434] width 48 height 48
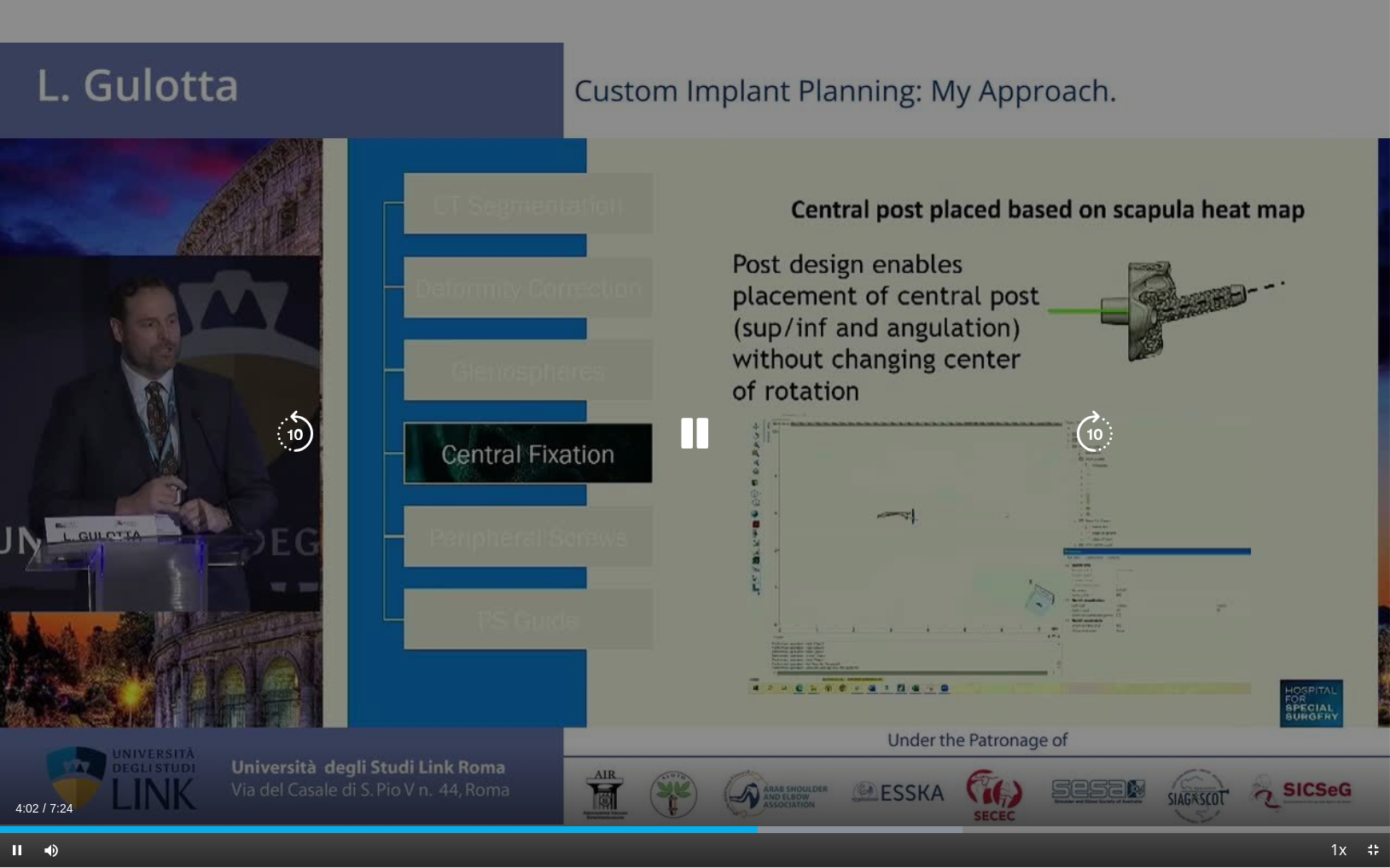
click at [1085, 439] on icon "Video Player" at bounding box center [1095, 434] width 48 height 48
click at [1093, 424] on icon "Video Player" at bounding box center [1095, 434] width 48 height 48
click at [1079, 453] on icon "Video Player" at bounding box center [1095, 434] width 48 height 48
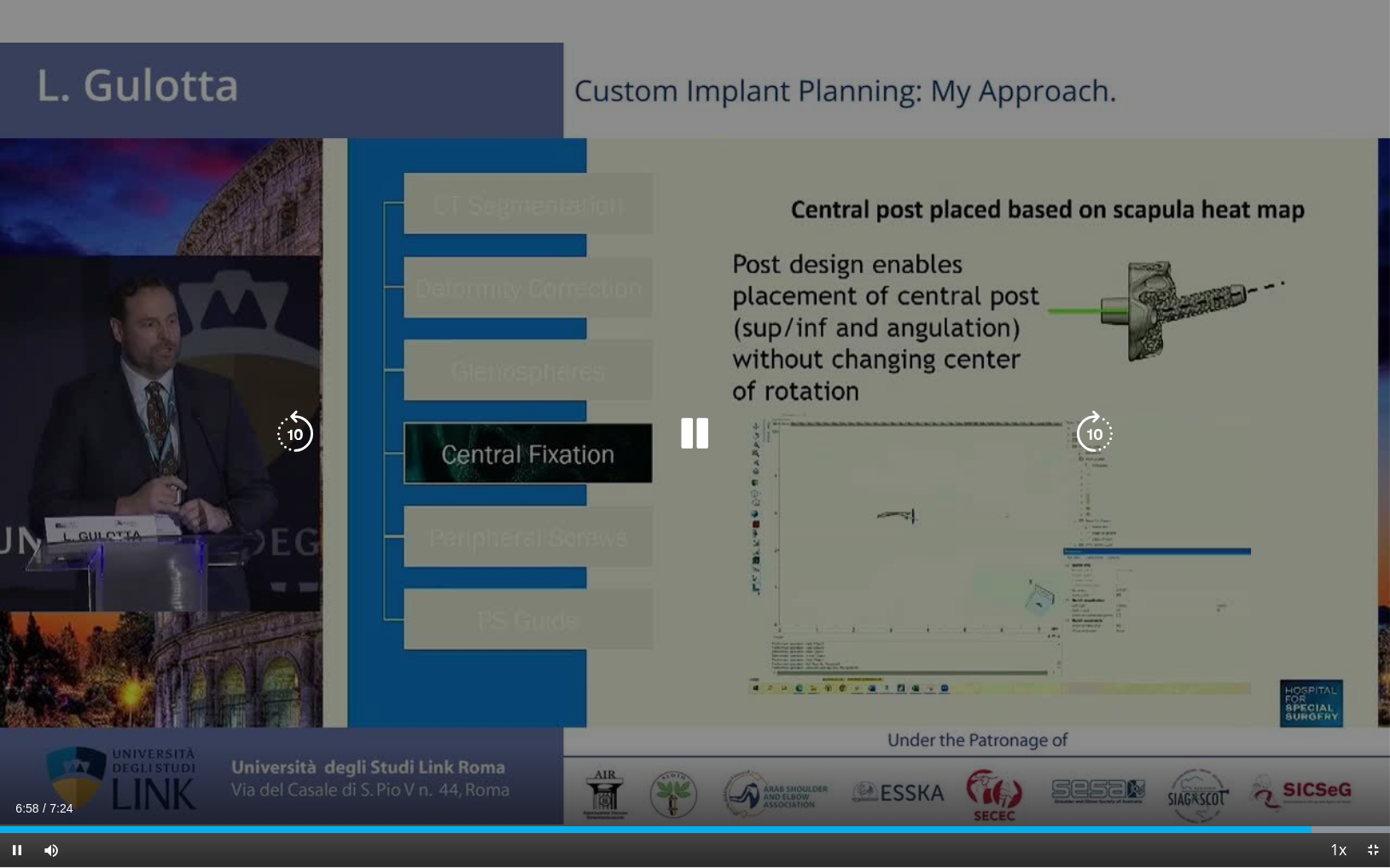
click at [1102, 434] on icon "Video Player" at bounding box center [1095, 434] width 48 height 48
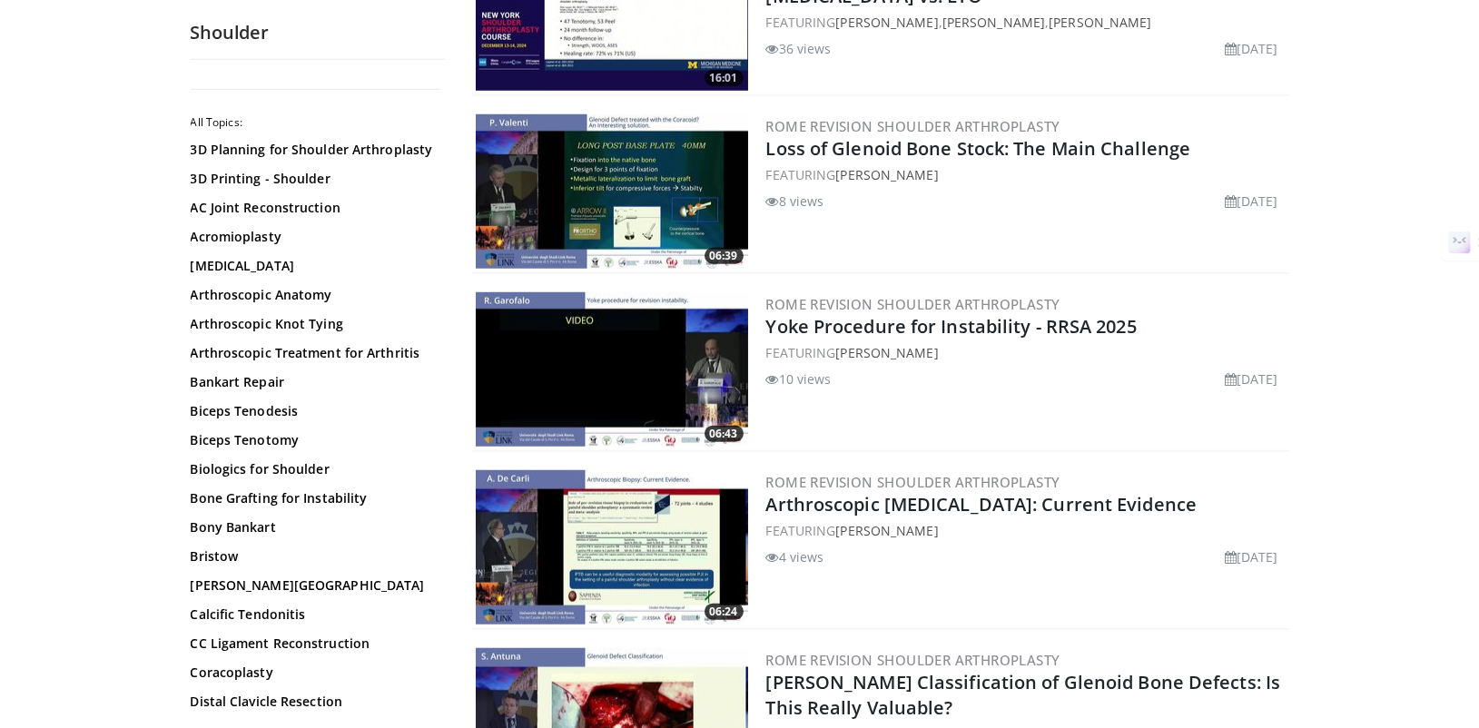
scroll to position [4323, 0]
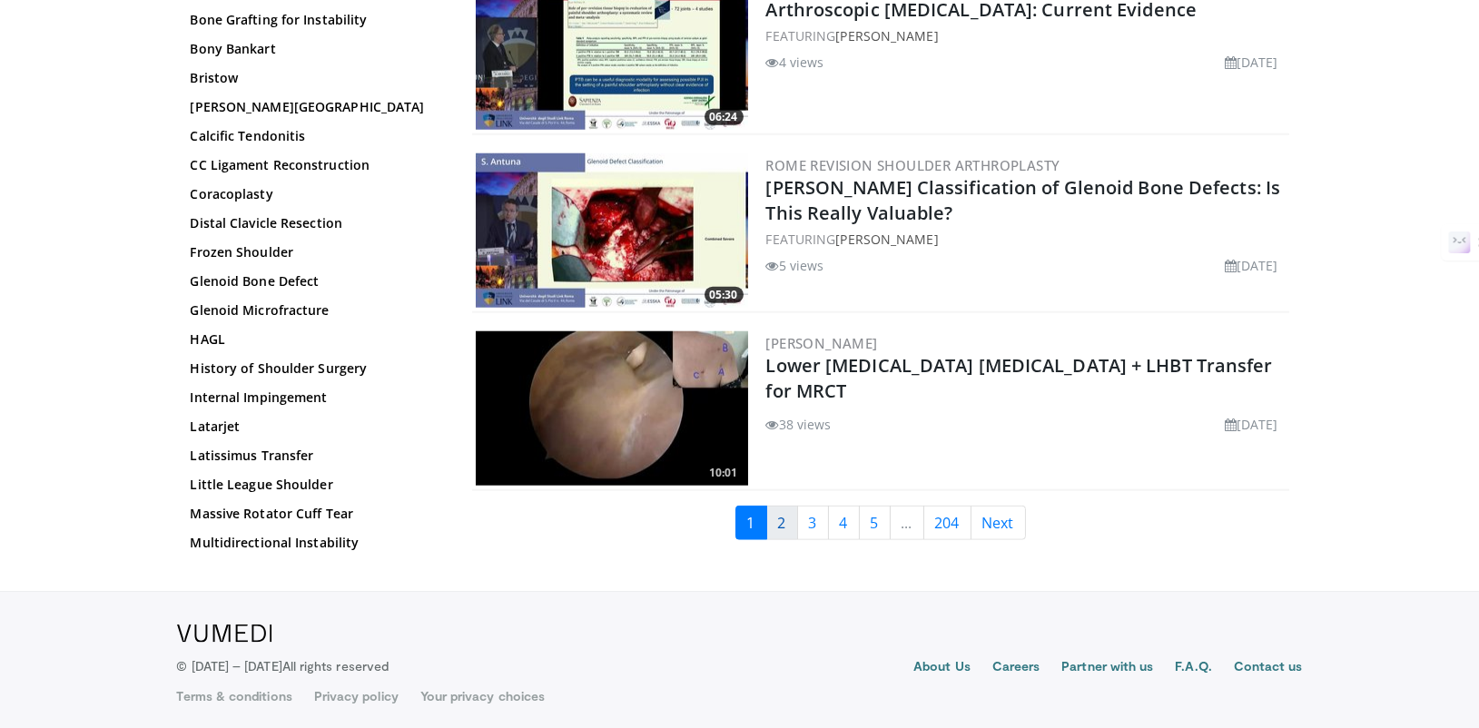
click at [781, 517] on link "2" at bounding box center [782, 523] width 32 height 35
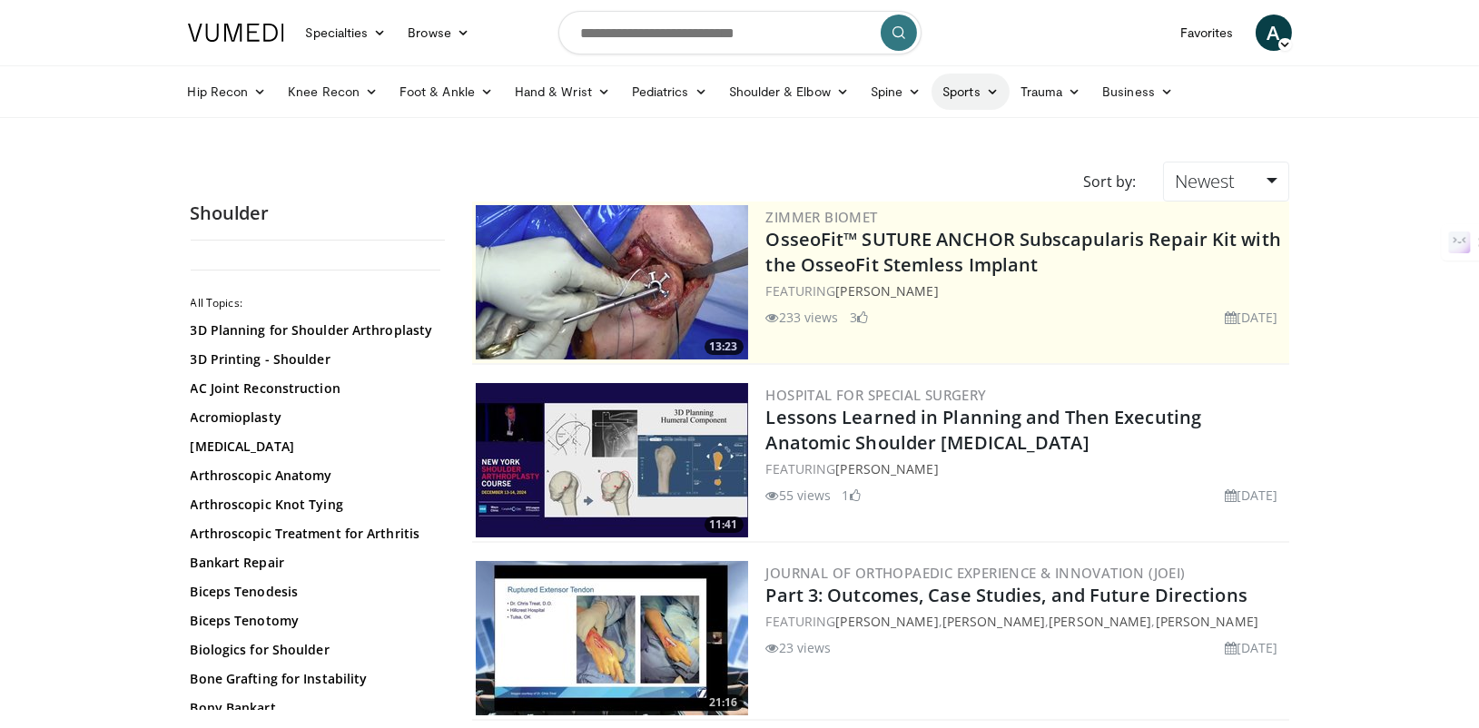
click at [972, 94] on link "Sports" at bounding box center [971, 92] width 78 height 36
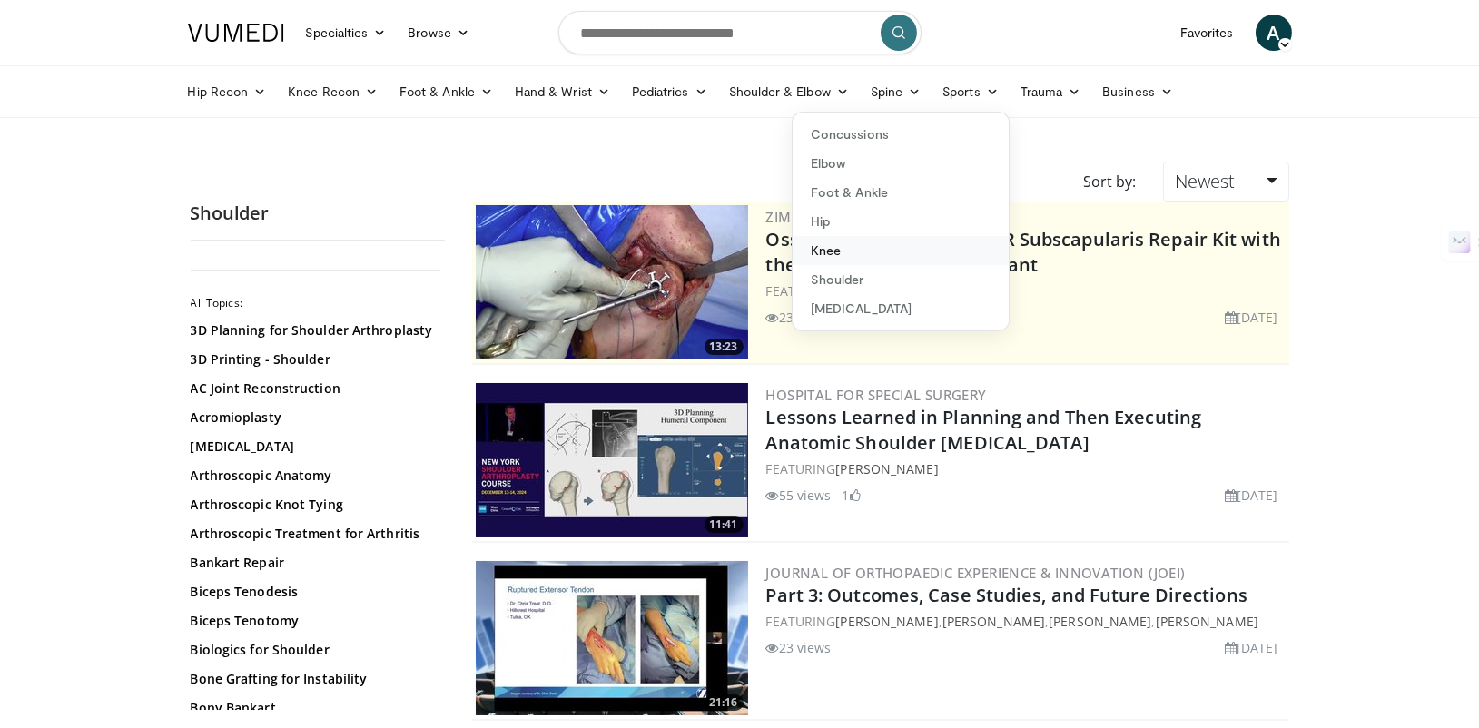
click at [858, 247] on link "Knee" at bounding box center [901, 250] width 216 height 29
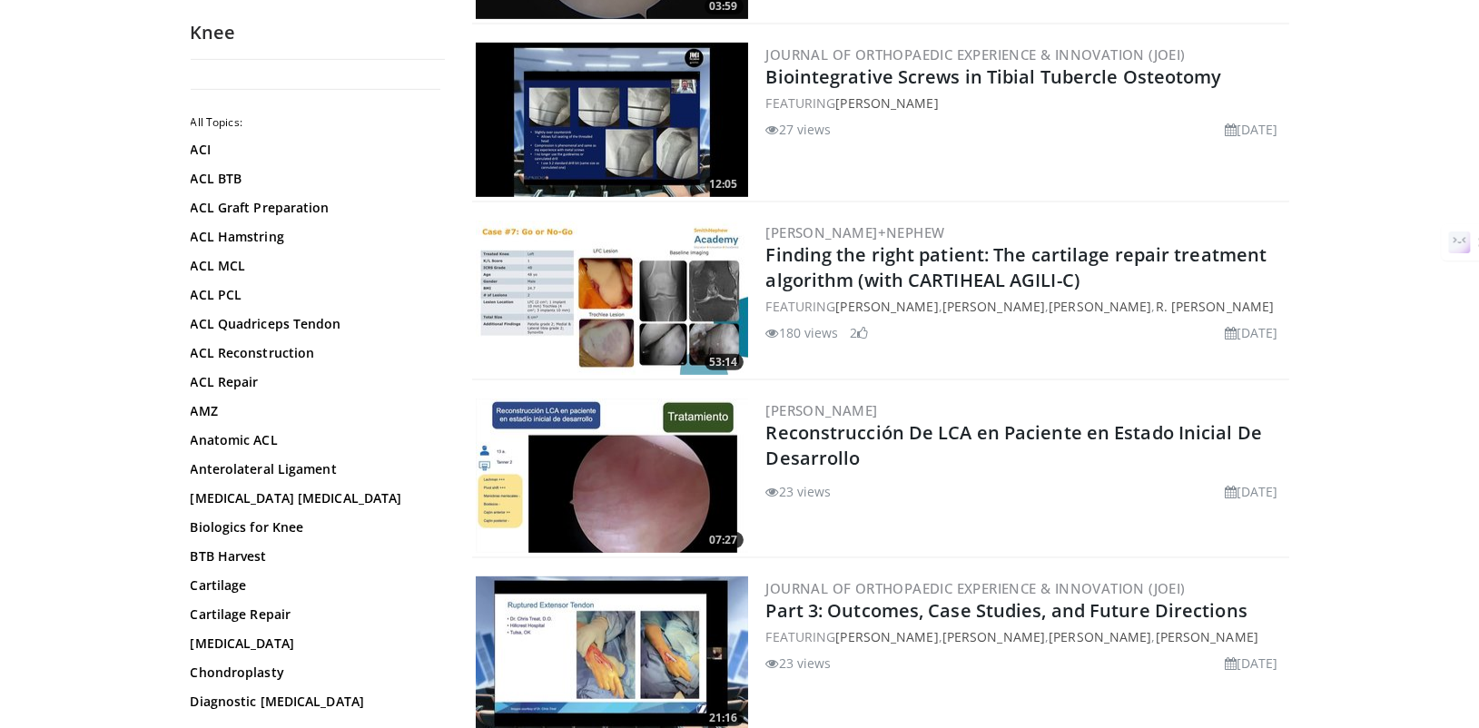
scroll to position [2146, 0]
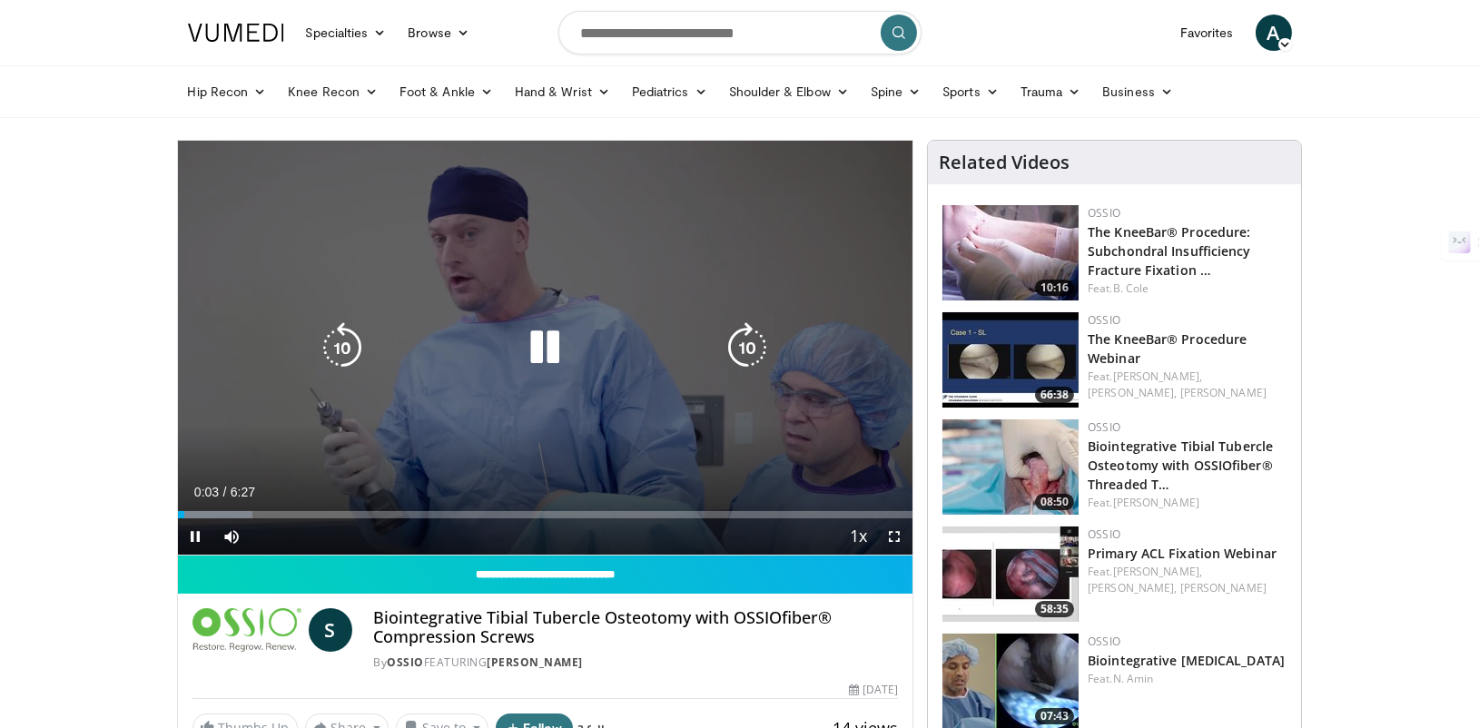
click at [734, 326] on icon "Video Player" at bounding box center [747, 347] width 51 height 51
click at [745, 332] on icon "Video Player" at bounding box center [747, 347] width 51 height 51
click at [743, 331] on icon "Video Player" at bounding box center [747, 347] width 51 height 51
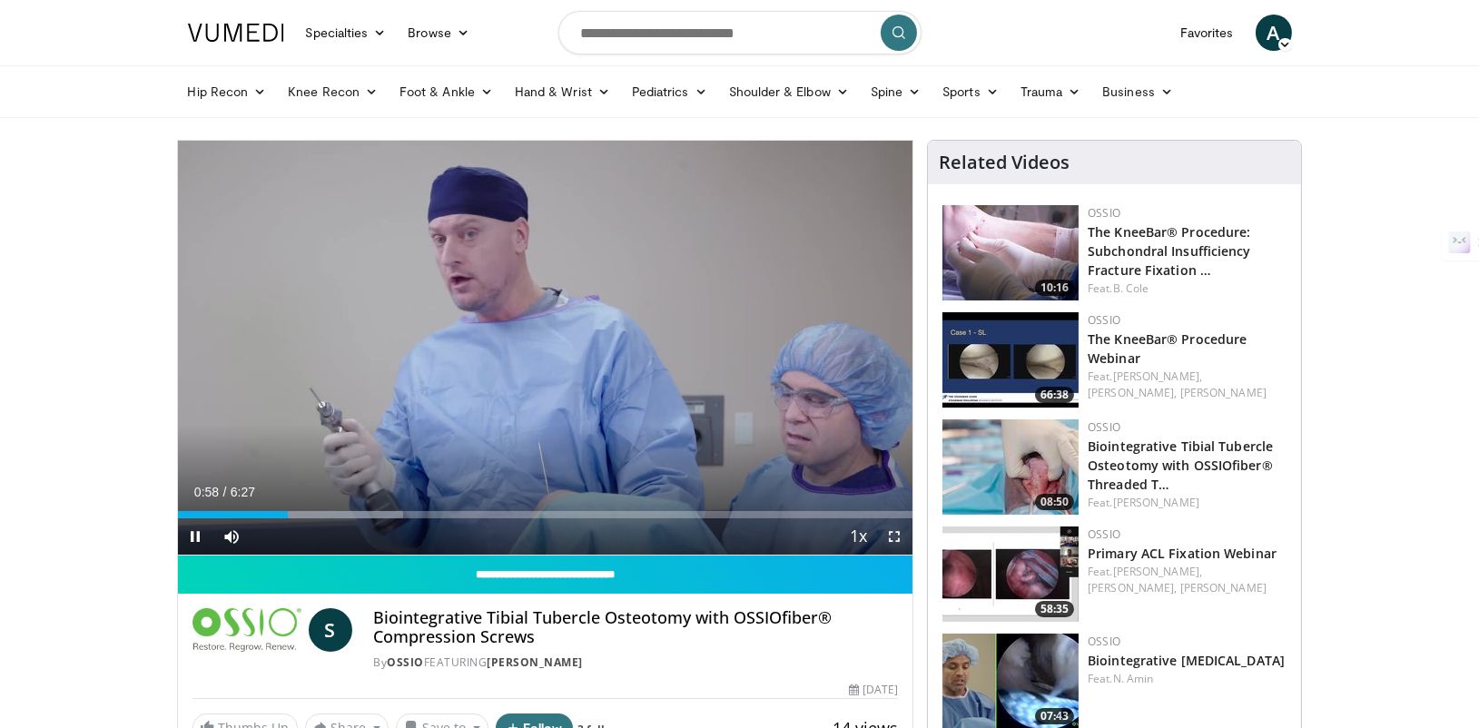
click at [891, 536] on span "Video Player" at bounding box center [894, 536] width 36 height 36
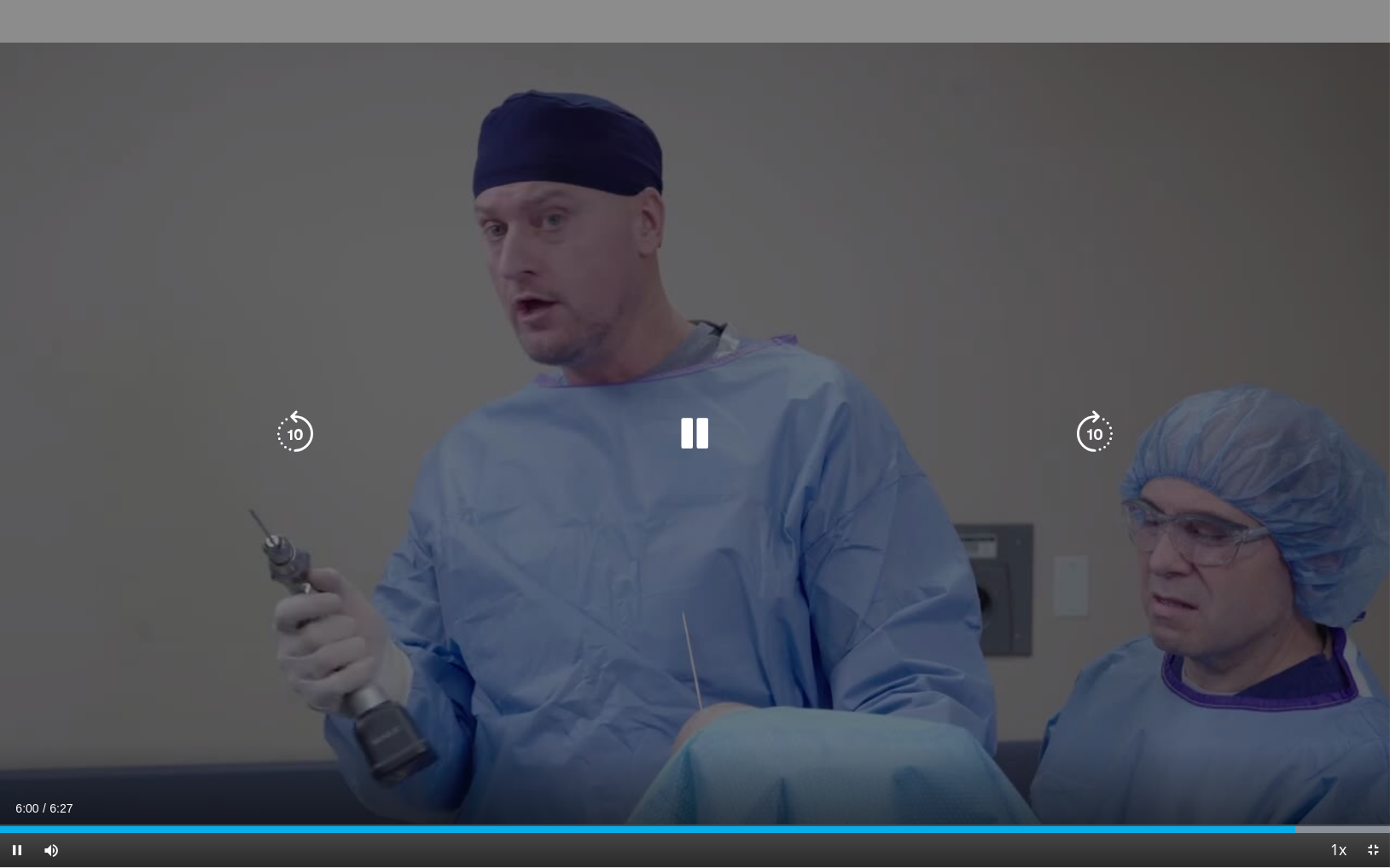
click at [1089, 433] on icon "Video Player" at bounding box center [1095, 434] width 48 height 48
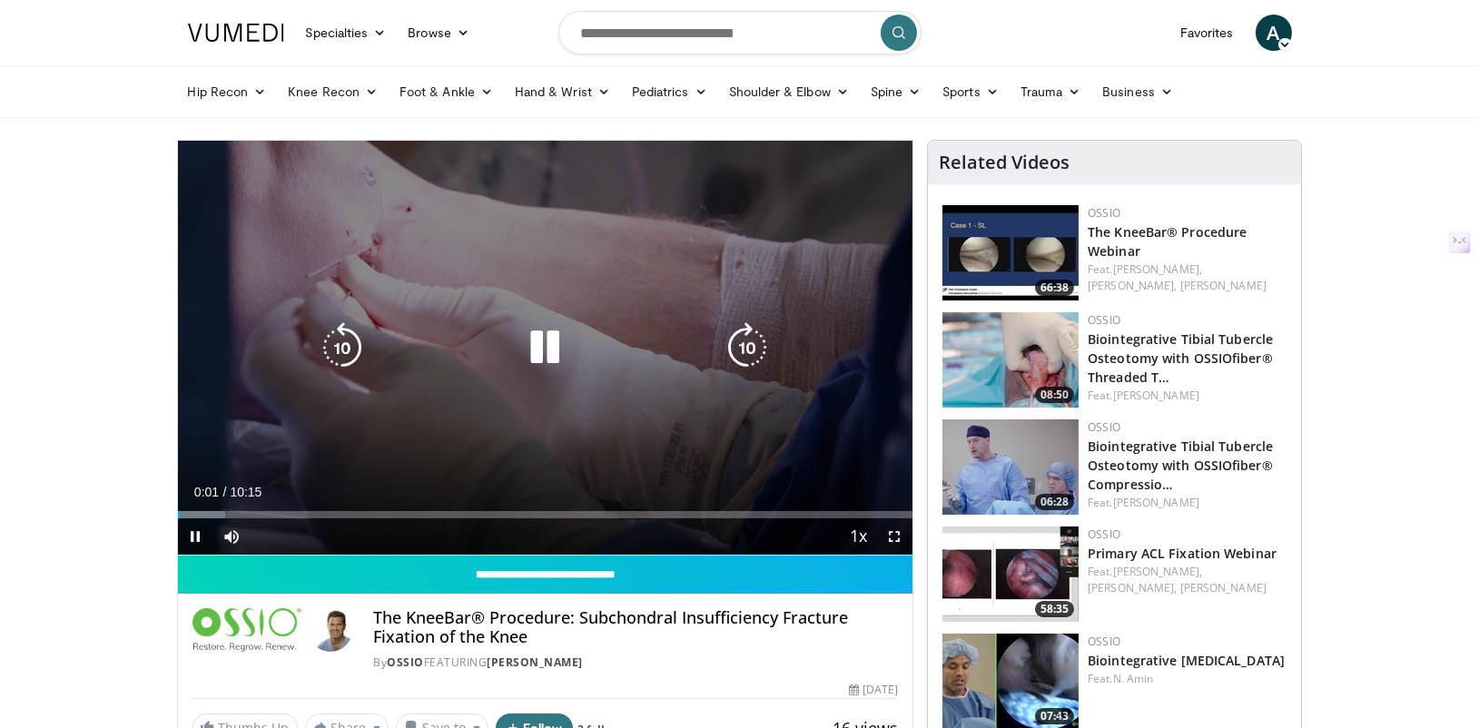
click at [755, 353] on icon "Video Player" at bounding box center [747, 347] width 51 height 51
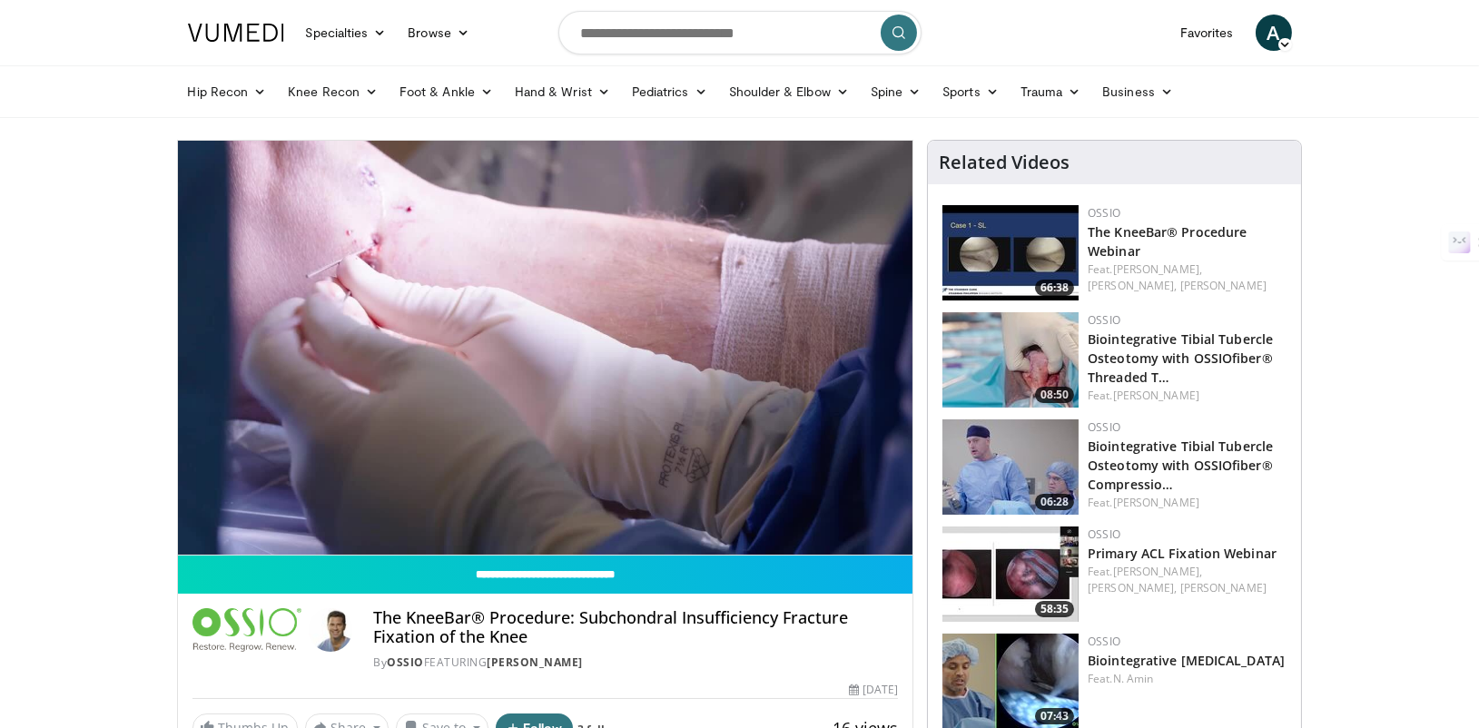
click at [267, 515] on video-js "**********" at bounding box center [545, 348] width 735 height 415
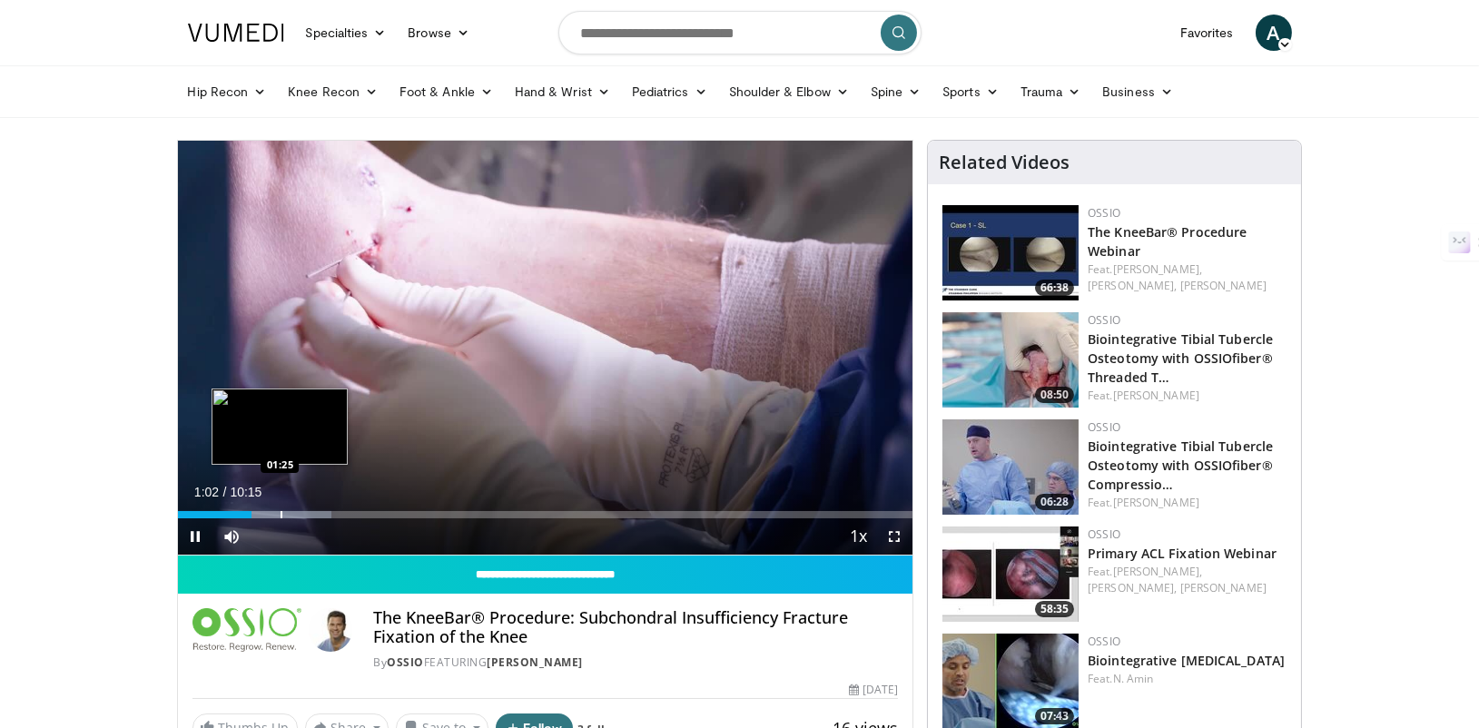
click at [281, 513] on div "Progress Bar" at bounding box center [282, 514] width 2 height 7
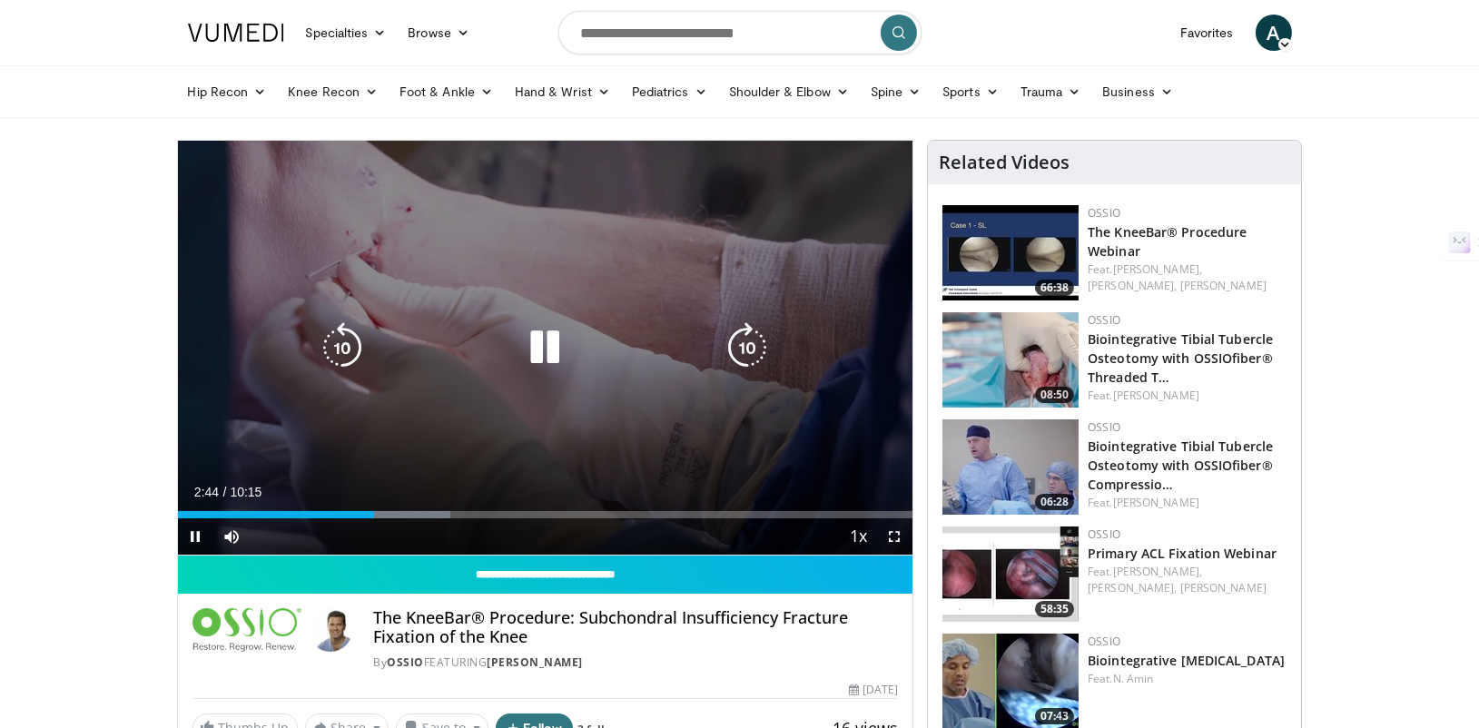
click at [757, 353] on icon "Video Player" at bounding box center [747, 347] width 51 height 51
click at [740, 341] on icon "Video Player" at bounding box center [747, 347] width 51 height 51
click at [750, 330] on icon "Video Player" at bounding box center [747, 347] width 51 height 51
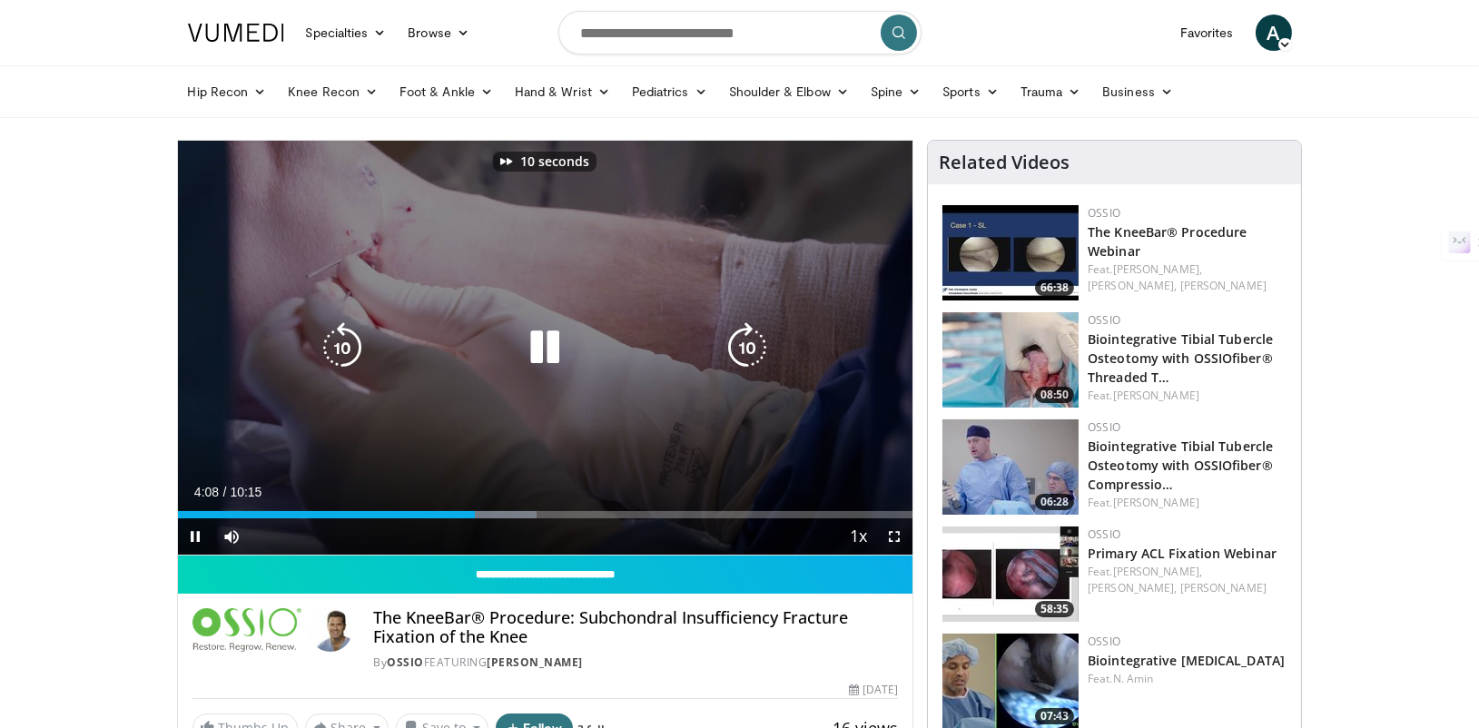
click at [750, 330] on icon "Video Player" at bounding box center [747, 347] width 51 height 51
